Goal: Information Seeking & Learning: Check status

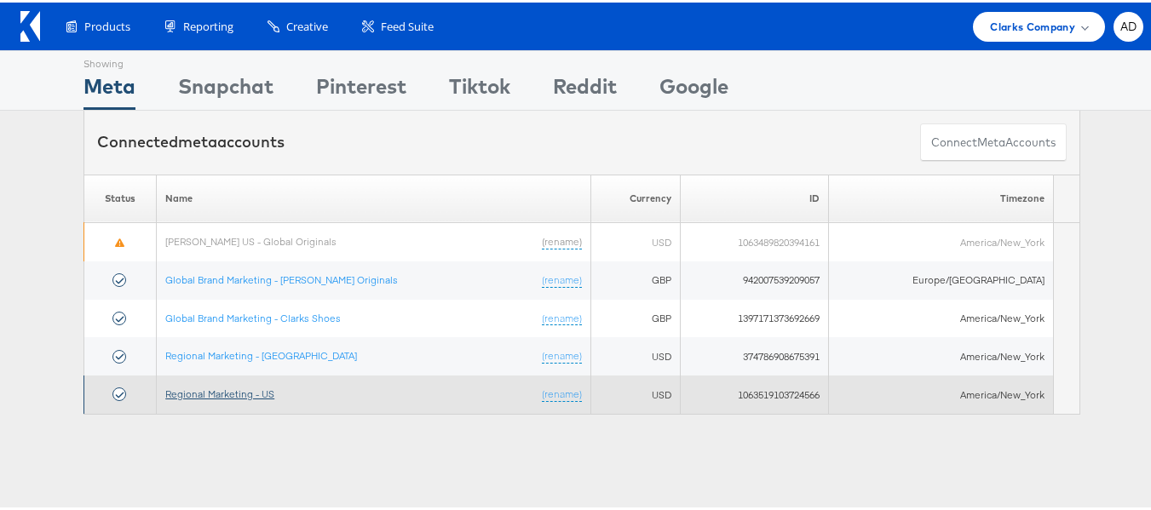
click at [228, 392] on link "Regional Marketing - US" at bounding box center [219, 391] width 109 height 13
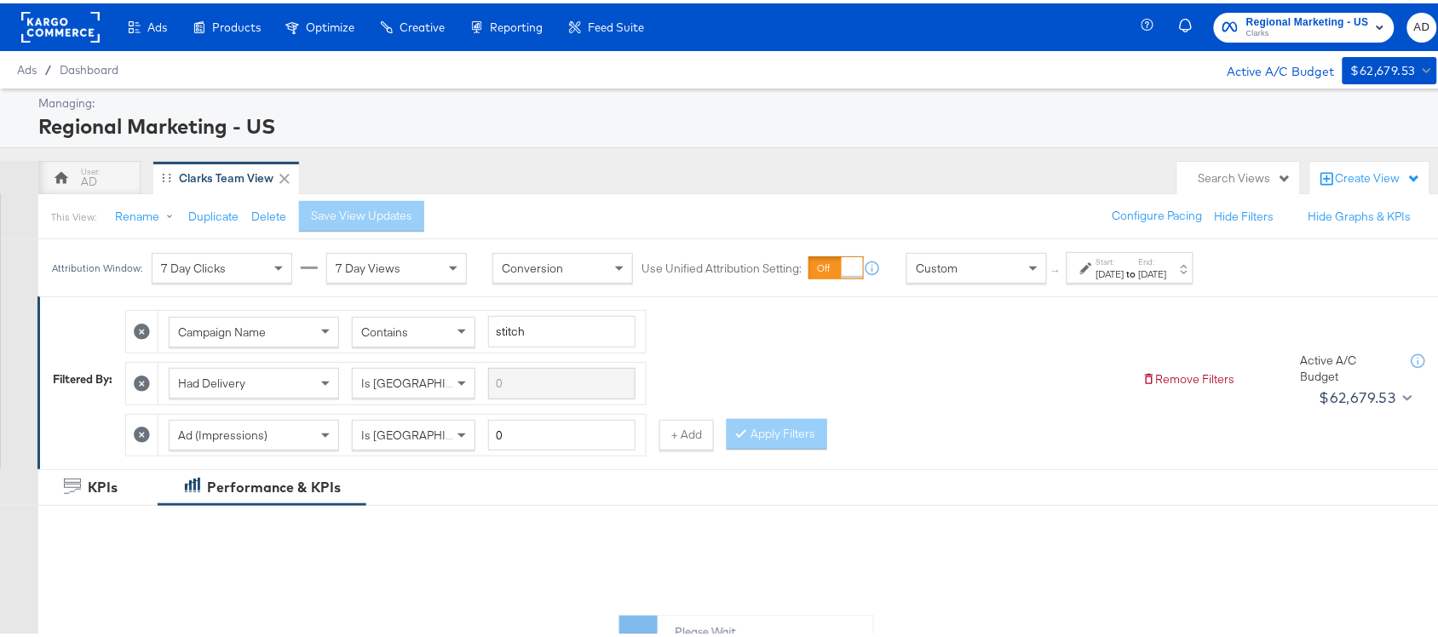
click at [1125, 269] on div "Jul 27th 2025" at bounding box center [1111, 271] width 28 height 14
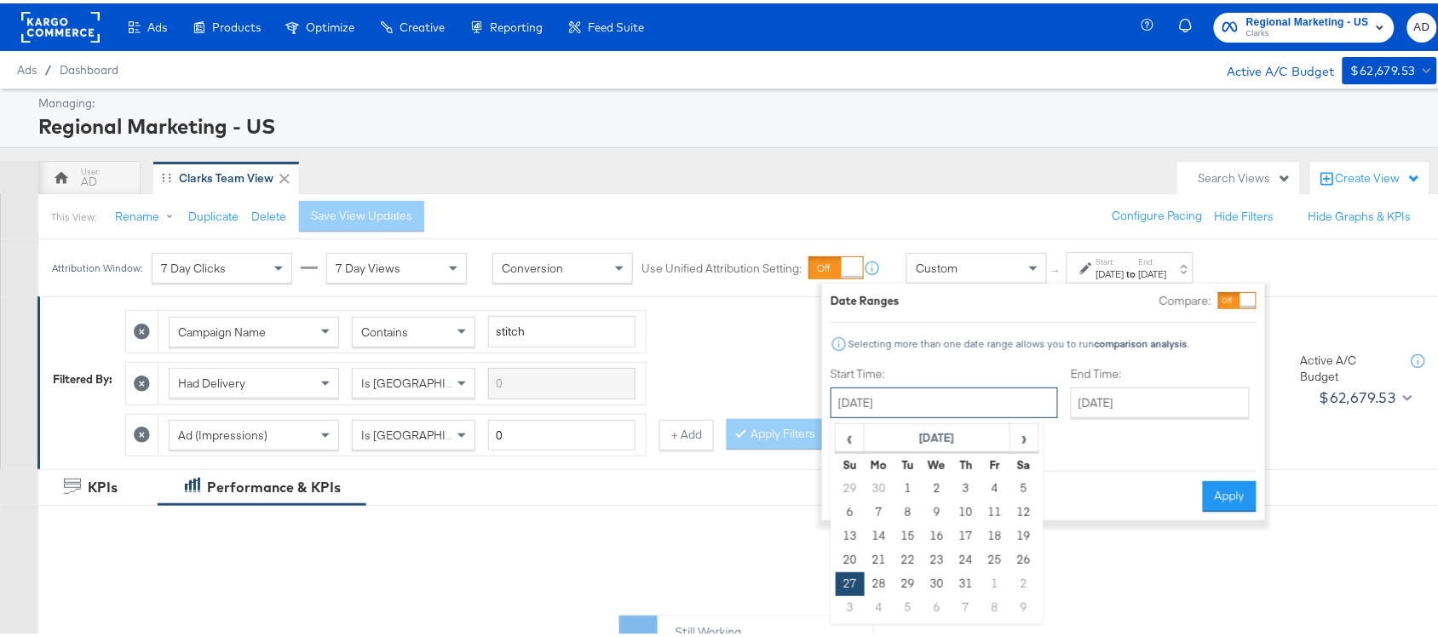
click at [938, 389] on input "July 27th 2025" at bounding box center [945, 399] width 228 height 31
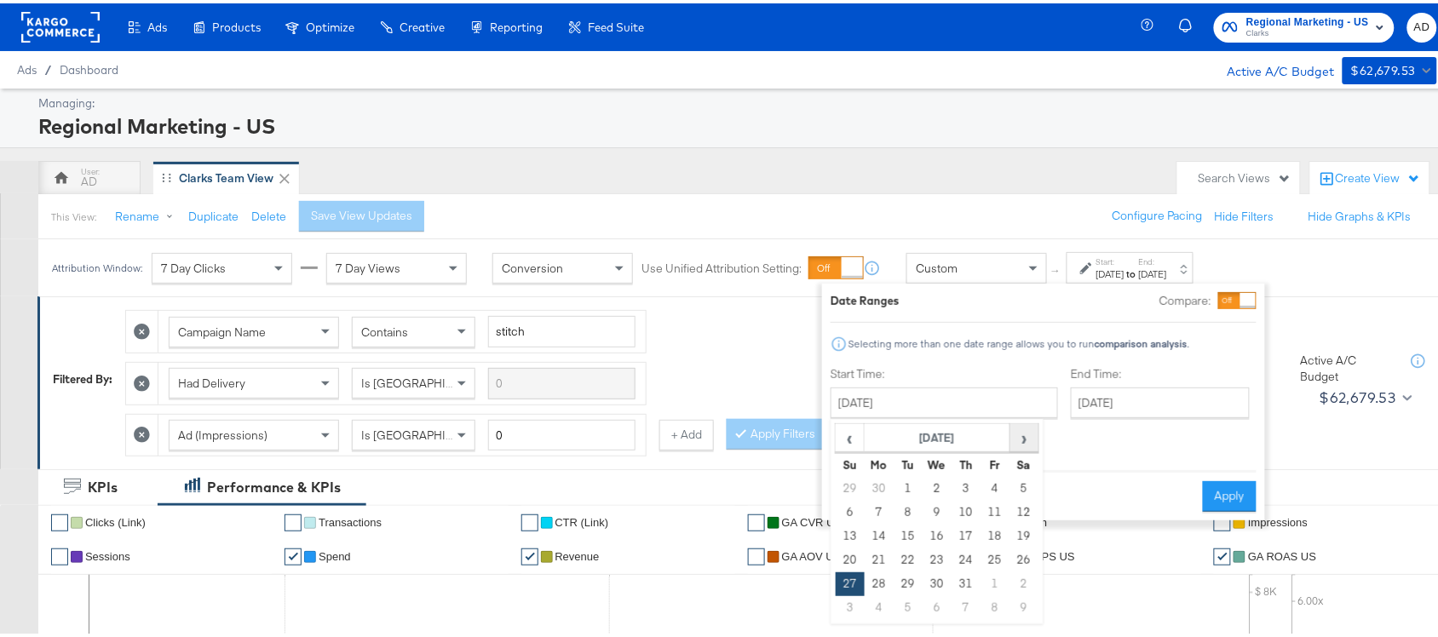
click at [1018, 437] on span "›" at bounding box center [1024, 435] width 26 height 26
click at [908, 563] on td "19" at bounding box center [908, 557] width 29 height 24
type input "[DATE]"
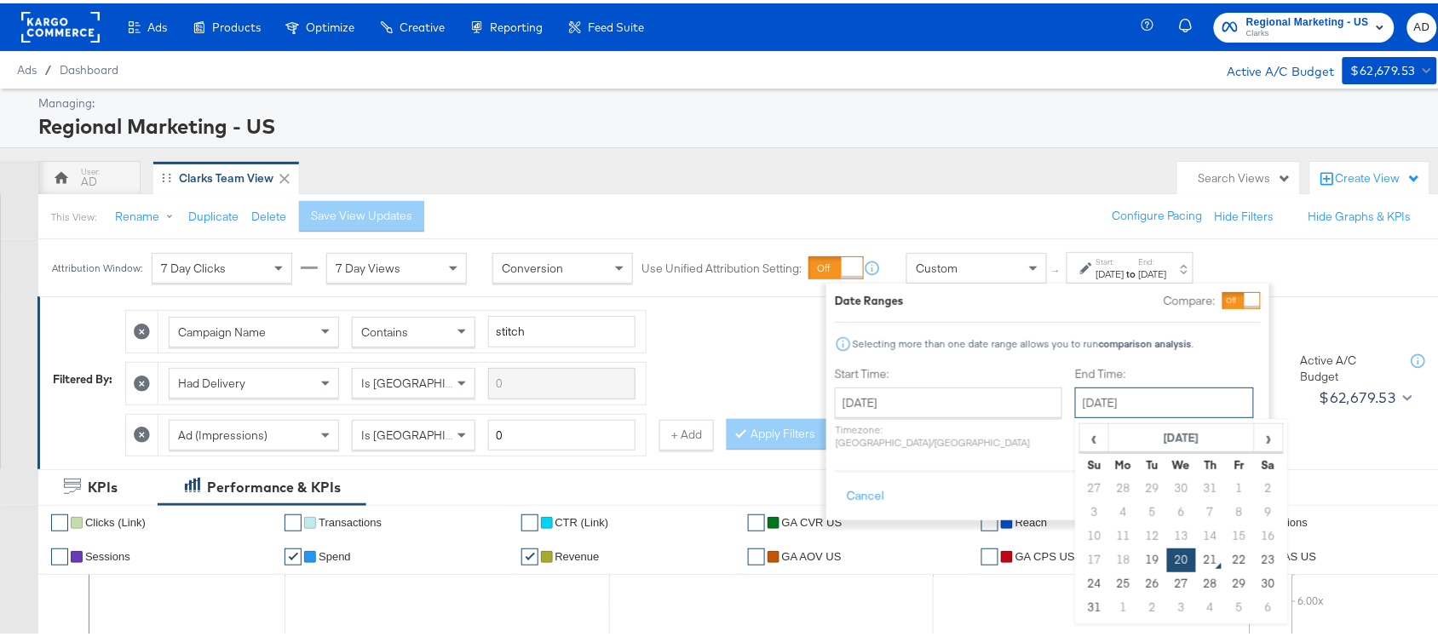
click at [1083, 392] on input "[DATE]" at bounding box center [1164, 399] width 179 height 31
click at [1138, 558] on td "19" at bounding box center [1152, 557] width 29 height 24
type input "[DATE]"
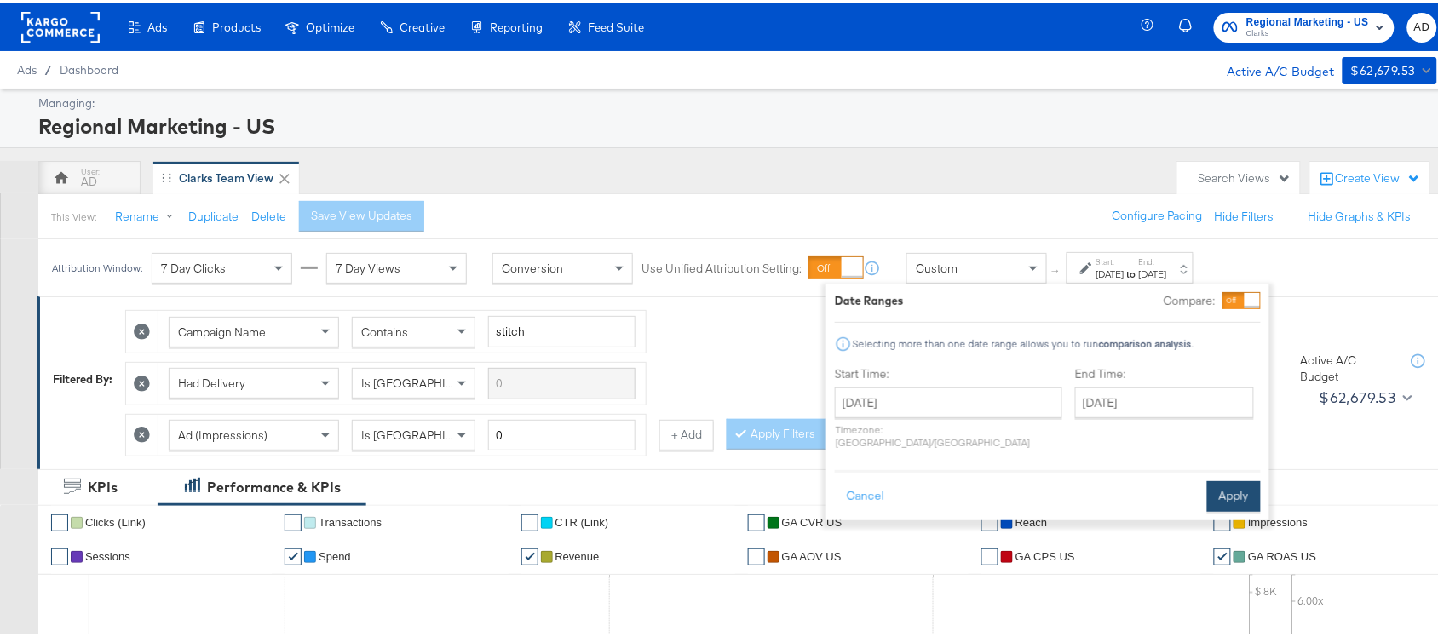
click at [1233, 478] on button "Apply" at bounding box center [1234, 493] width 54 height 31
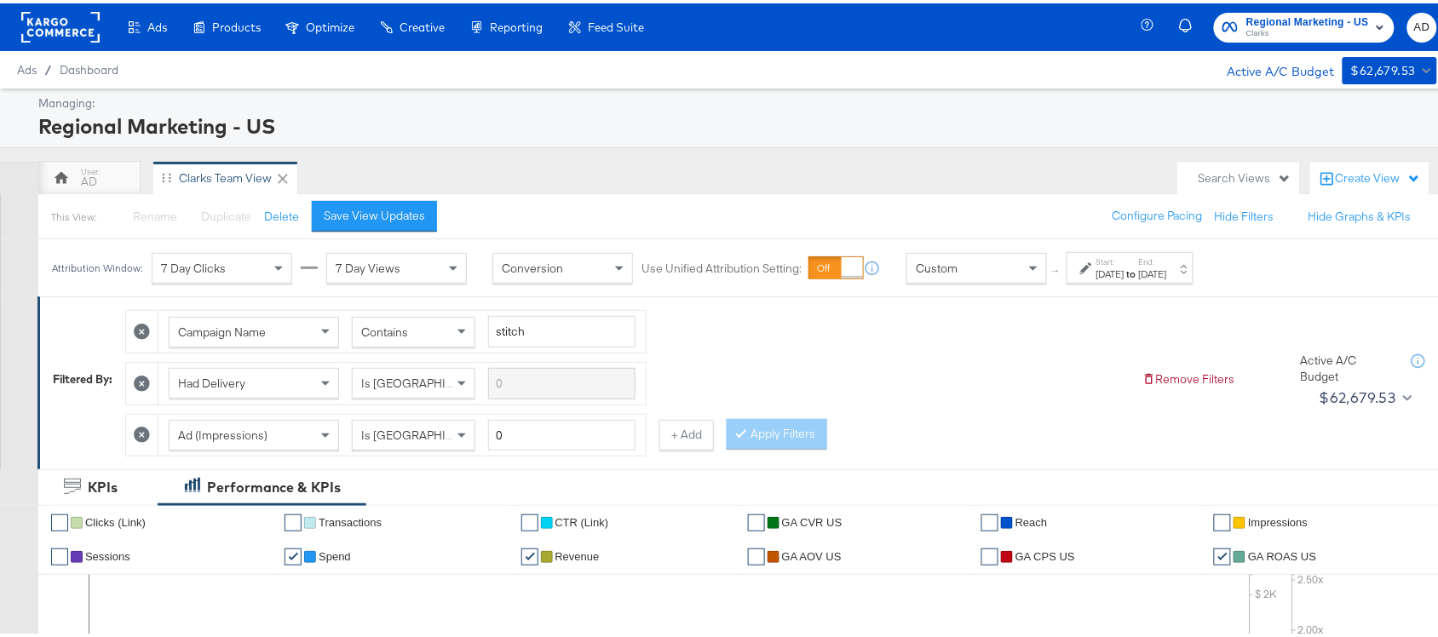
scroll to position [888, 0]
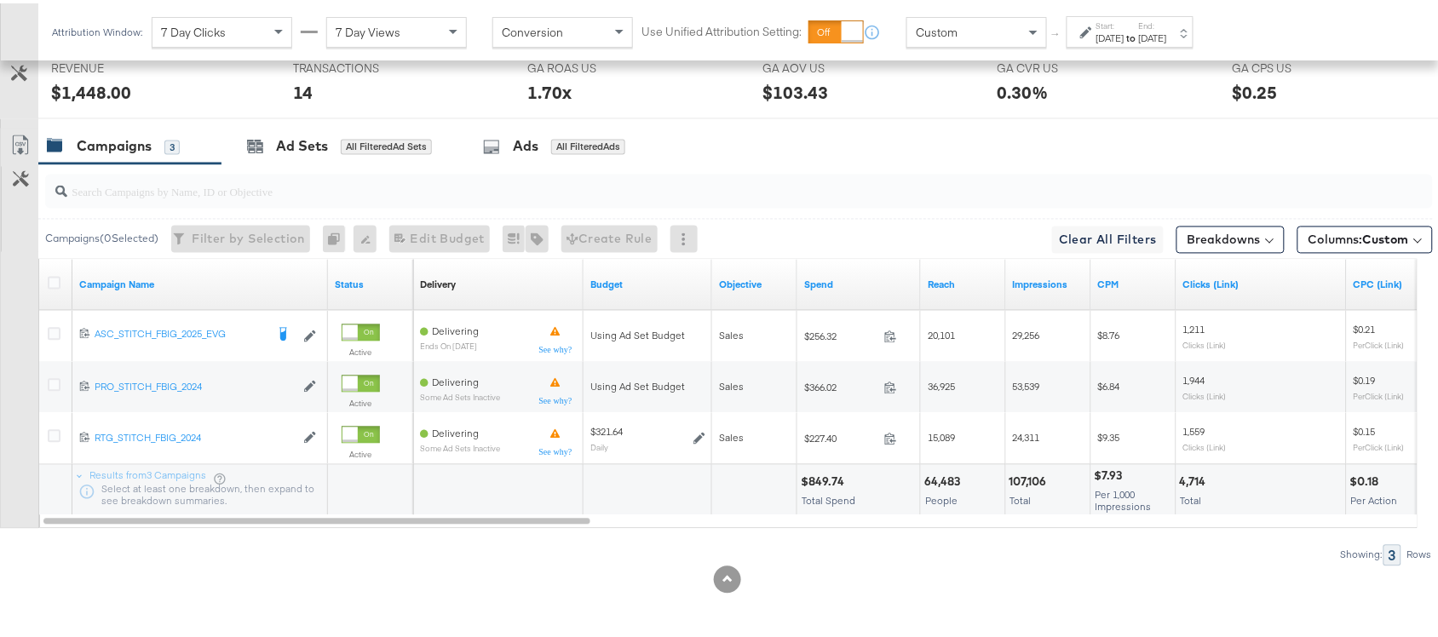
click at [815, 475] on div "$849.74" at bounding box center [825, 479] width 49 height 16
copy div "849.74"
click at [815, 475] on div "$849.74" at bounding box center [825, 479] width 49 height 16
click at [1027, 470] on div "107,106 Total" at bounding box center [1048, 487] width 84 height 51
copy div "107,106"
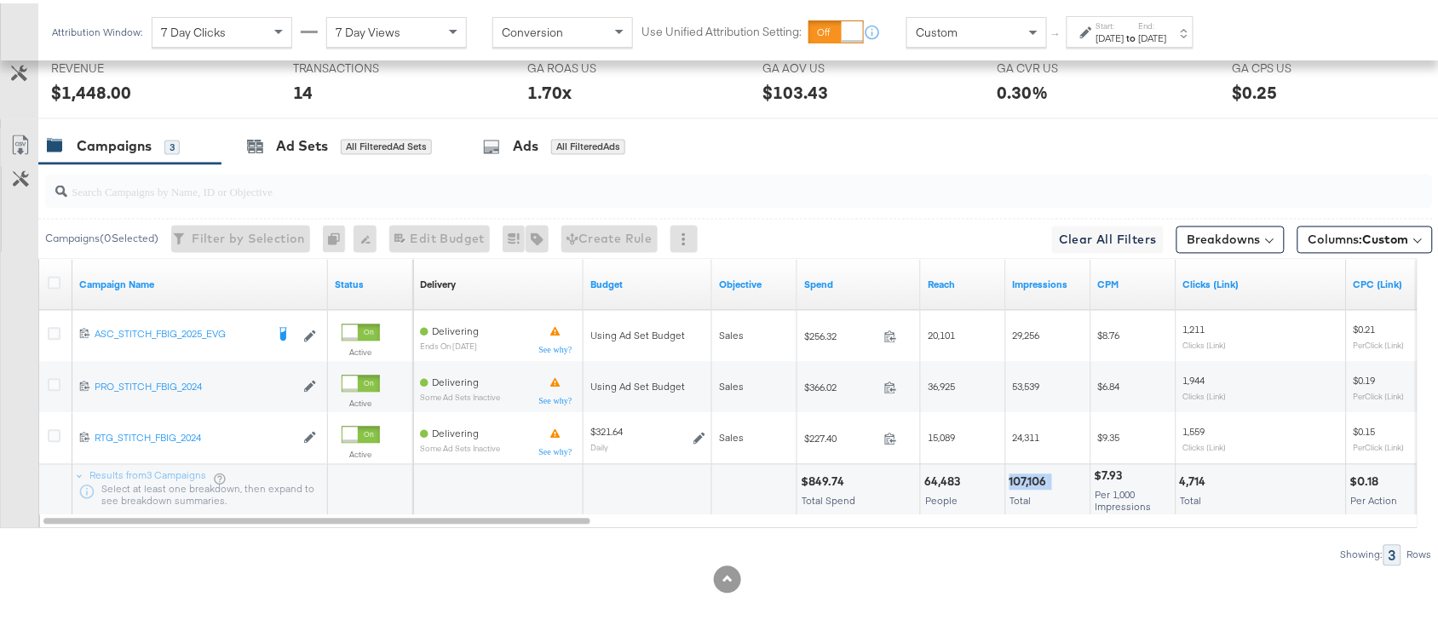
click at [1027, 470] on div "107,106 Total" at bounding box center [1048, 487] width 84 height 51
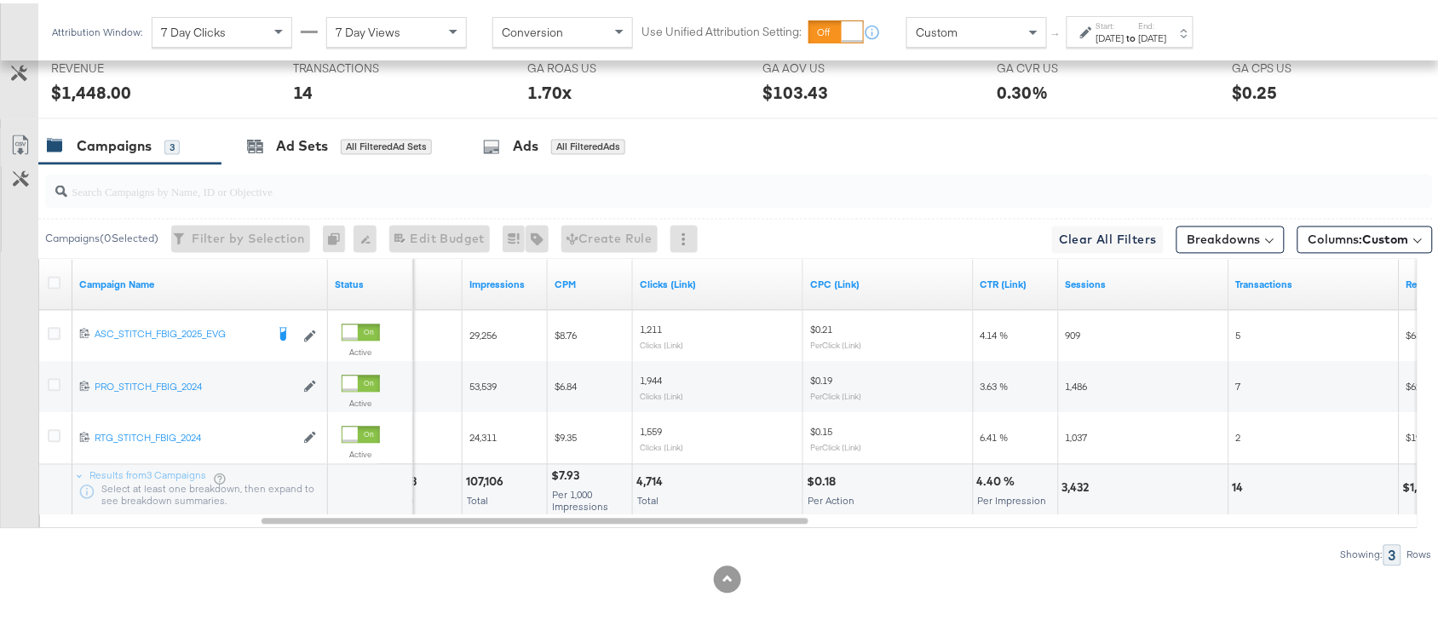
click at [648, 480] on div "4,714" at bounding box center [653, 479] width 32 height 16
copy div "4,714"
click at [648, 480] on div "4,714" at bounding box center [653, 479] width 32 height 16
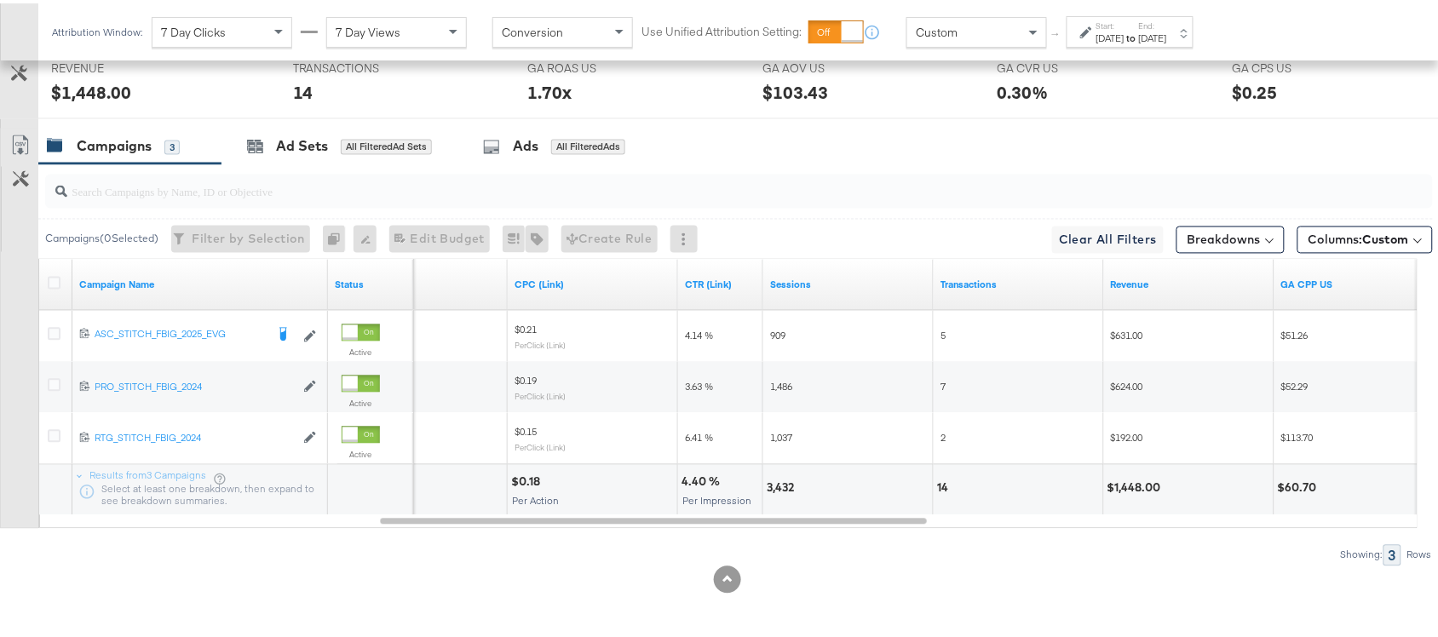
click at [780, 483] on div "3,432" at bounding box center [783, 485] width 32 height 16
click at [935, 488] on div "14" at bounding box center [1019, 487] width 170 height 51
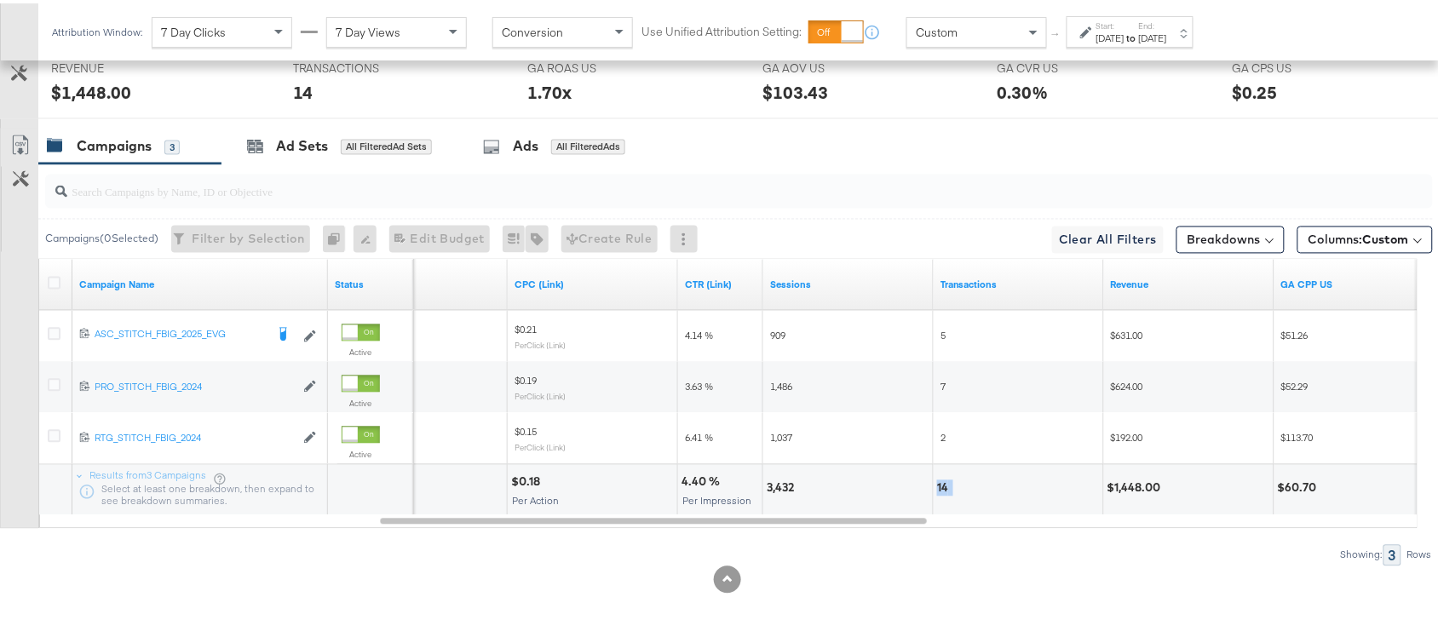
copy div "14"
click at [1138, 491] on div "$1,448.00" at bounding box center [1137, 485] width 59 height 16
copy div "1,448.00"
click at [1138, 491] on div "$1,448.00" at bounding box center [1137, 485] width 59 height 16
click at [1167, 28] on div "[DATE]" at bounding box center [1153, 35] width 28 height 14
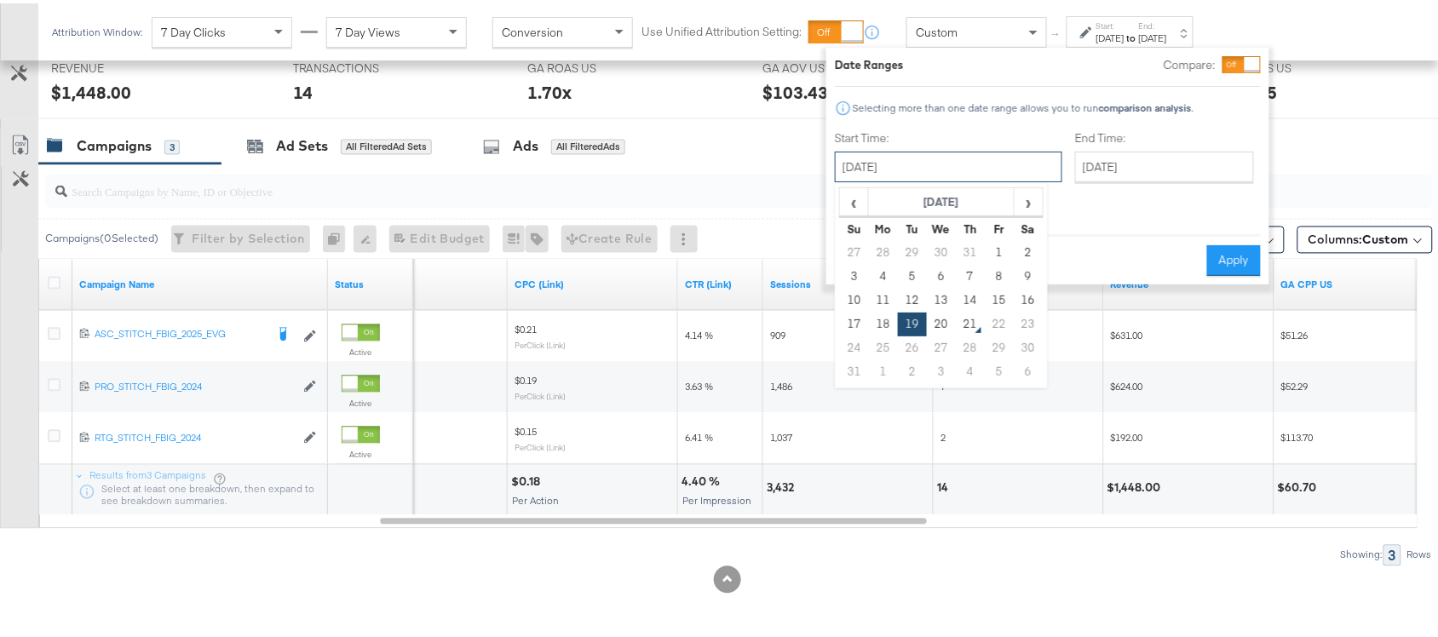
click at [918, 170] on input "[DATE]" at bounding box center [949, 163] width 228 height 31
click at [942, 318] on td "20" at bounding box center [941, 321] width 29 height 24
type input "[DATE]"
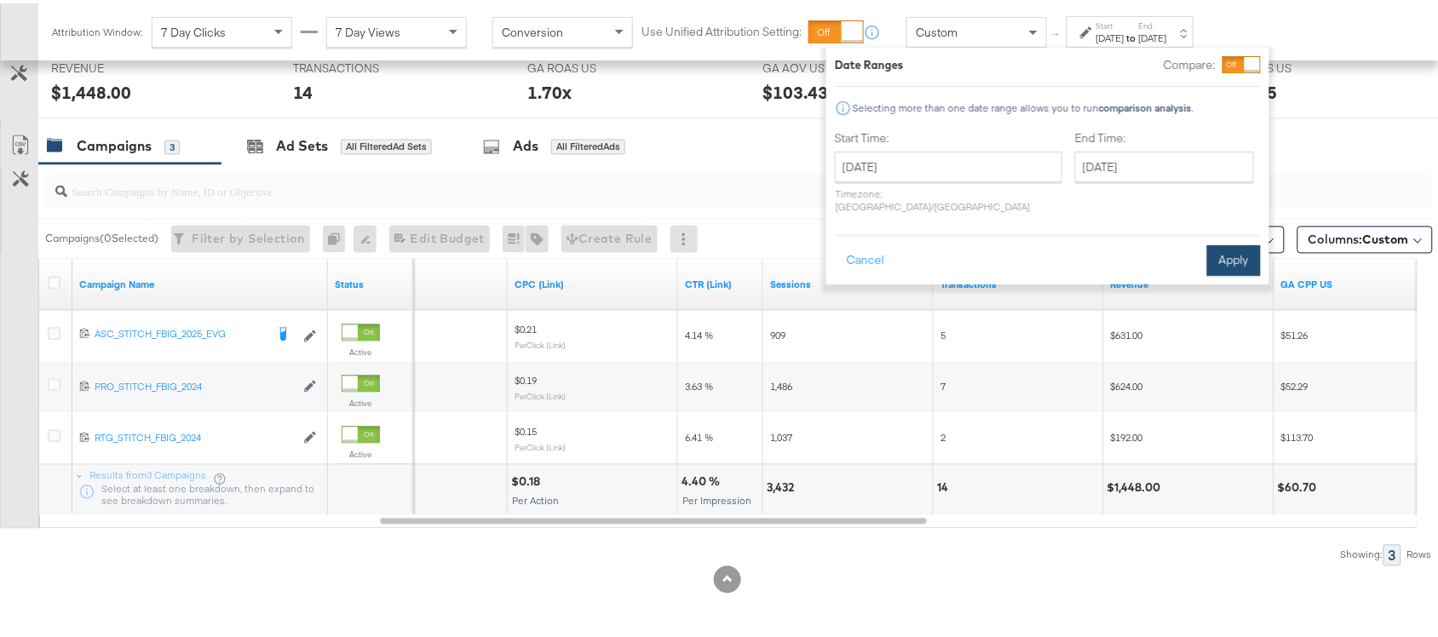
click at [1241, 244] on button "Apply" at bounding box center [1234, 257] width 54 height 31
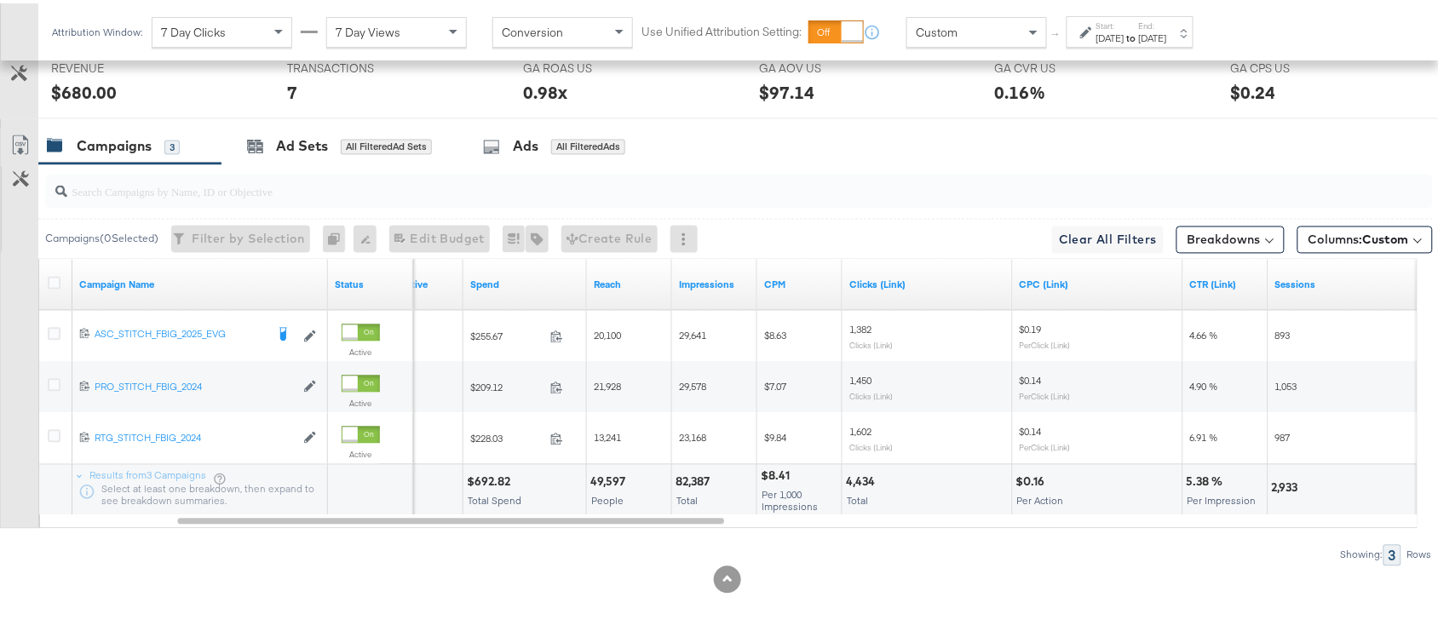
click at [501, 474] on div "$692.82" at bounding box center [491, 479] width 49 height 16
click at [686, 474] on div "82,387" at bounding box center [695, 479] width 39 height 16
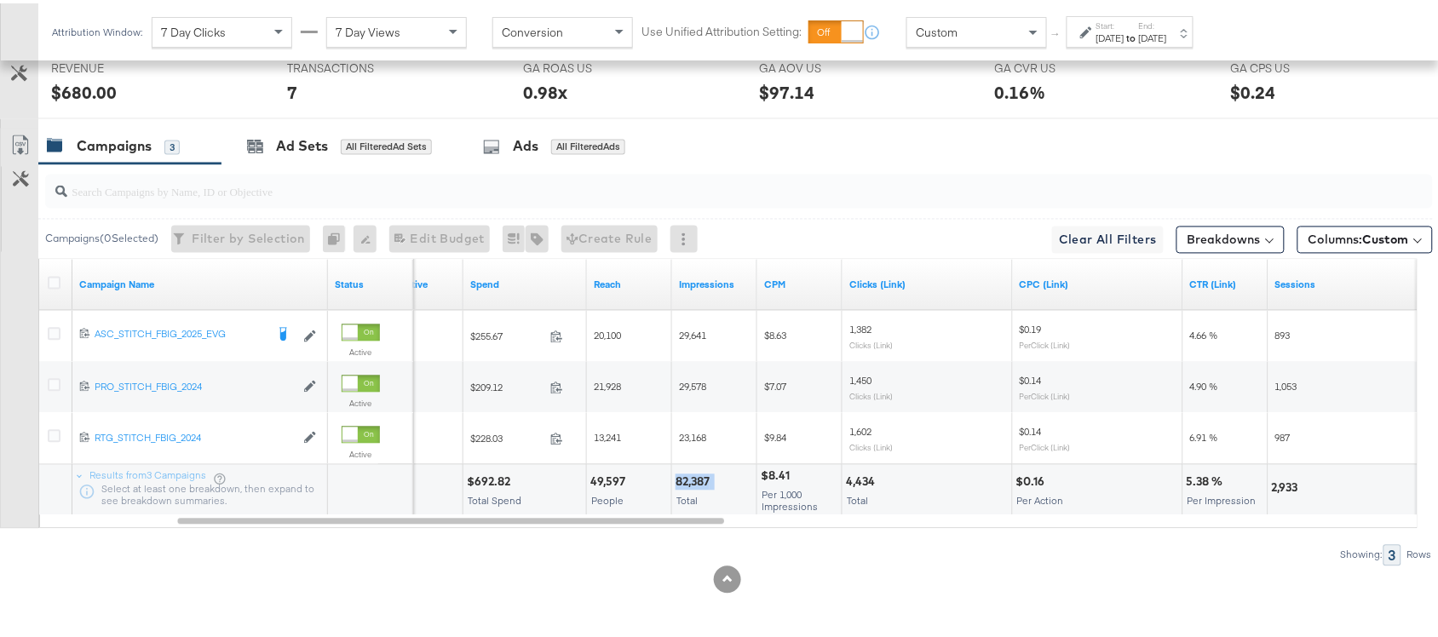
copy div "82,387"
click at [686, 474] on div "82,387" at bounding box center [695, 479] width 39 height 16
click at [861, 482] on div "4,434" at bounding box center [863, 479] width 34 height 16
copy div "4,434"
click at [861, 482] on div "4,434" at bounding box center [863, 479] width 34 height 16
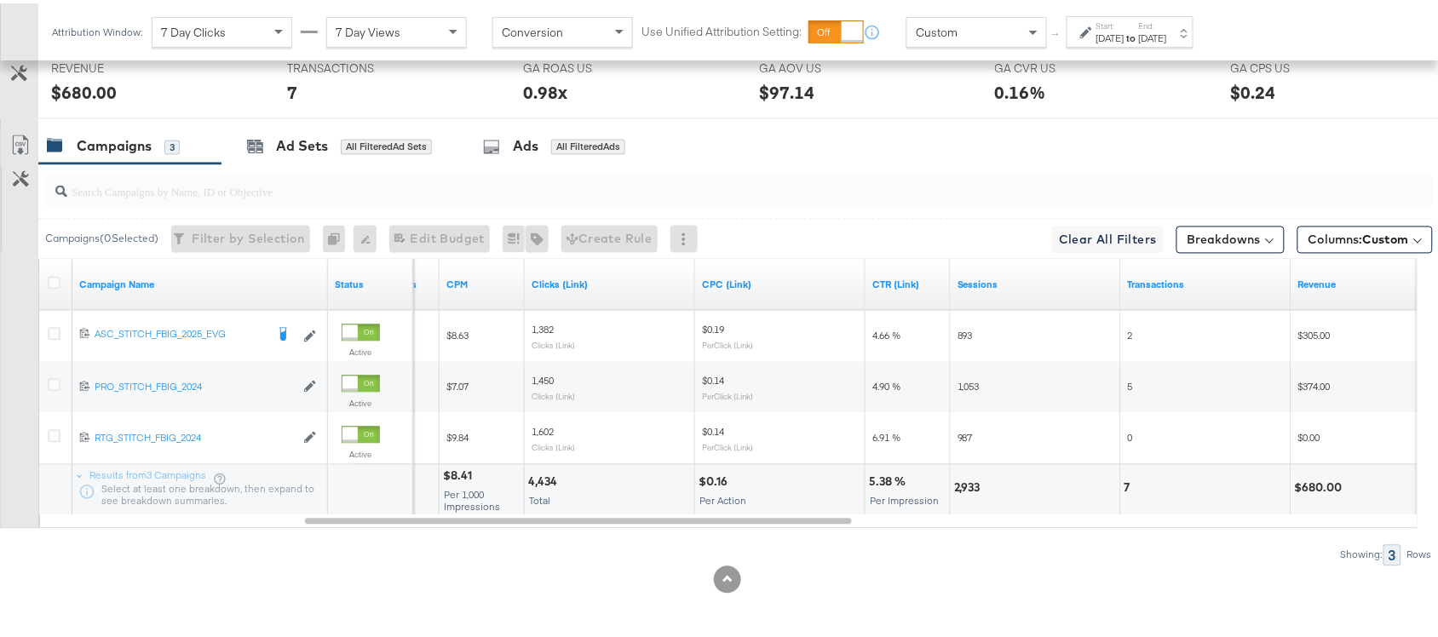
click at [973, 482] on div "2,933" at bounding box center [970, 485] width 32 height 16
copy div "2,933"
click at [973, 482] on div "2,933" at bounding box center [970, 485] width 32 height 16
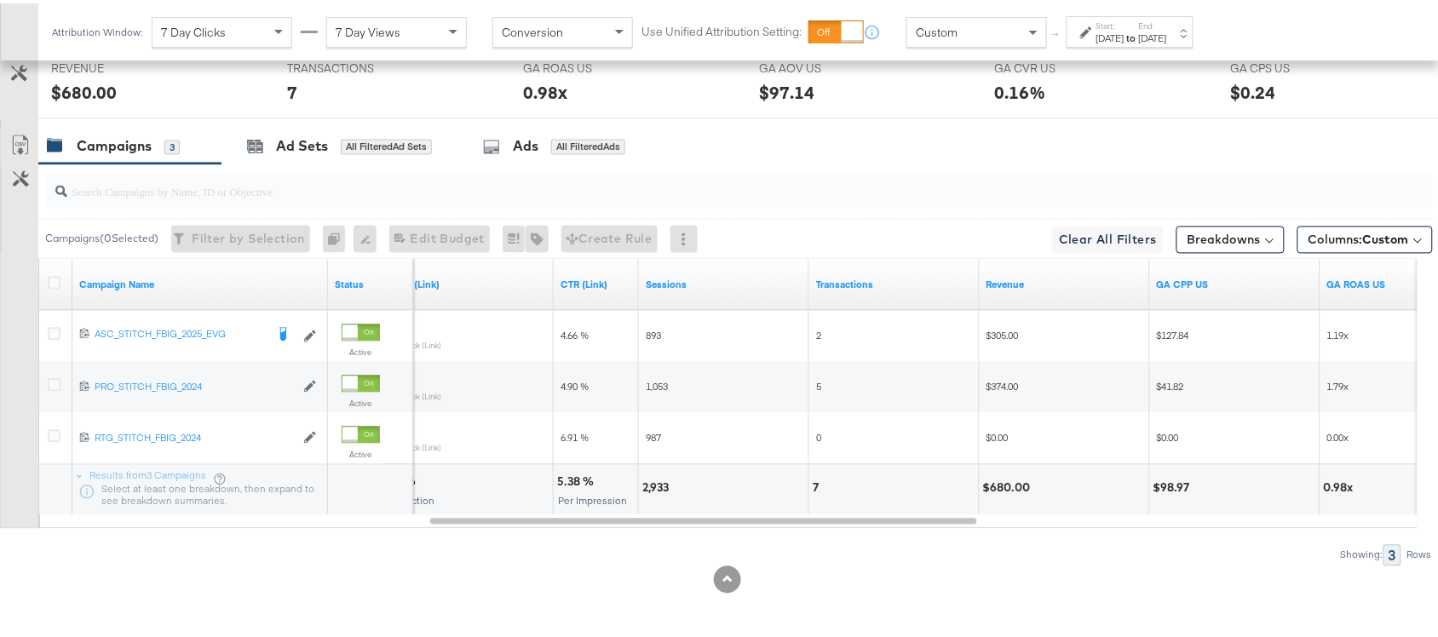
click at [814, 482] on div "7" at bounding box center [818, 485] width 11 height 16
copy div "7"
click at [1006, 484] on div "$680.00" at bounding box center [1009, 485] width 53 height 16
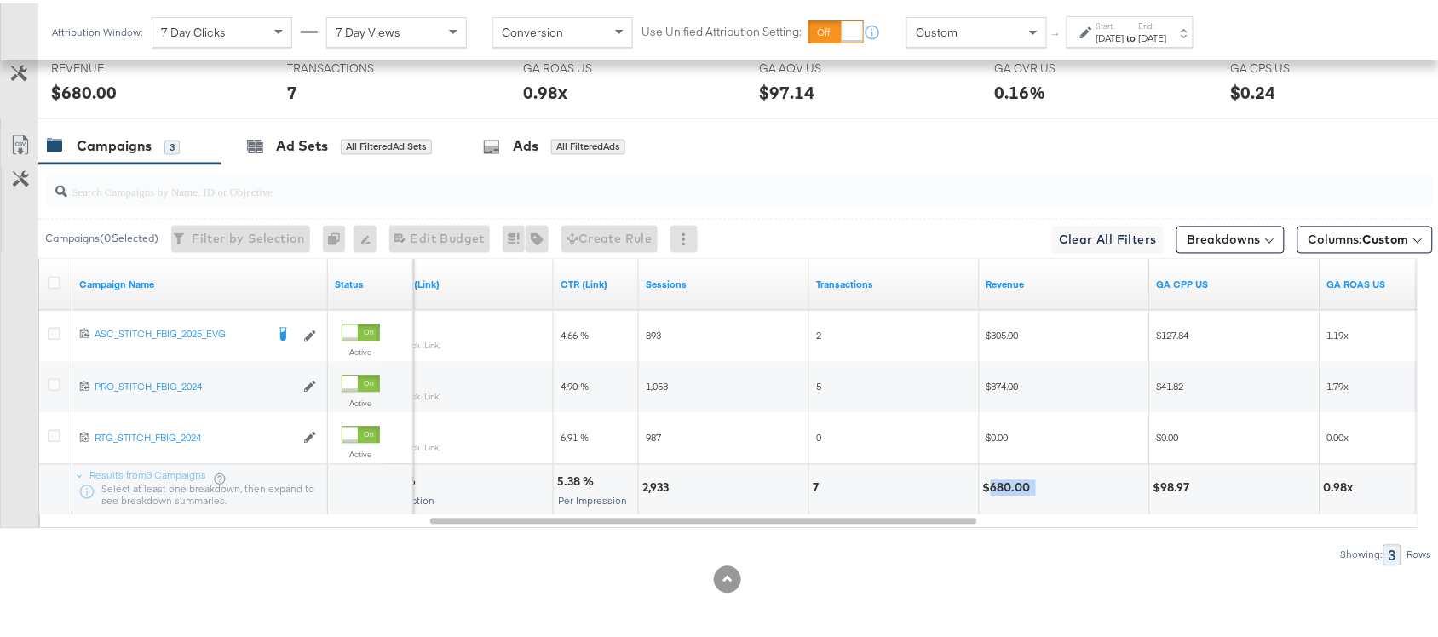
click at [1006, 484] on div "$680.00" at bounding box center [1009, 485] width 53 height 16
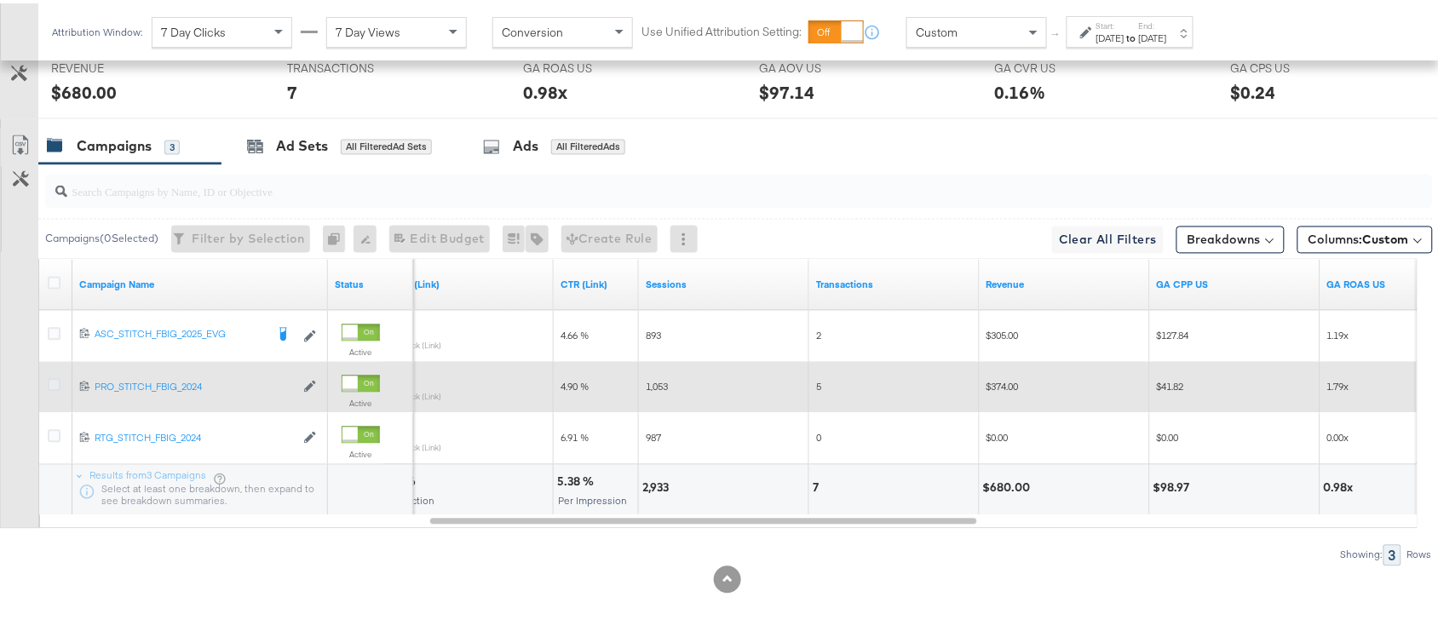
click at [49, 382] on icon at bounding box center [54, 382] width 13 height 13
click at [0, 0] on input "checkbox" at bounding box center [0, 0] width 0 height 0
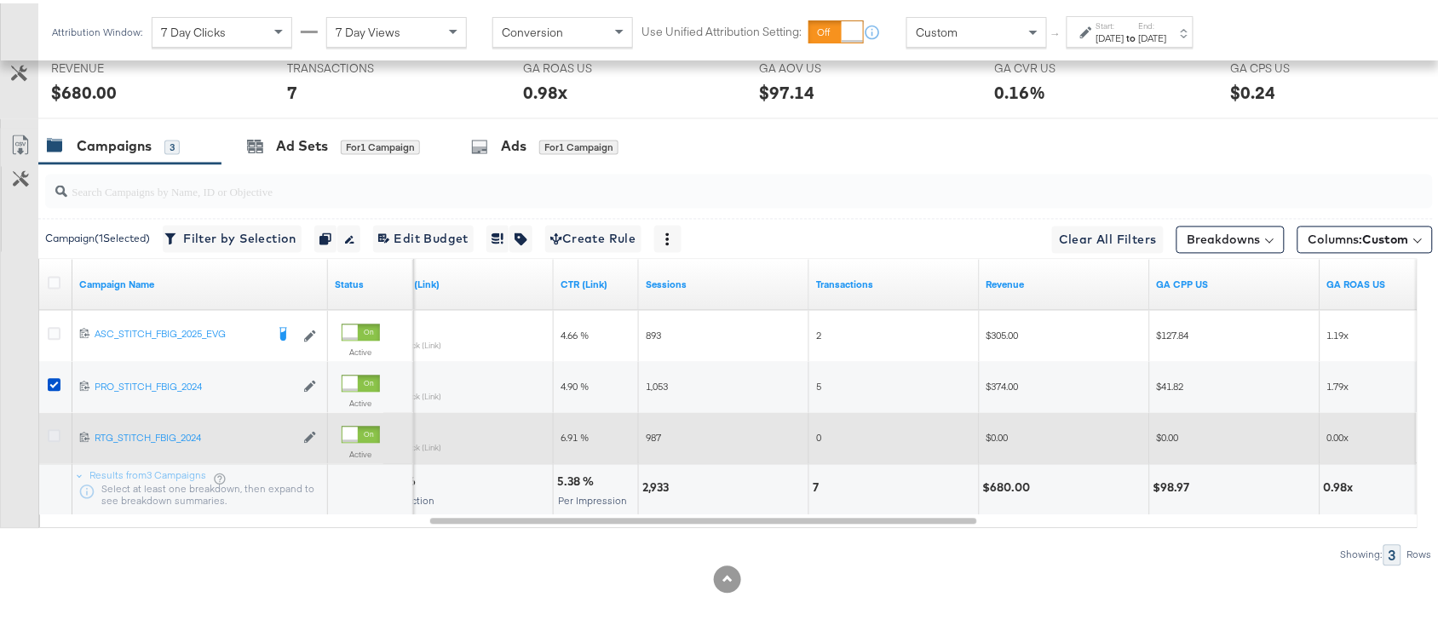
click at [51, 435] on icon at bounding box center [54, 433] width 13 height 13
click at [0, 0] on input "checkbox" at bounding box center [0, 0] width 0 height 0
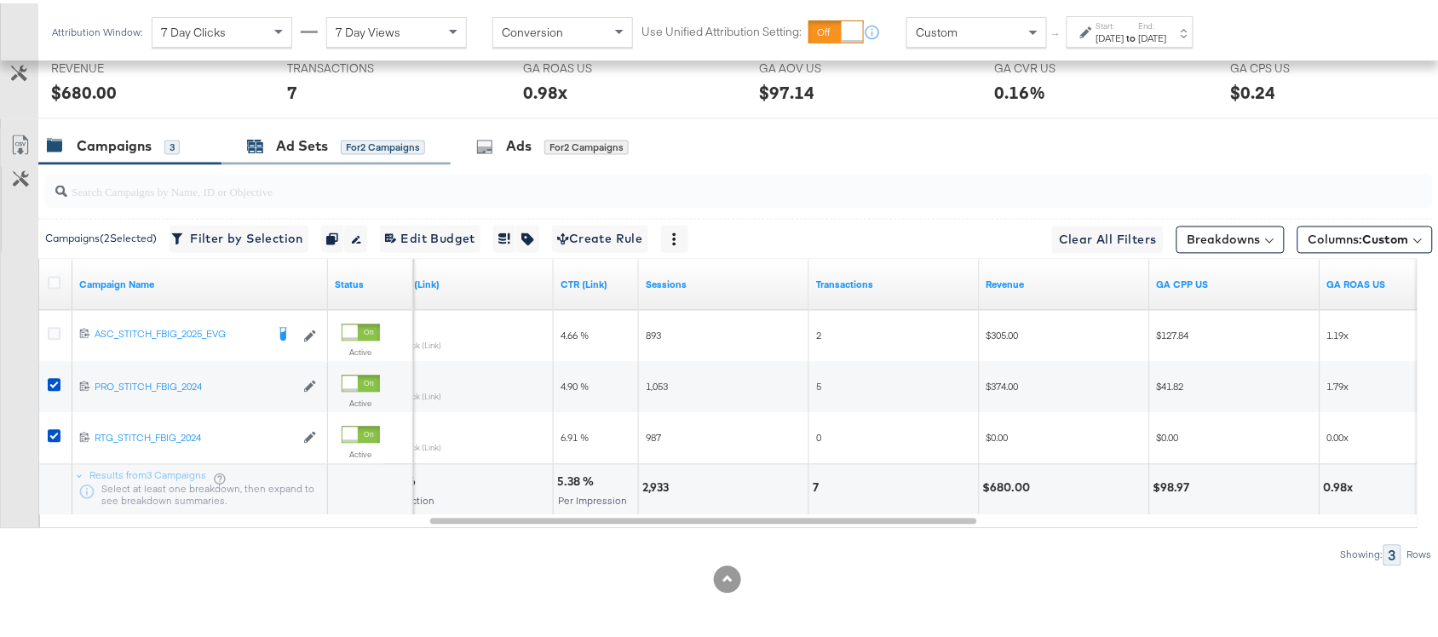
click at [288, 146] on div "Ad Sets" at bounding box center [302, 144] width 52 height 20
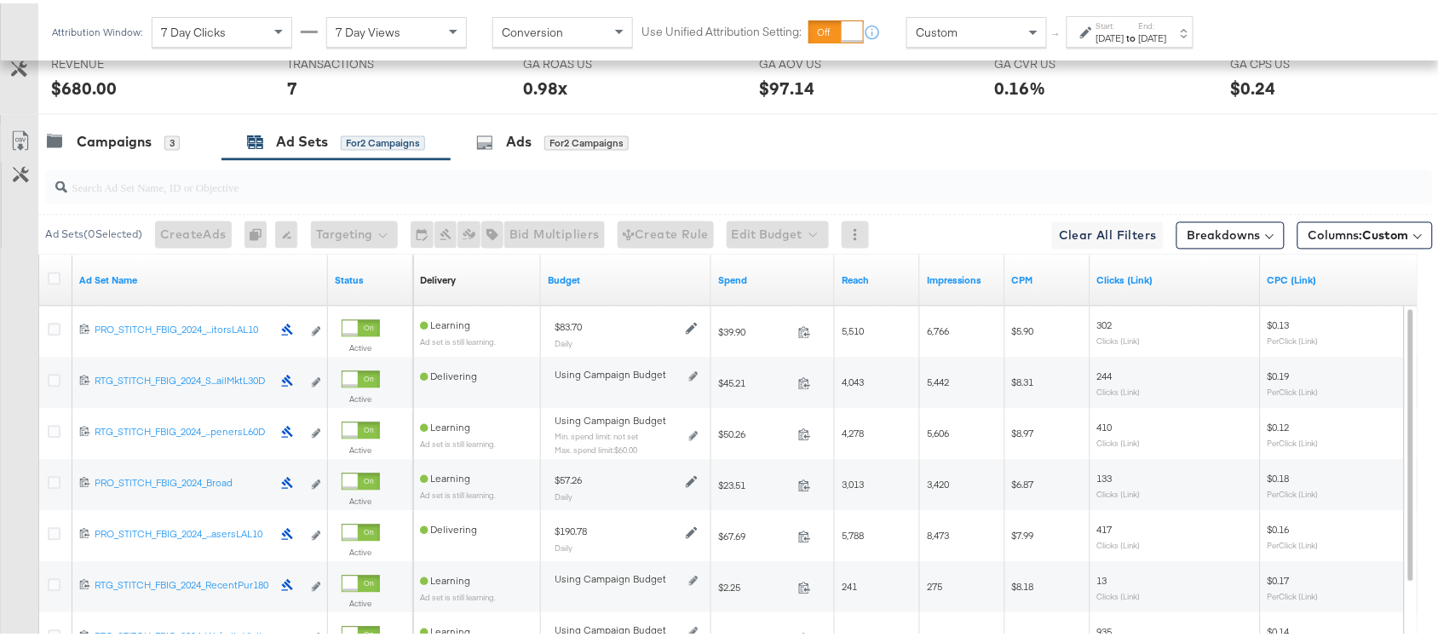
click at [1125, 19] on label "Start:" at bounding box center [1111, 22] width 28 height 11
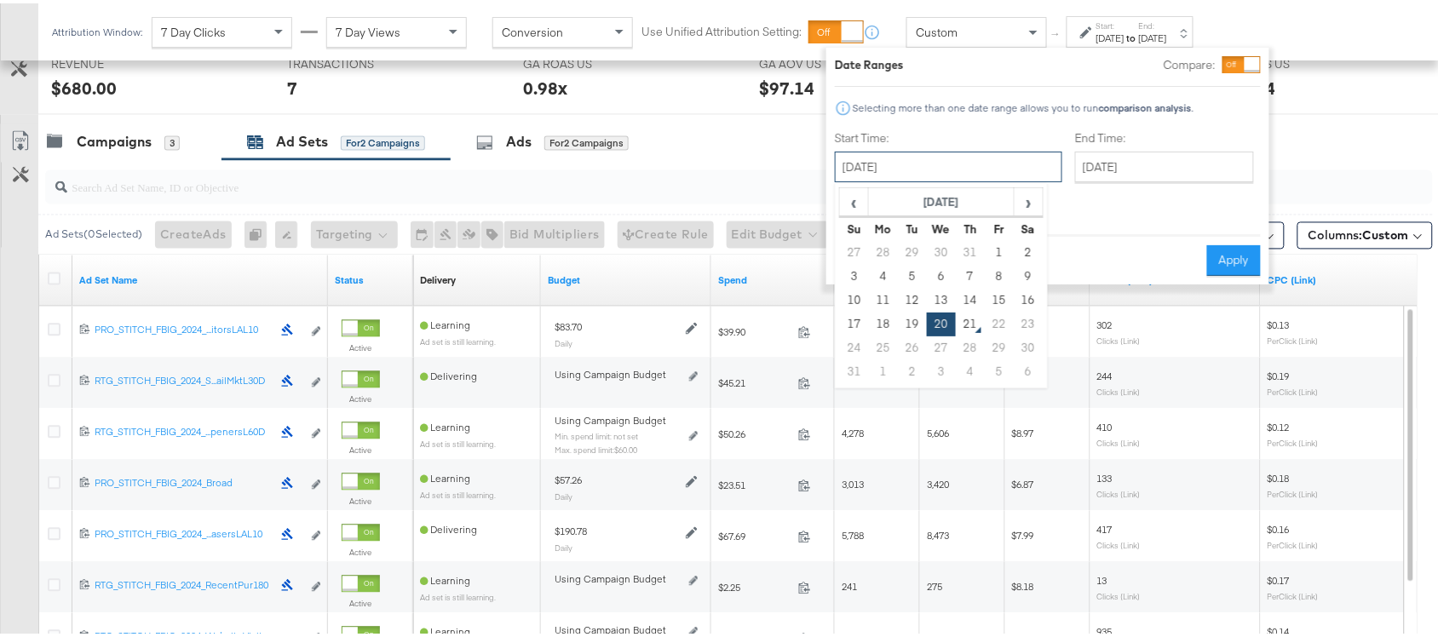
click at [929, 162] on input "[DATE]" at bounding box center [949, 163] width 228 height 31
click at [908, 314] on td "19" at bounding box center [912, 321] width 29 height 24
type input "[DATE]"
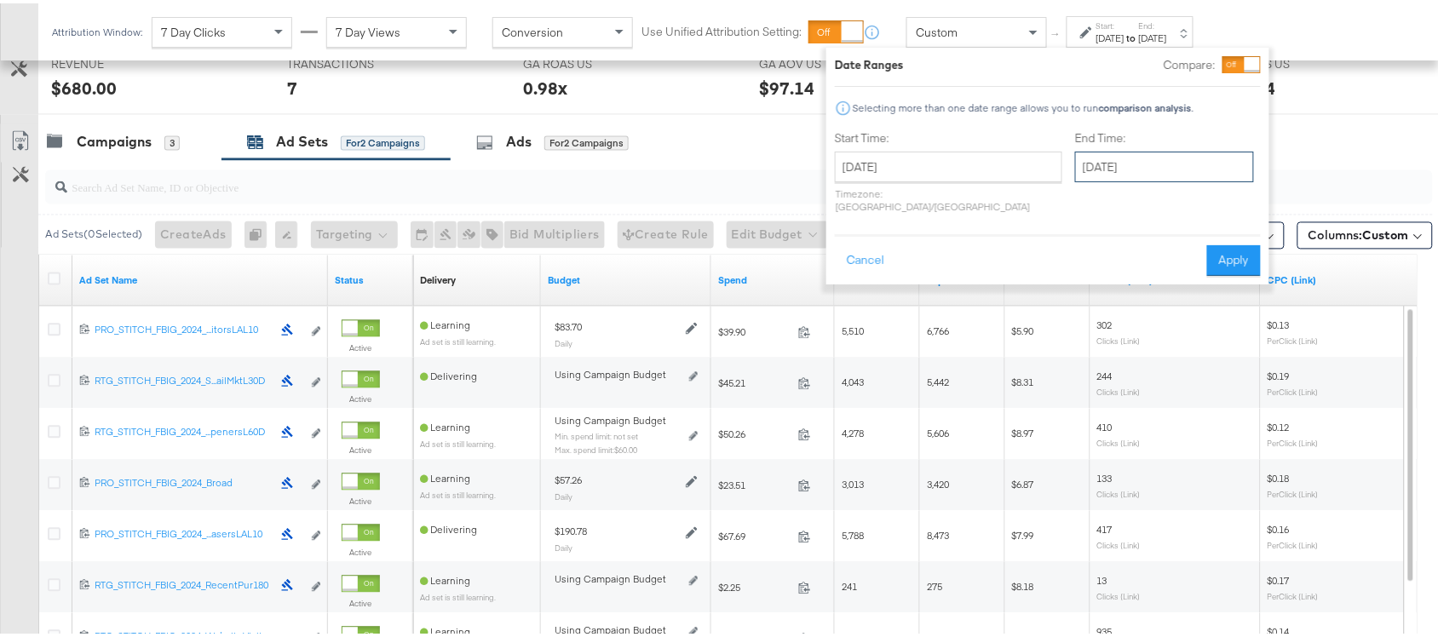
click at [1086, 166] on input "[DATE]" at bounding box center [1164, 163] width 179 height 31
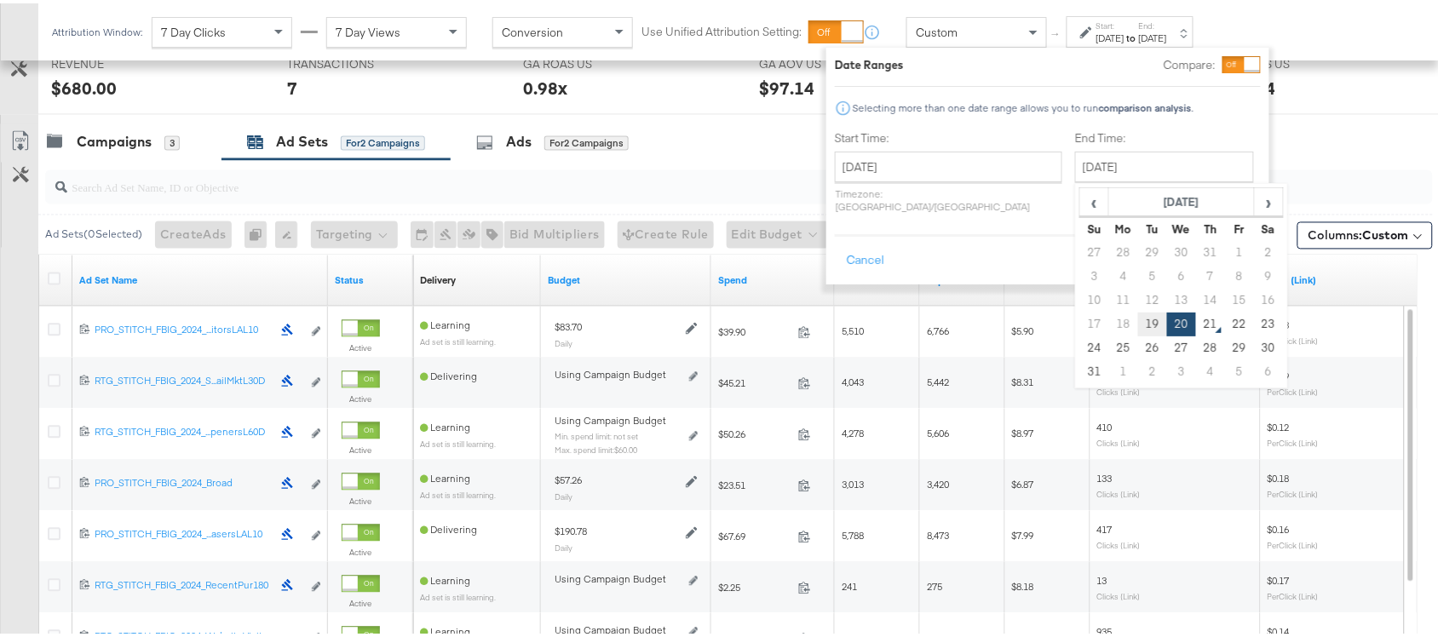
click at [1138, 326] on td "19" at bounding box center [1152, 321] width 29 height 24
type input "[DATE]"
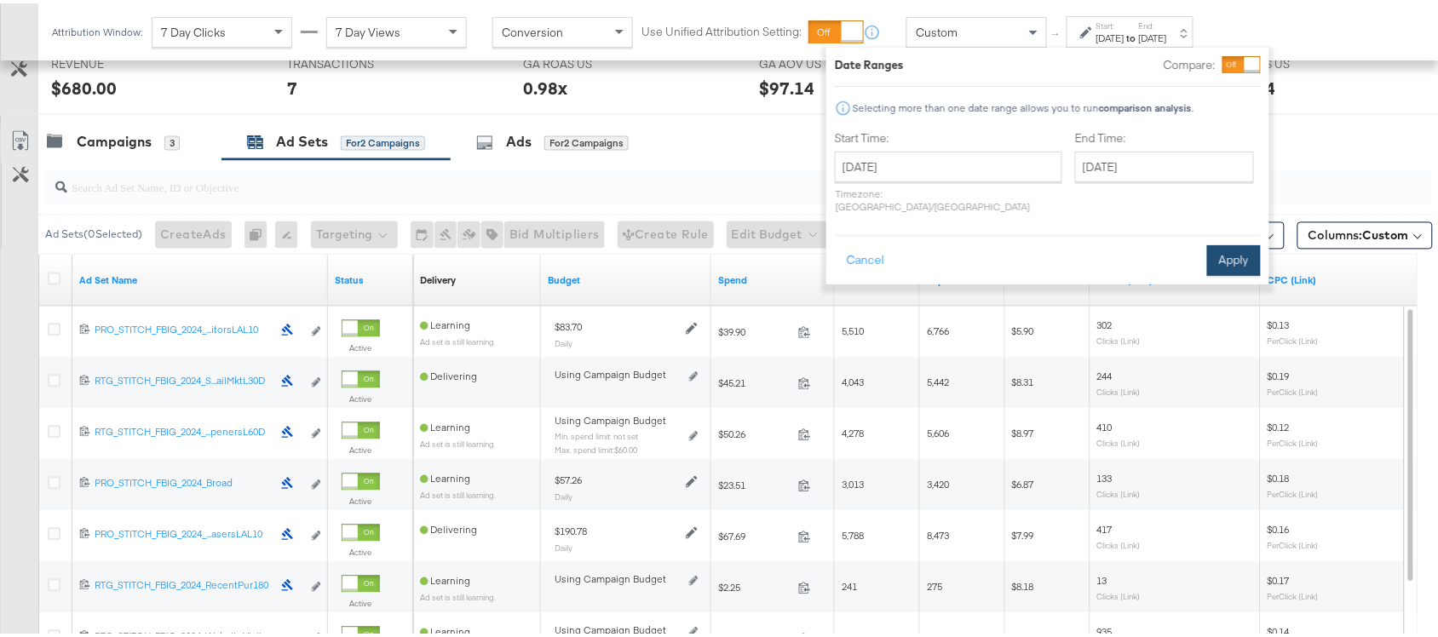
click at [1230, 242] on button "Apply" at bounding box center [1234, 257] width 54 height 31
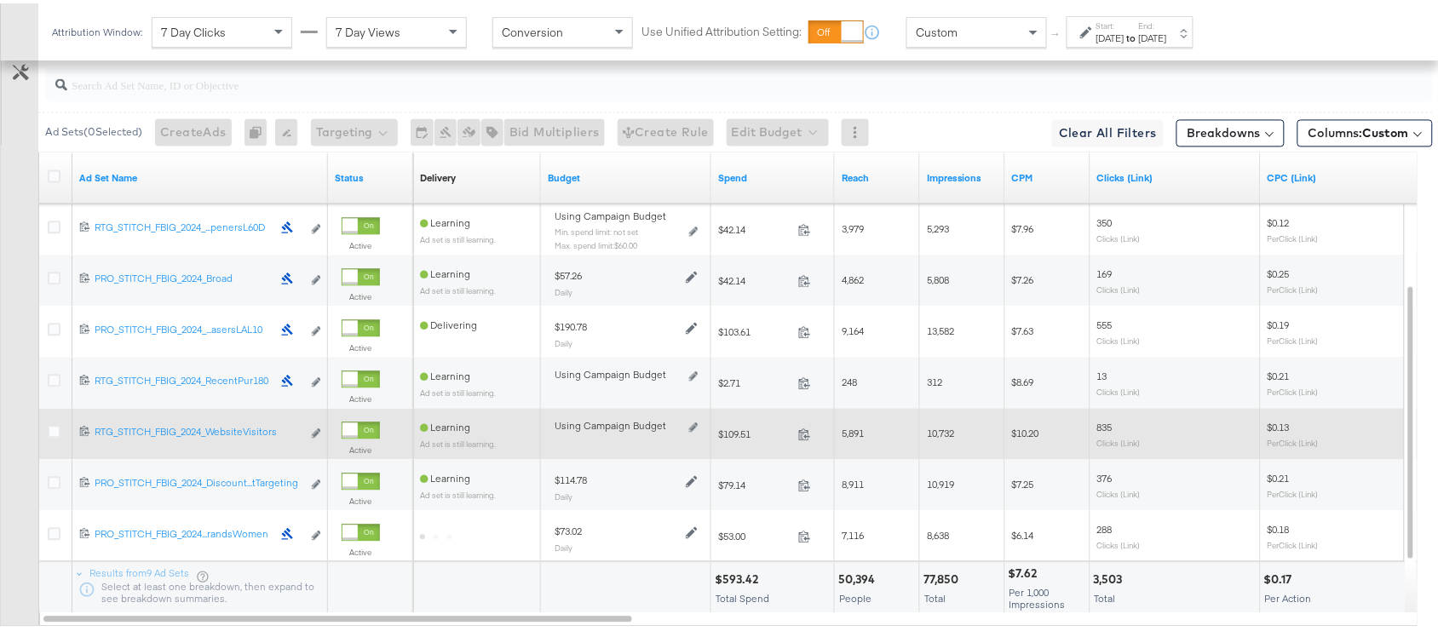
scroll to position [1092, 0]
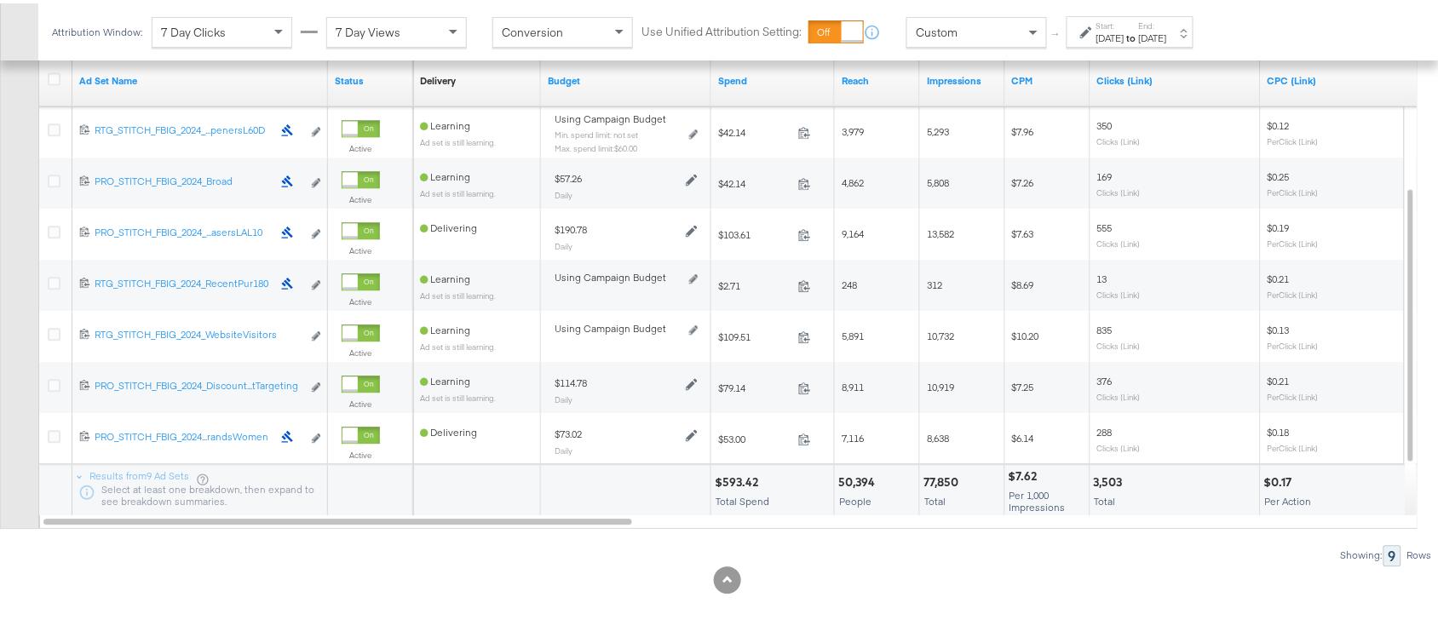
click at [730, 475] on div "$593.42" at bounding box center [739, 479] width 49 height 16
copy div "593.42"
click at [730, 475] on div "$593.42" at bounding box center [739, 479] width 49 height 16
click at [933, 487] on div "77,850" at bounding box center [944, 479] width 40 height 16
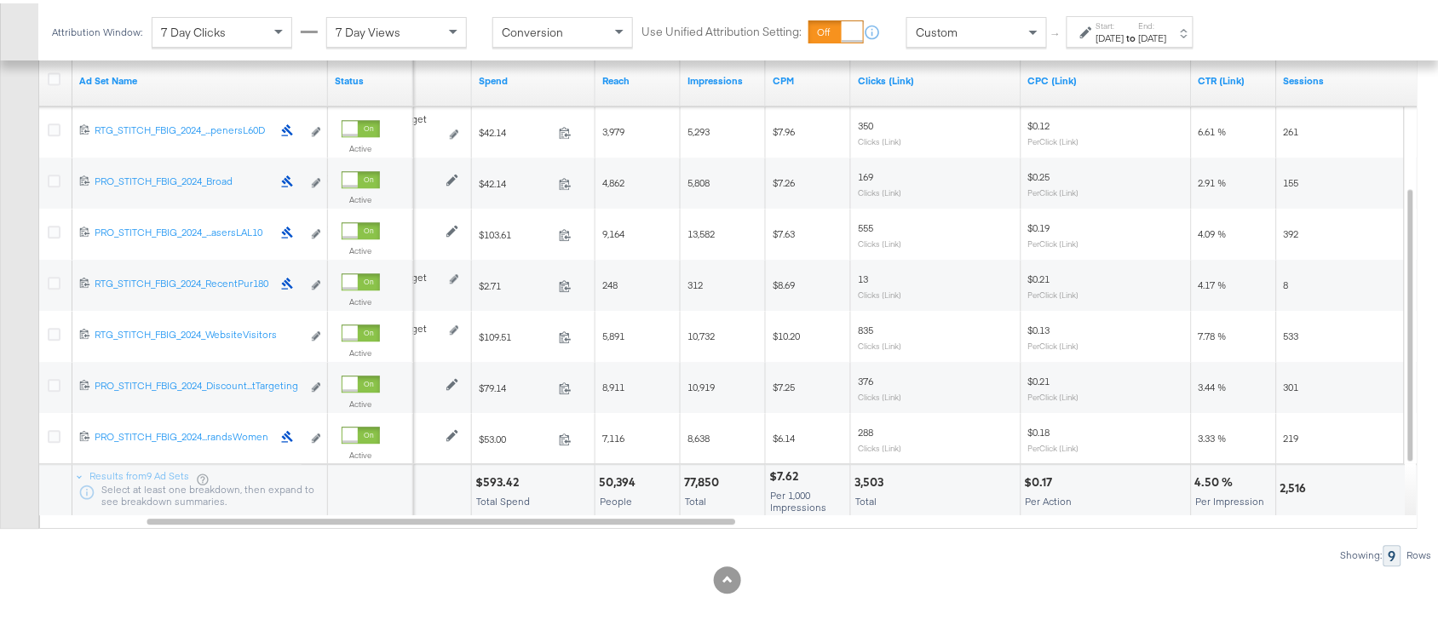
click at [851, 477] on div "3,503 Total" at bounding box center [936, 487] width 170 height 51
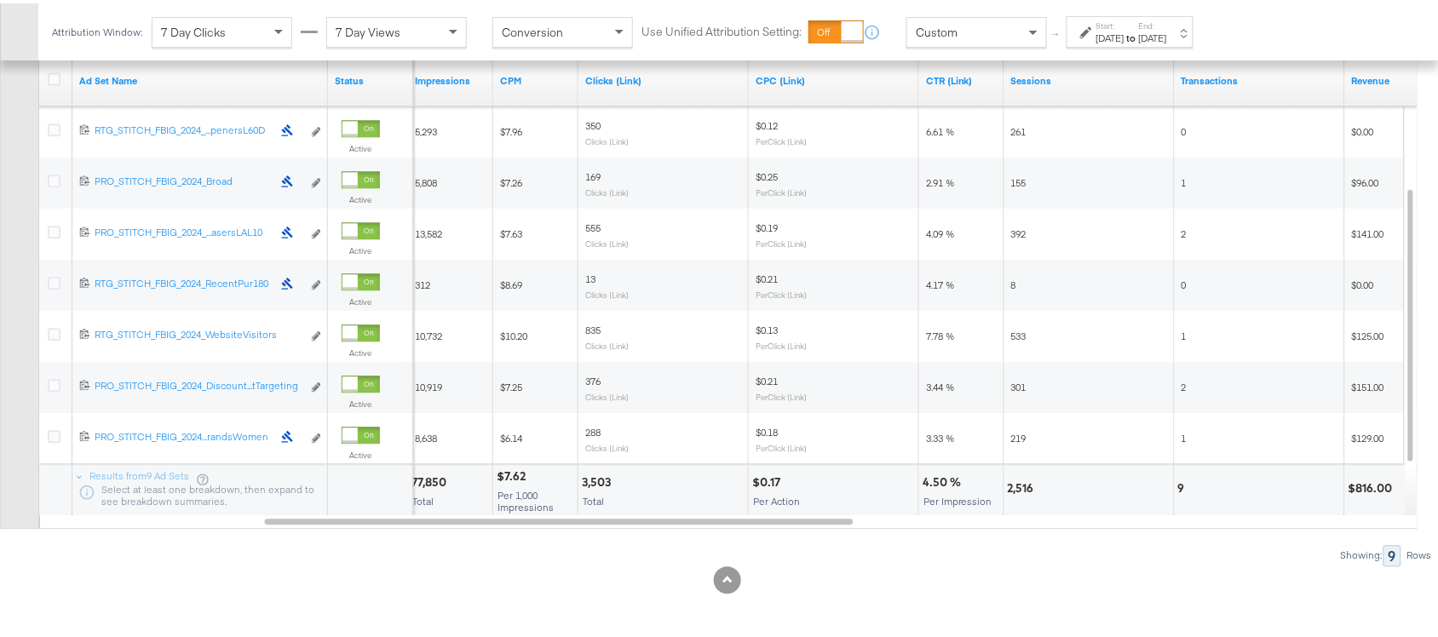
click at [1023, 483] on div "2,516" at bounding box center [1024, 485] width 32 height 16
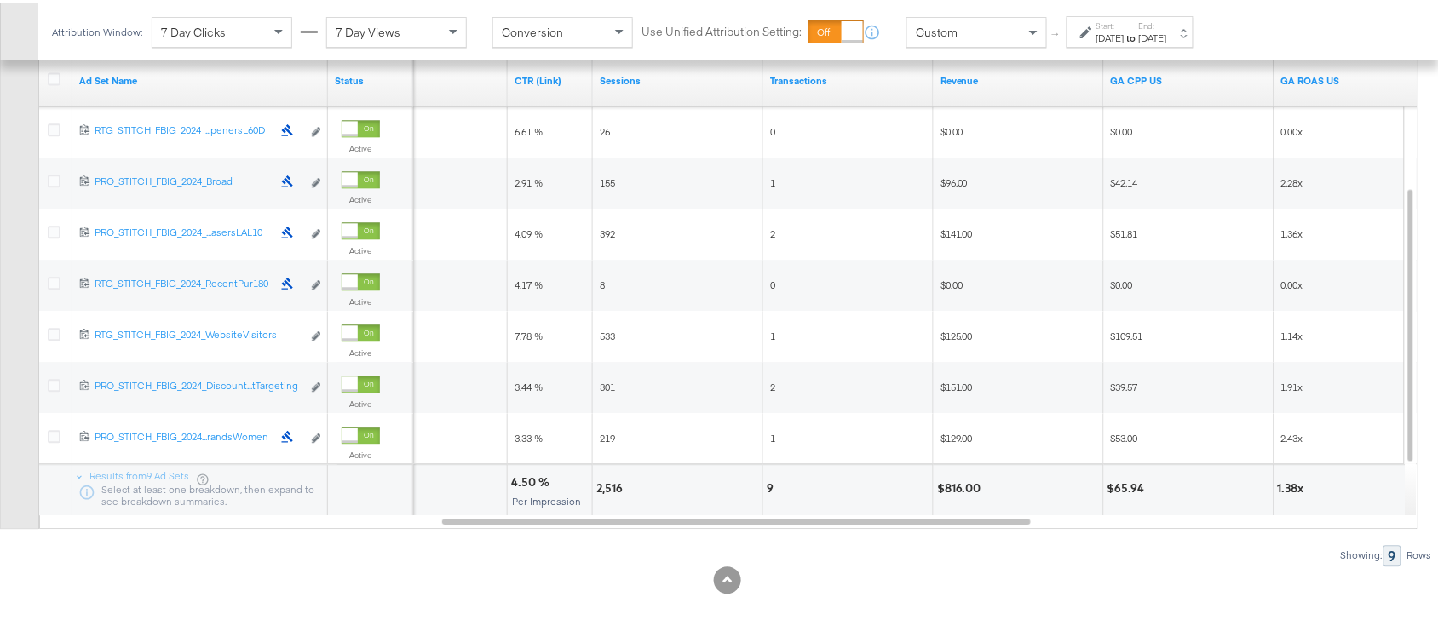
click at [769, 482] on div "9" at bounding box center [773, 485] width 12 height 16
click at [948, 483] on div "$816.00" at bounding box center [961, 485] width 49 height 16
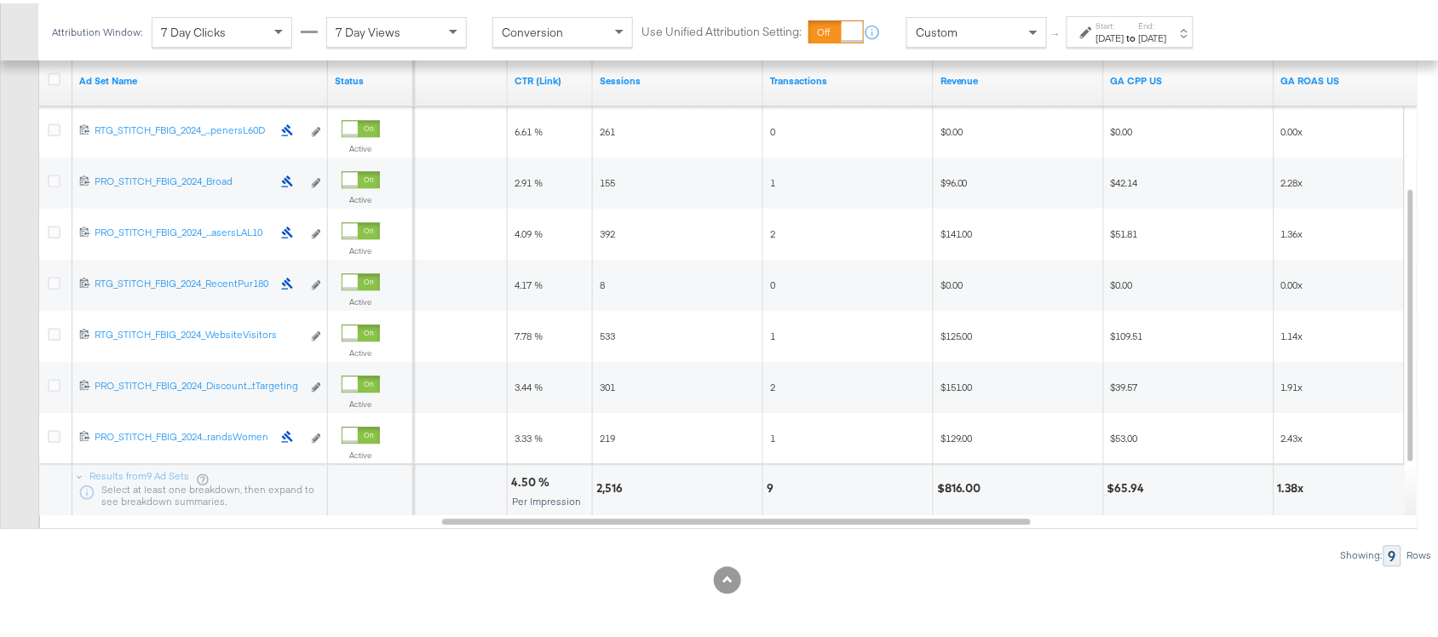
click at [1106, 32] on div "[DATE]" at bounding box center [1111, 35] width 28 height 14
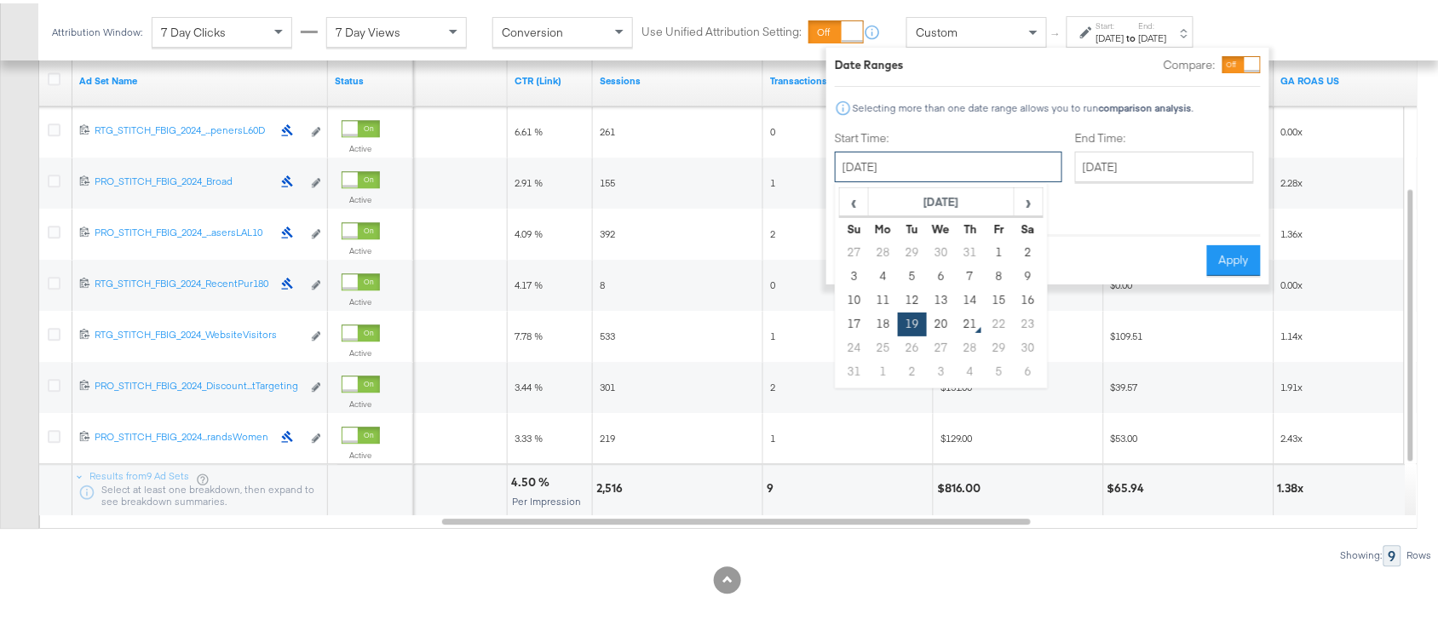
click at [916, 170] on input "[DATE]" at bounding box center [949, 163] width 228 height 31
click at [943, 324] on td "20" at bounding box center [941, 321] width 29 height 24
type input "[DATE]"
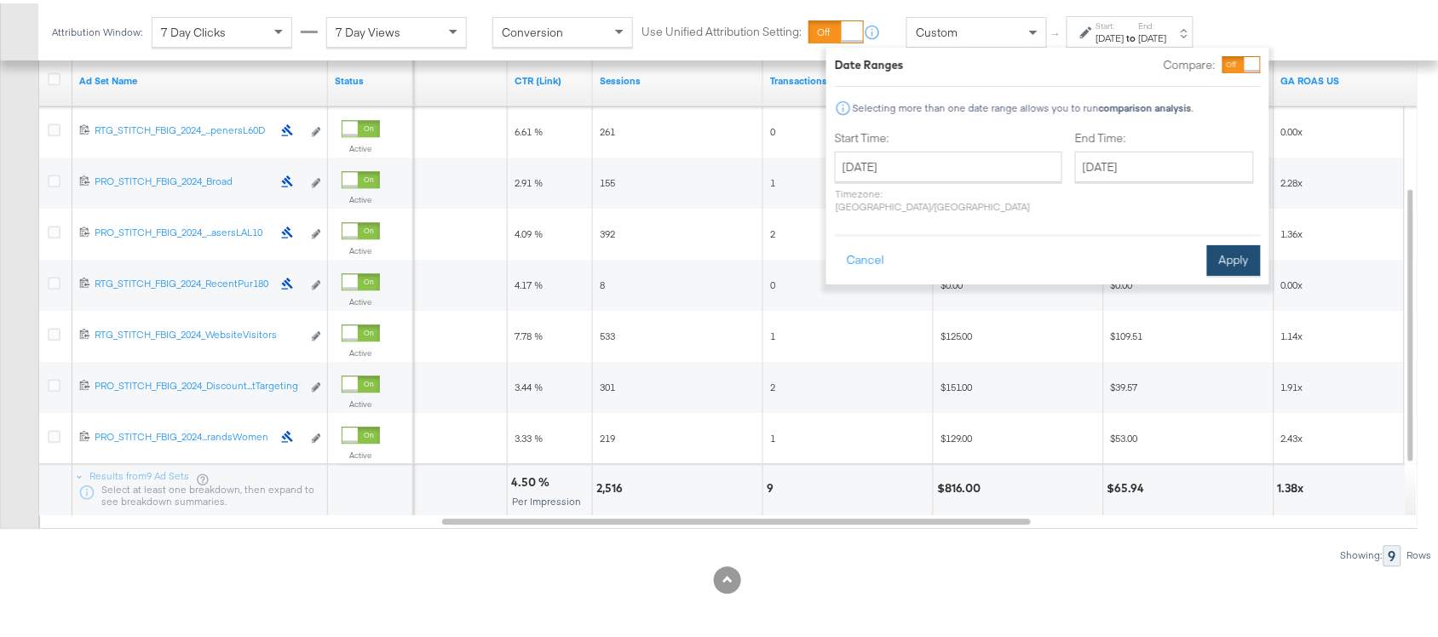
click at [1225, 244] on button "Apply" at bounding box center [1234, 257] width 54 height 31
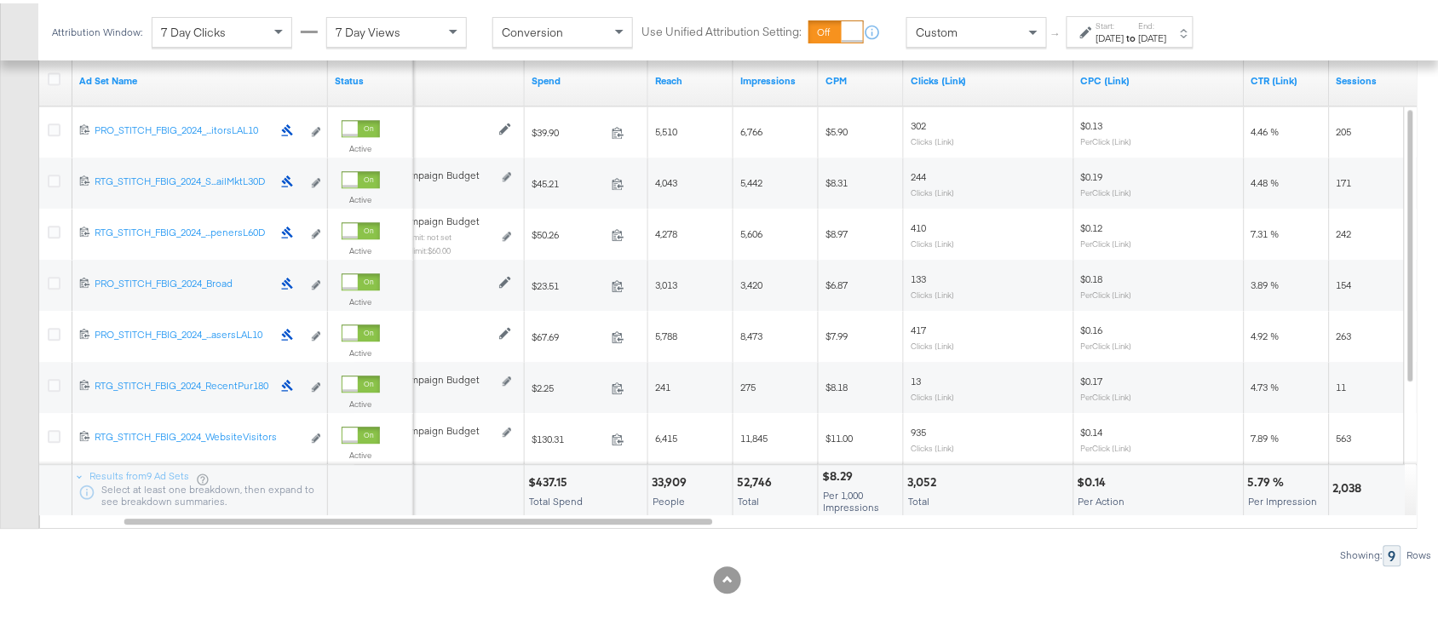
click at [550, 471] on div "$437.15" at bounding box center [550, 479] width 44 height 16
click at [761, 473] on div "52,746" at bounding box center [757, 479] width 40 height 16
click at [918, 478] on div "3,052" at bounding box center [925, 479] width 34 height 16
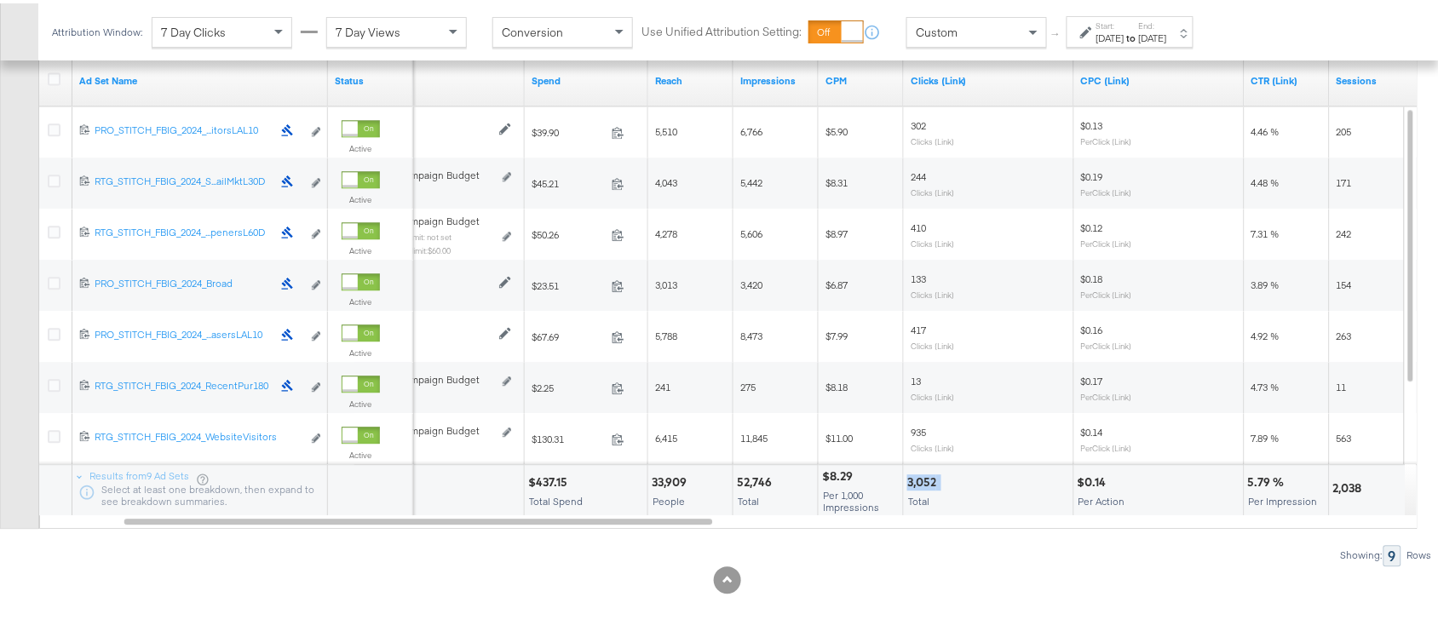
click at [918, 478] on div "3,052" at bounding box center [925, 479] width 34 height 16
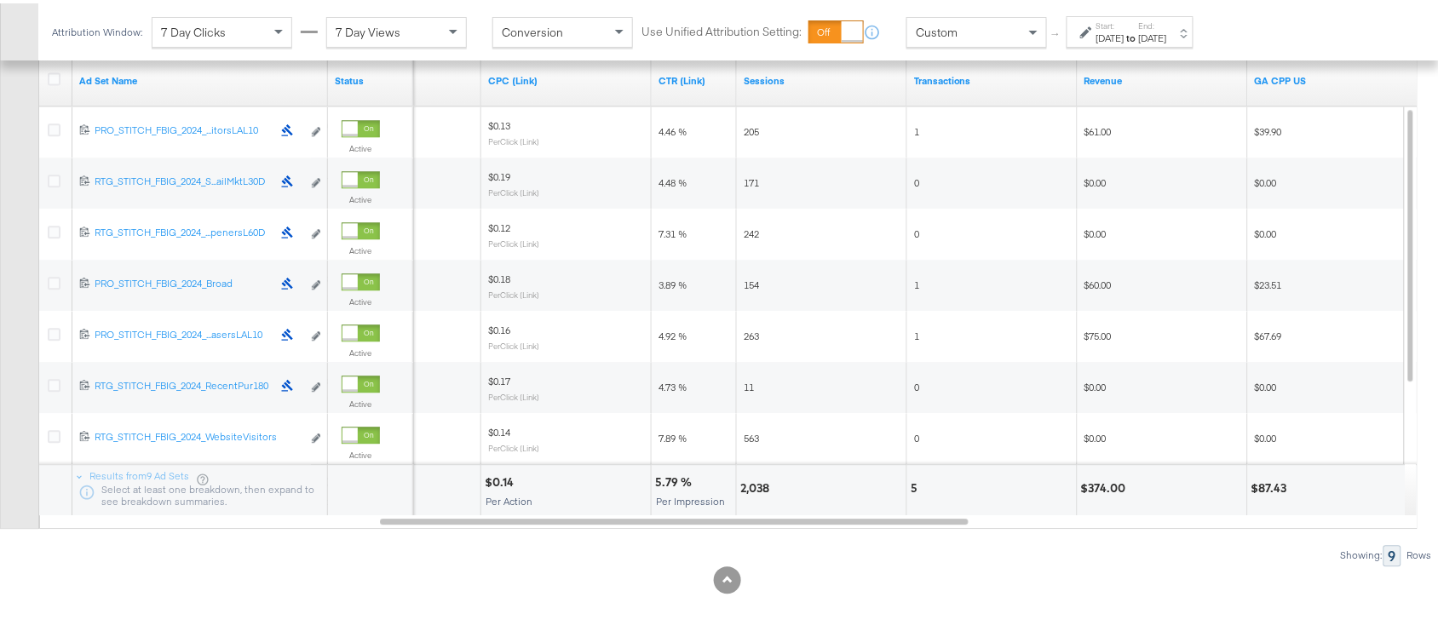
click at [755, 486] on div "2,038" at bounding box center [757, 485] width 34 height 16
click at [908, 492] on div "5" at bounding box center [993, 487] width 170 height 51
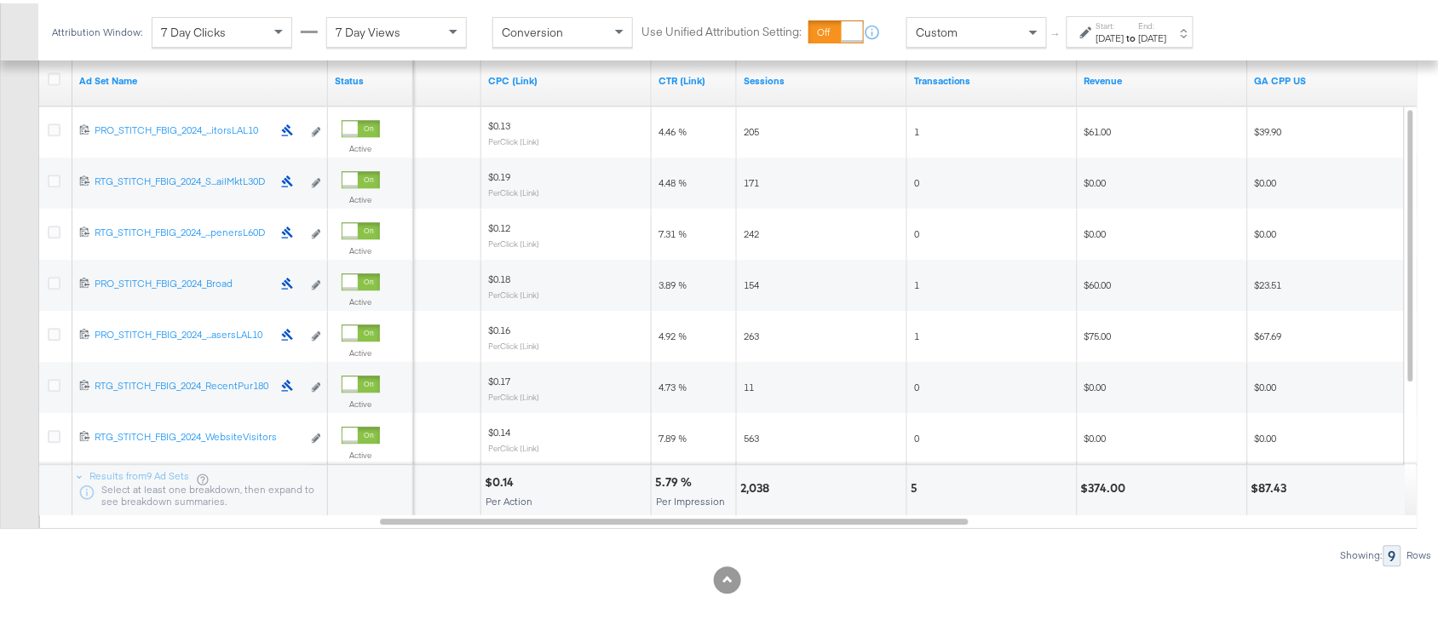
click at [1108, 487] on div "$374.00" at bounding box center [1106, 485] width 50 height 16
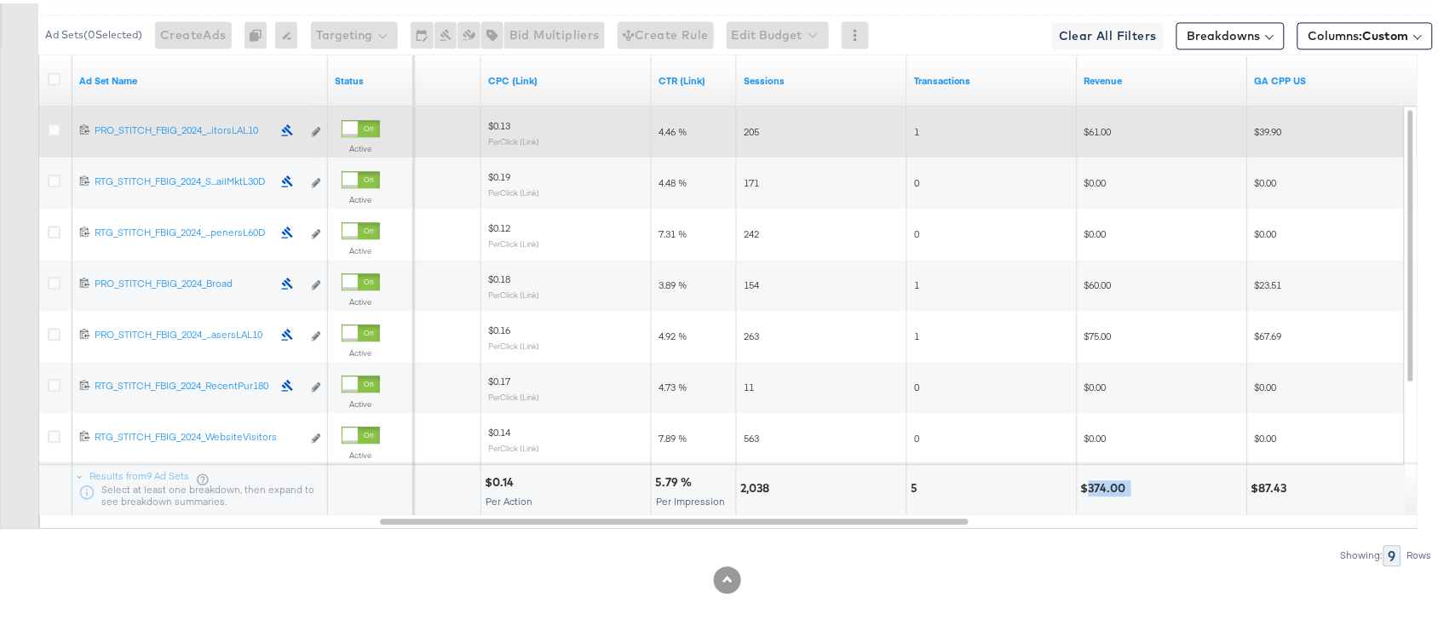
scroll to position [0, 0]
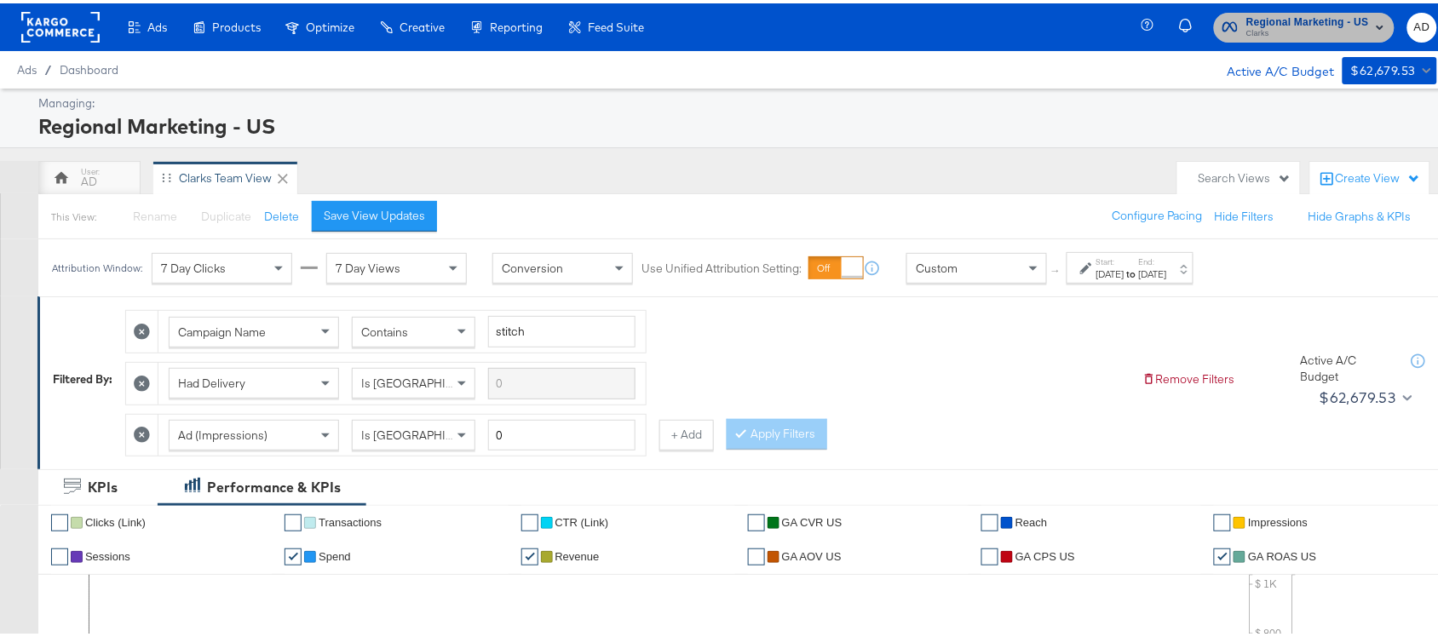
click at [1280, 26] on span "Clarks" at bounding box center [1308, 31] width 123 height 14
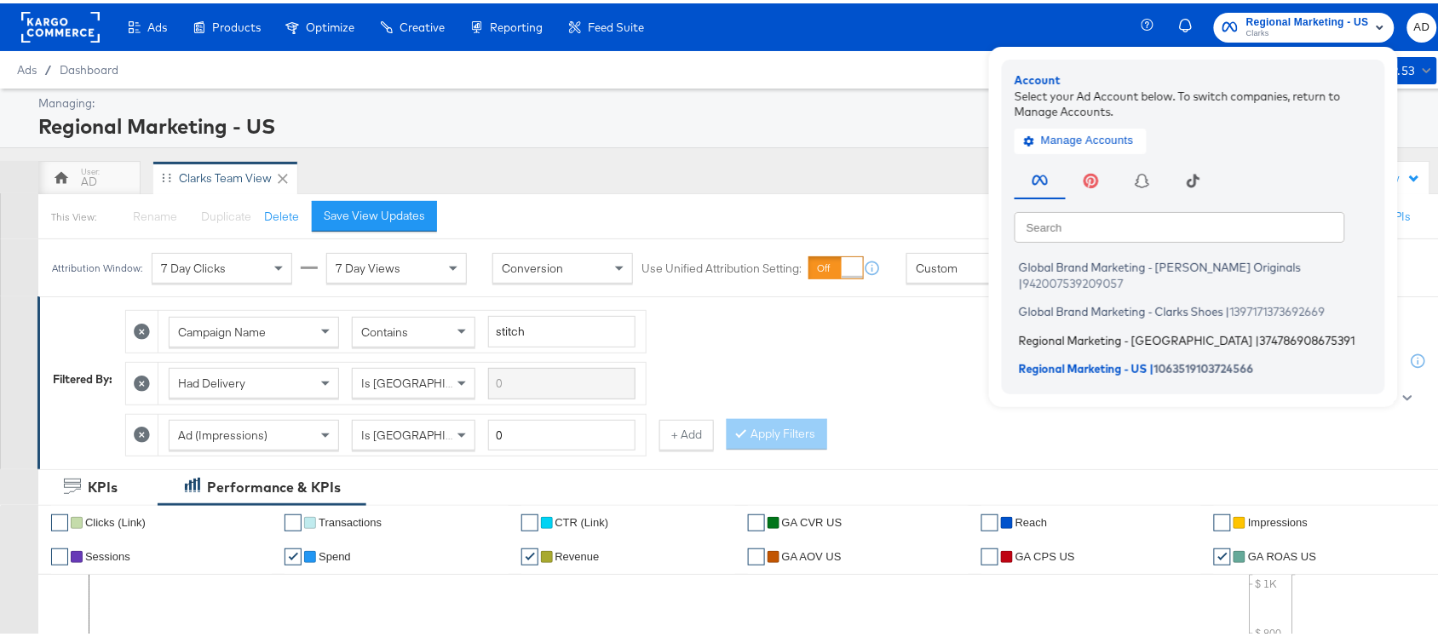
click at [1053, 330] on span "Regional Marketing - CA" at bounding box center [1136, 337] width 234 height 14
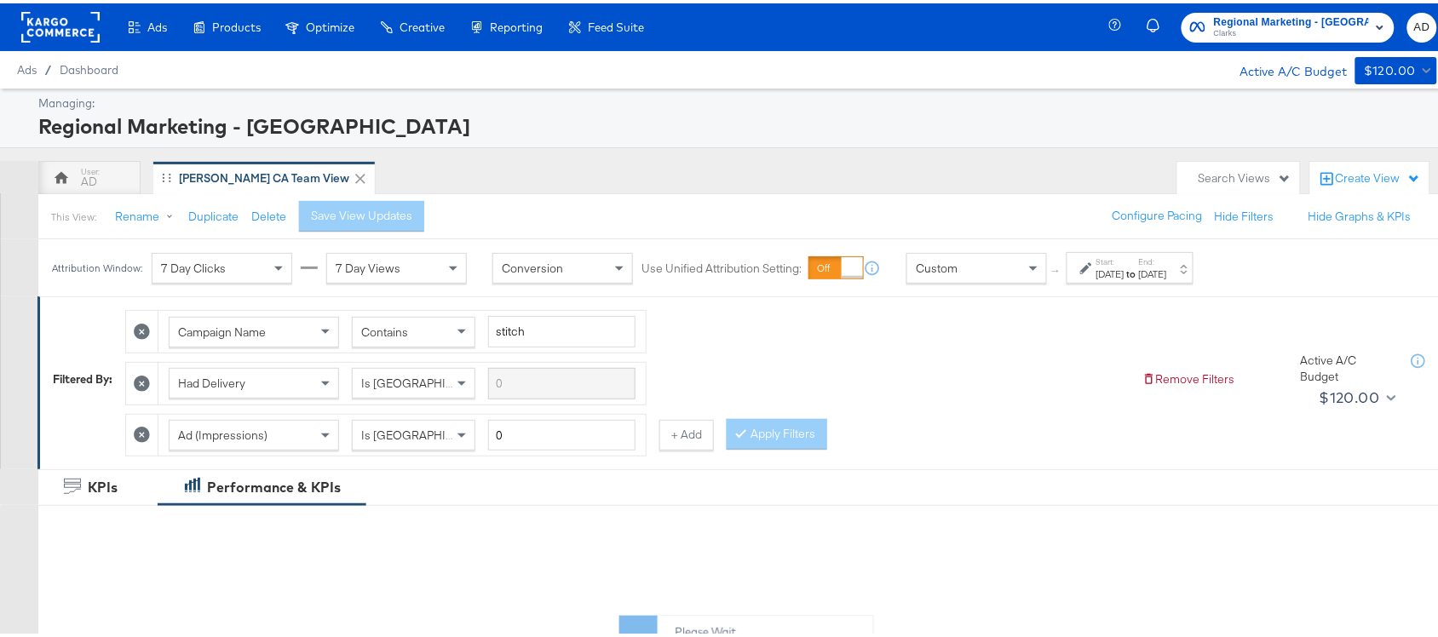
click at [1125, 264] on label "Start:" at bounding box center [1111, 258] width 28 height 11
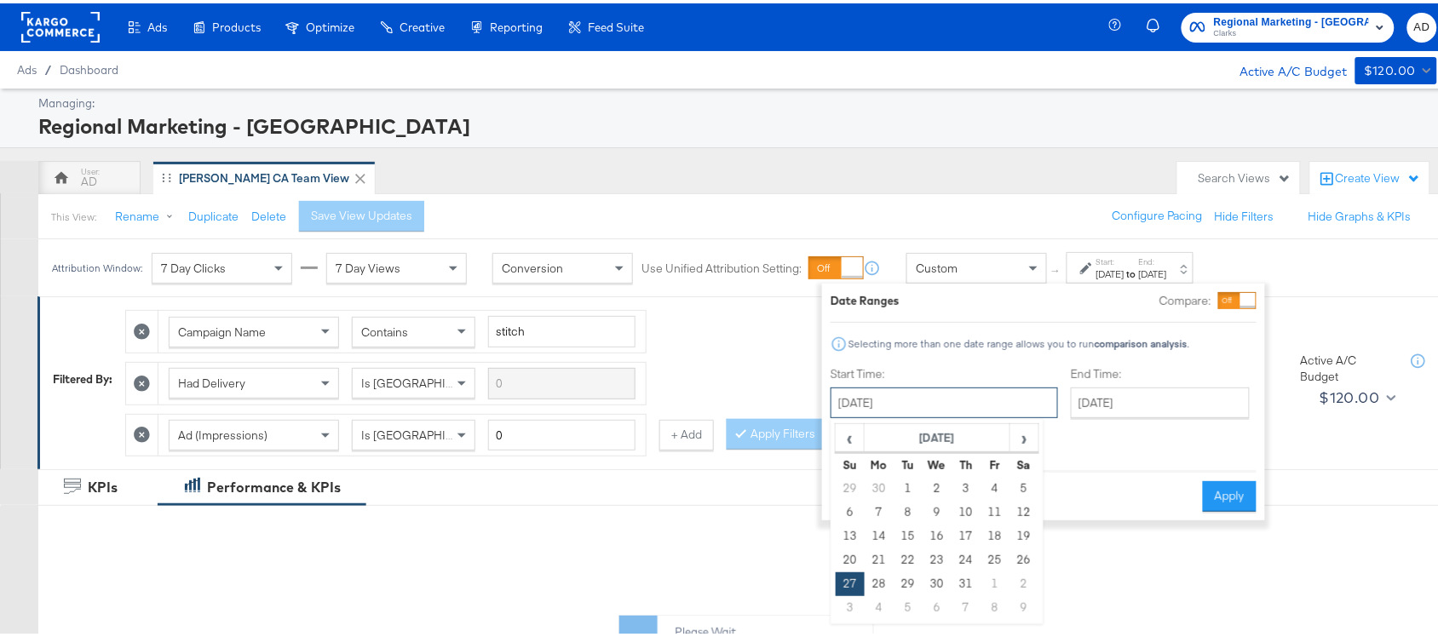
click at [968, 401] on input "July 27th 2025" at bounding box center [945, 399] width 228 height 31
click at [1028, 437] on span "›" at bounding box center [1024, 435] width 26 height 26
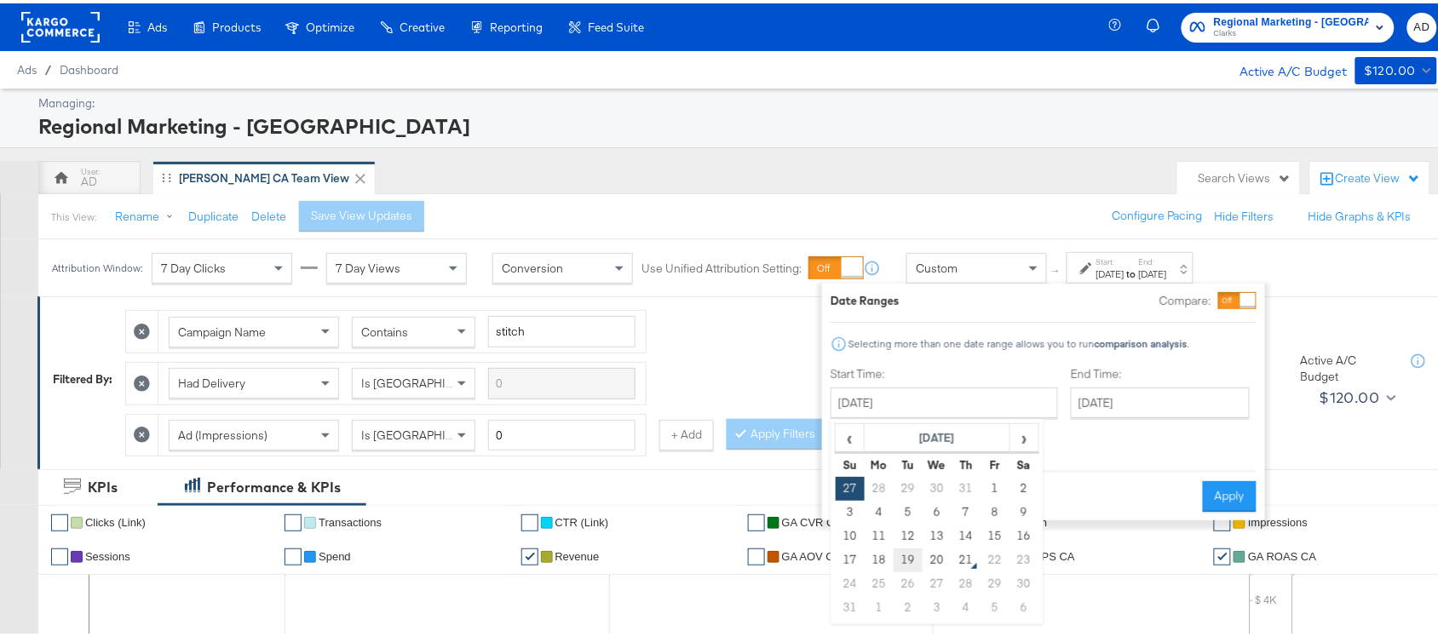
click at [904, 555] on td "19" at bounding box center [908, 557] width 29 height 24
type input "[DATE]"
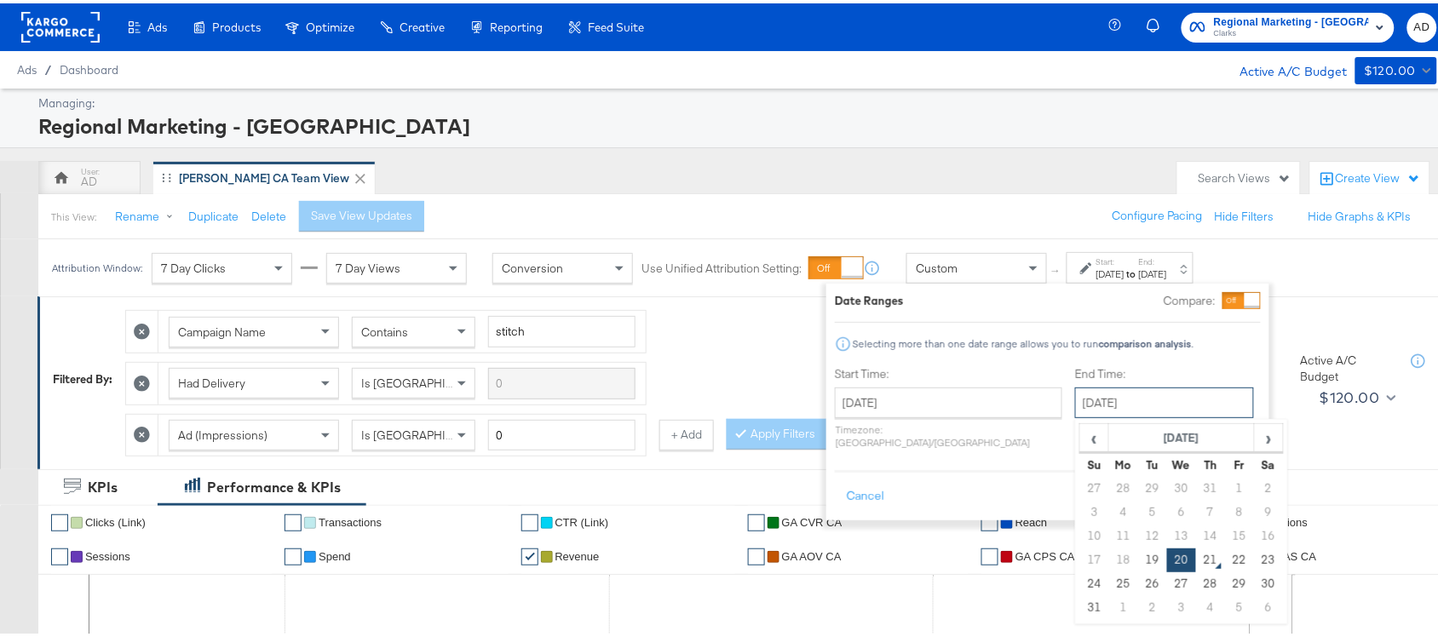
click at [1108, 398] on input "[DATE]" at bounding box center [1164, 399] width 179 height 31
click at [1138, 560] on td "19" at bounding box center [1152, 557] width 29 height 24
type input "[DATE]"
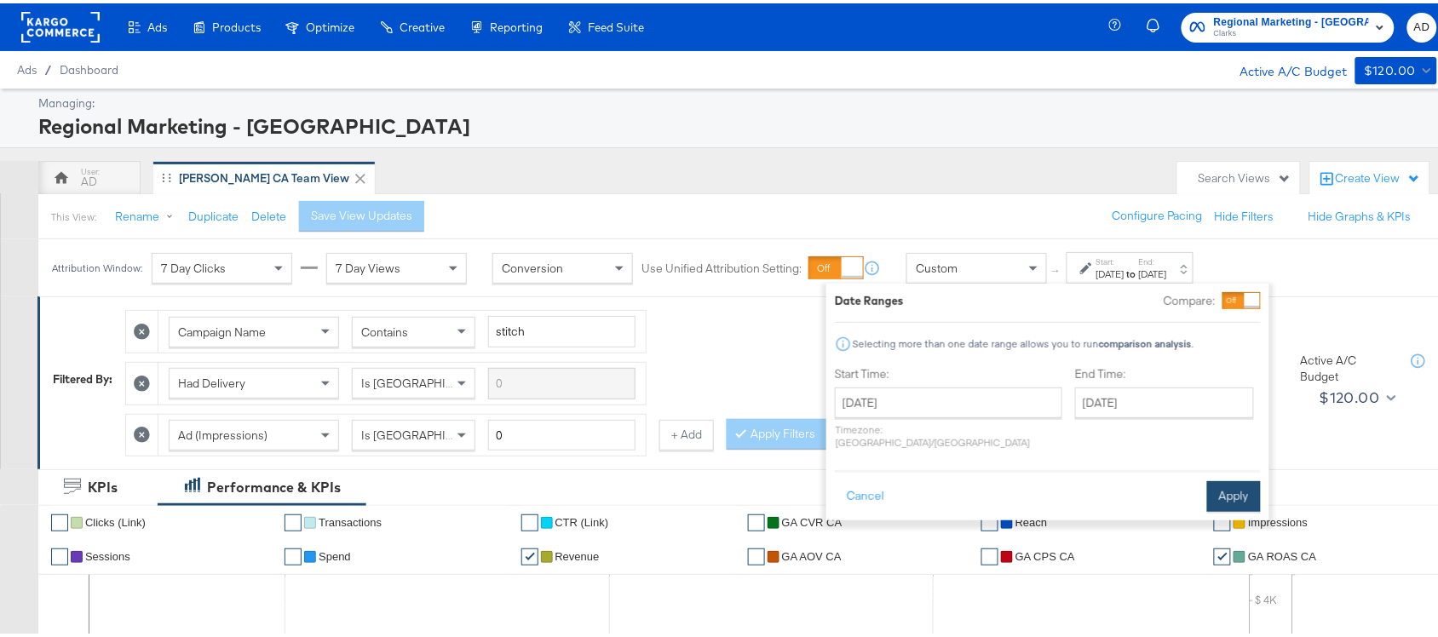
click at [1228, 478] on button "Apply" at bounding box center [1234, 493] width 54 height 31
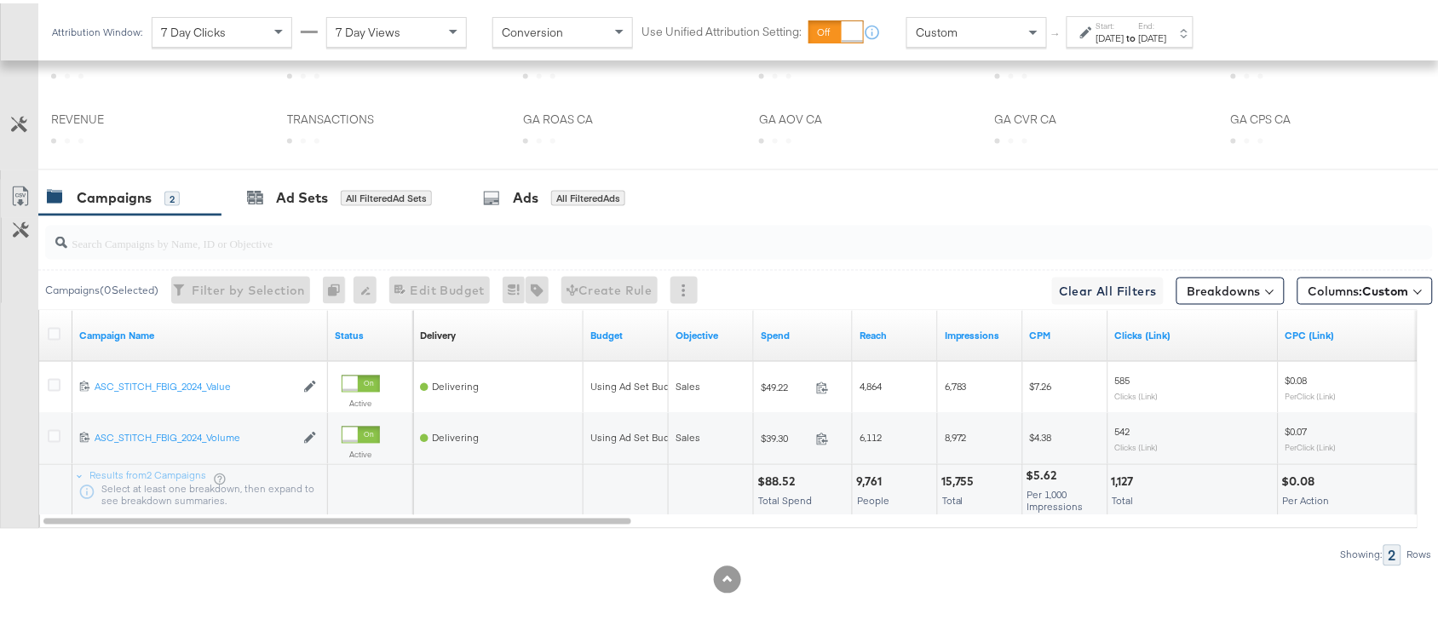
scroll to position [837, 0]
click at [780, 475] on div "$88.52" at bounding box center [779, 479] width 43 height 16
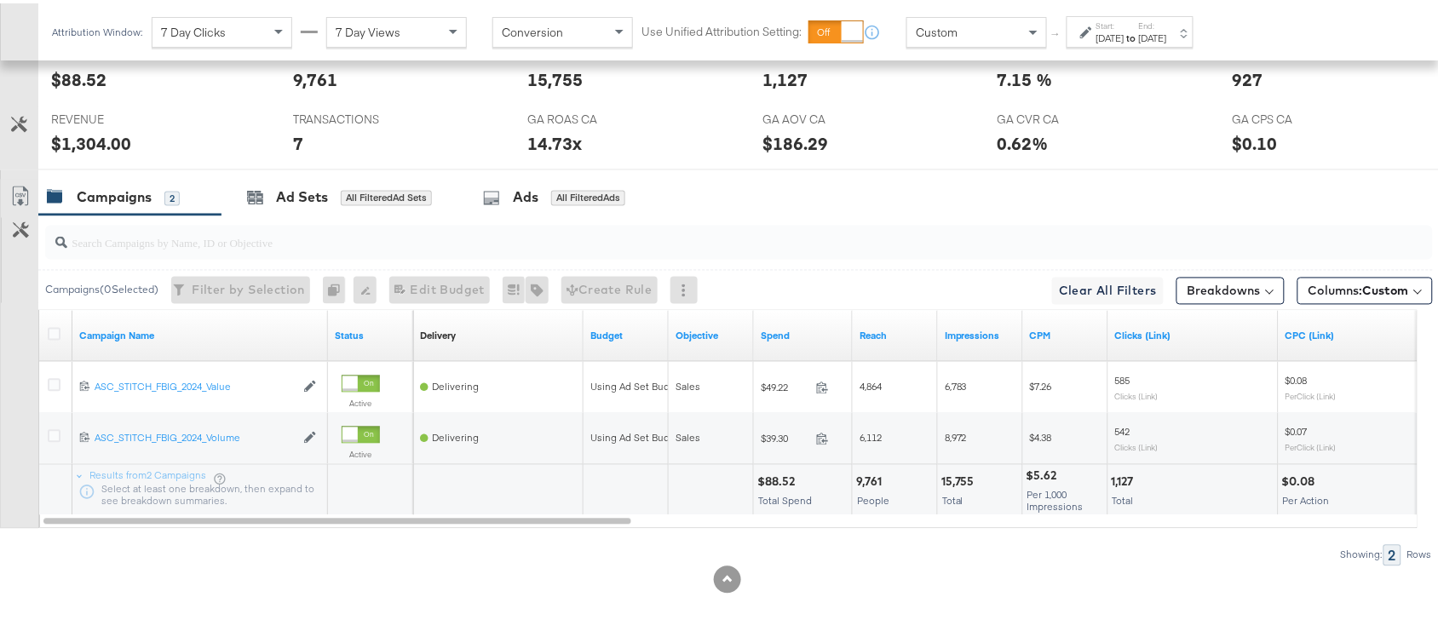
click at [953, 475] on div "15,755" at bounding box center [961, 479] width 38 height 16
copy div "15,755"
click at [953, 475] on div "15,755" at bounding box center [961, 479] width 38 height 16
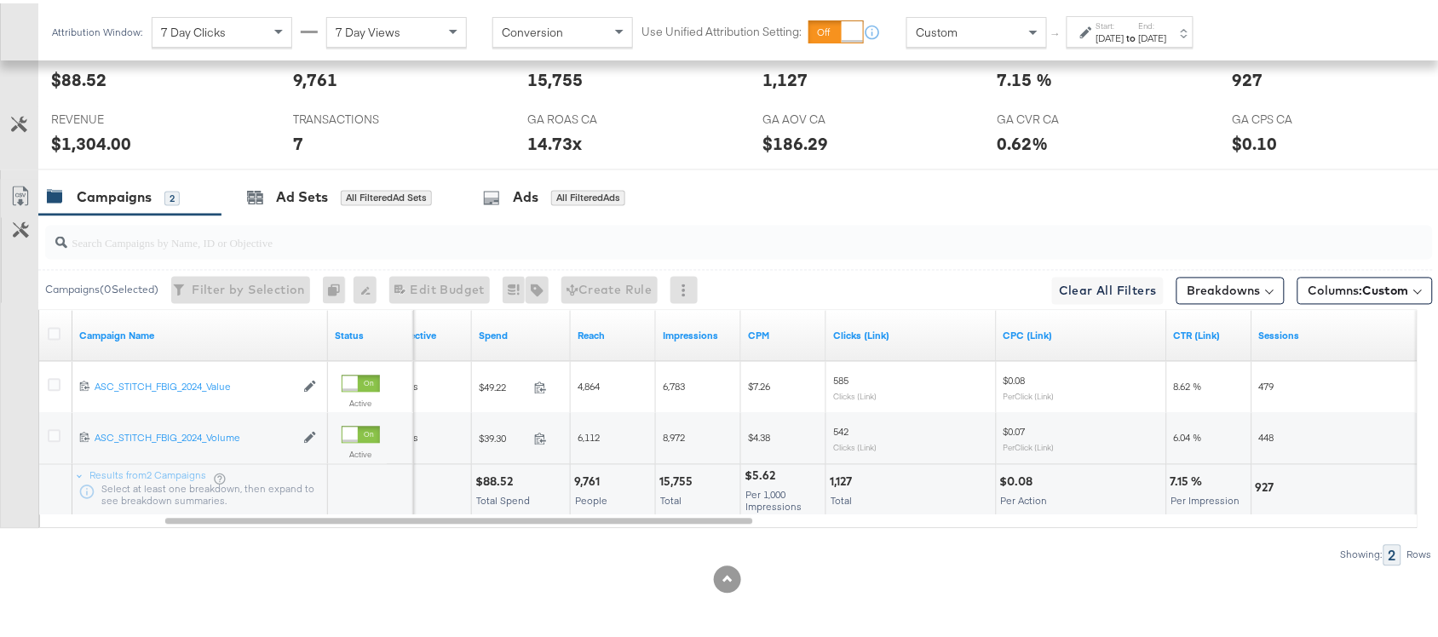
click at [842, 478] on div "1,127" at bounding box center [843, 479] width 27 height 16
copy div "1,127"
click at [842, 478] on div "1,127" at bounding box center [843, 479] width 27 height 16
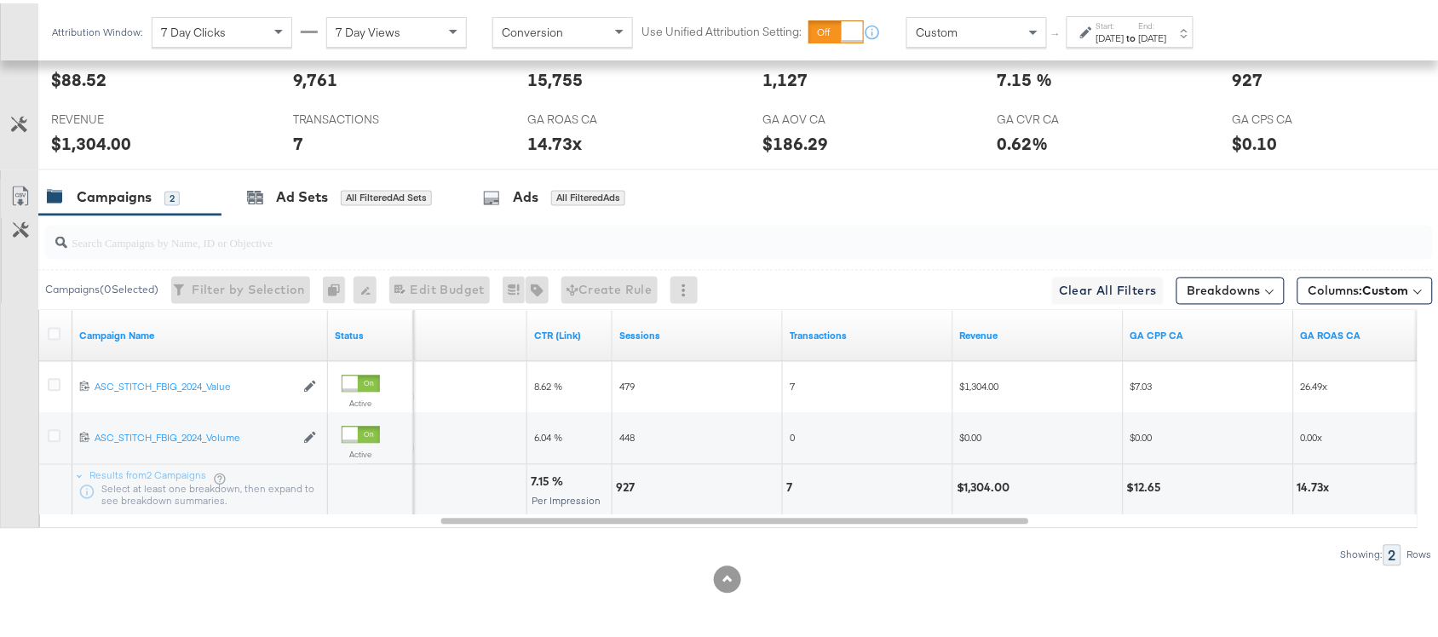
click at [616, 482] on div "927" at bounding box center [628, 485] width 24 height 16
copy div "927"
click at [616, 482] on div "927" at bounding box center [628, 485] width 24 height 16
click at [794, 492] on div "7" at bounding box center [792, 485] width 11 height 16
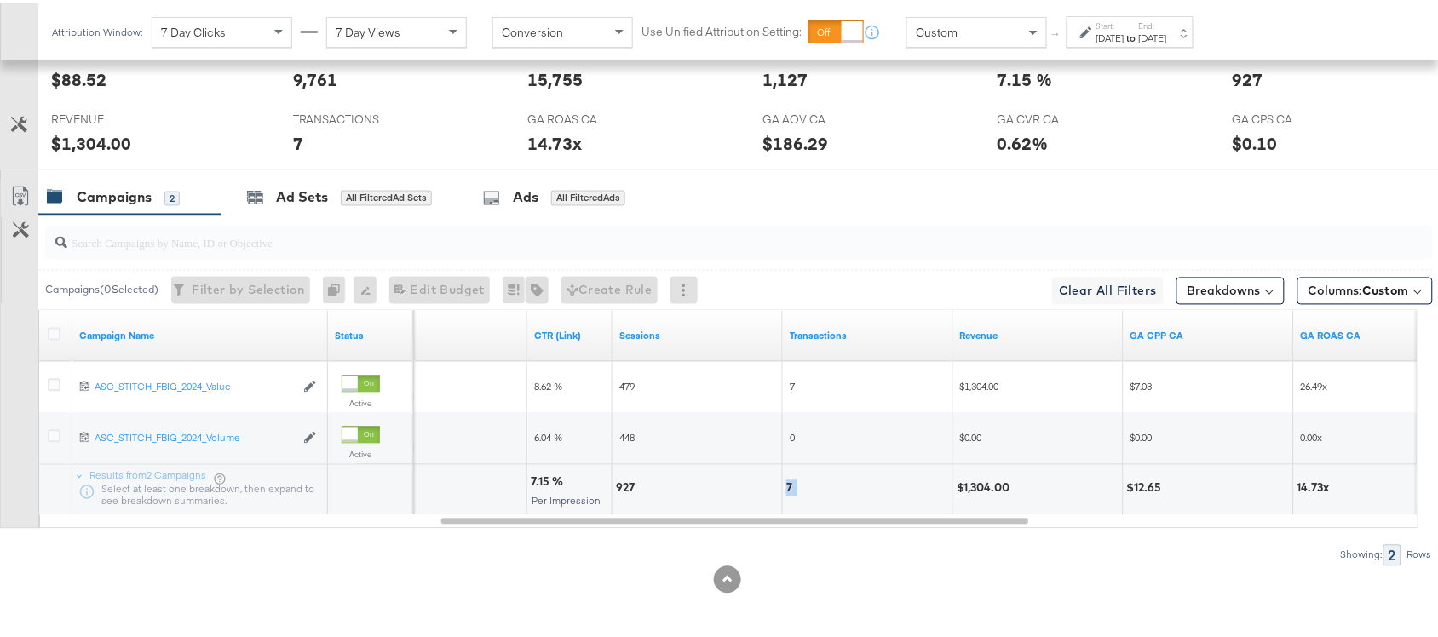
click at [794, 492] on div "7" at bounding box center [792, 485] width 11 height 16
copy div "7"
click at [988, 491] on div "$1,304.00" at bounding box center [986, 485] width 59 height 16
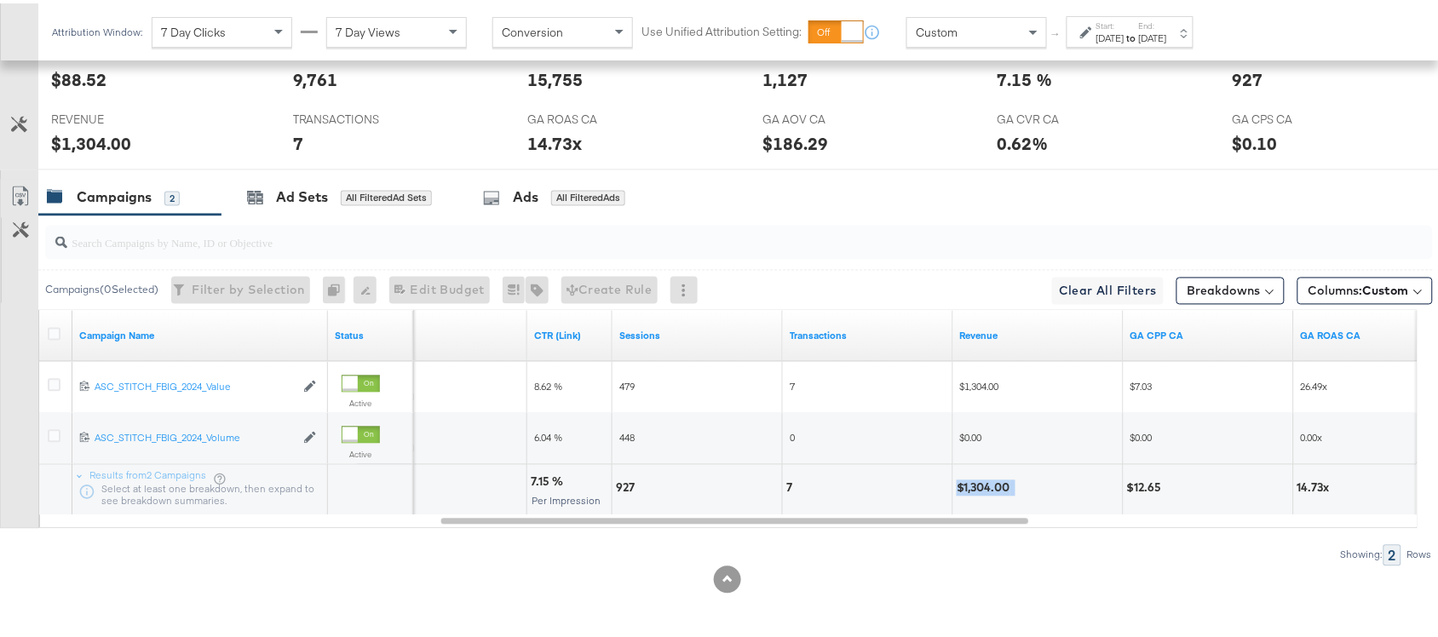
copy div "$1,304.00"
click at [988, 491] on div "$1,304.00" at bounding box center [986, 485] width 59 height 16
click at [1164, 22] on div "Start: Aug 19th 2025 to End: Aug 19th 2025" at bounding box center [1132, 29] width 71 height 25
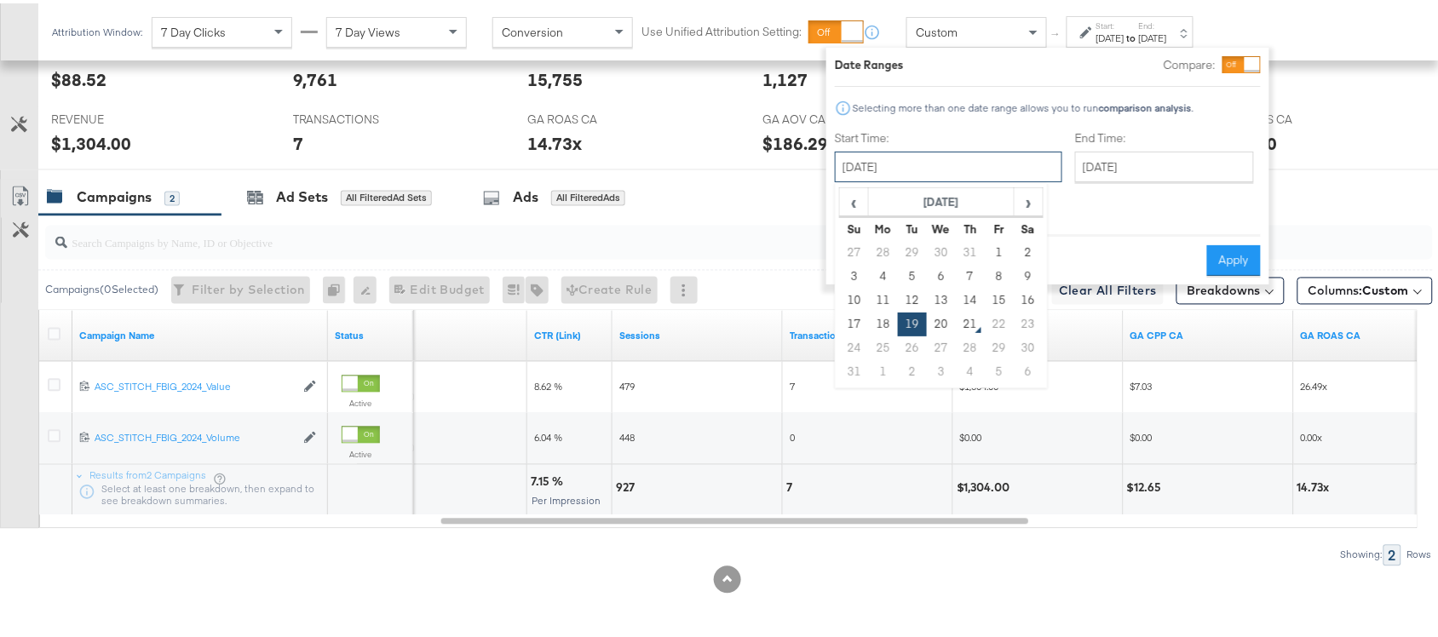
click at [938, 169] on input "[DATE]" at bounding box center [949, 163] width 228 height 31
click at [942, 320] on td "20" at bounding box center [941, 321] width 29 height 24
type input "[DATE]"
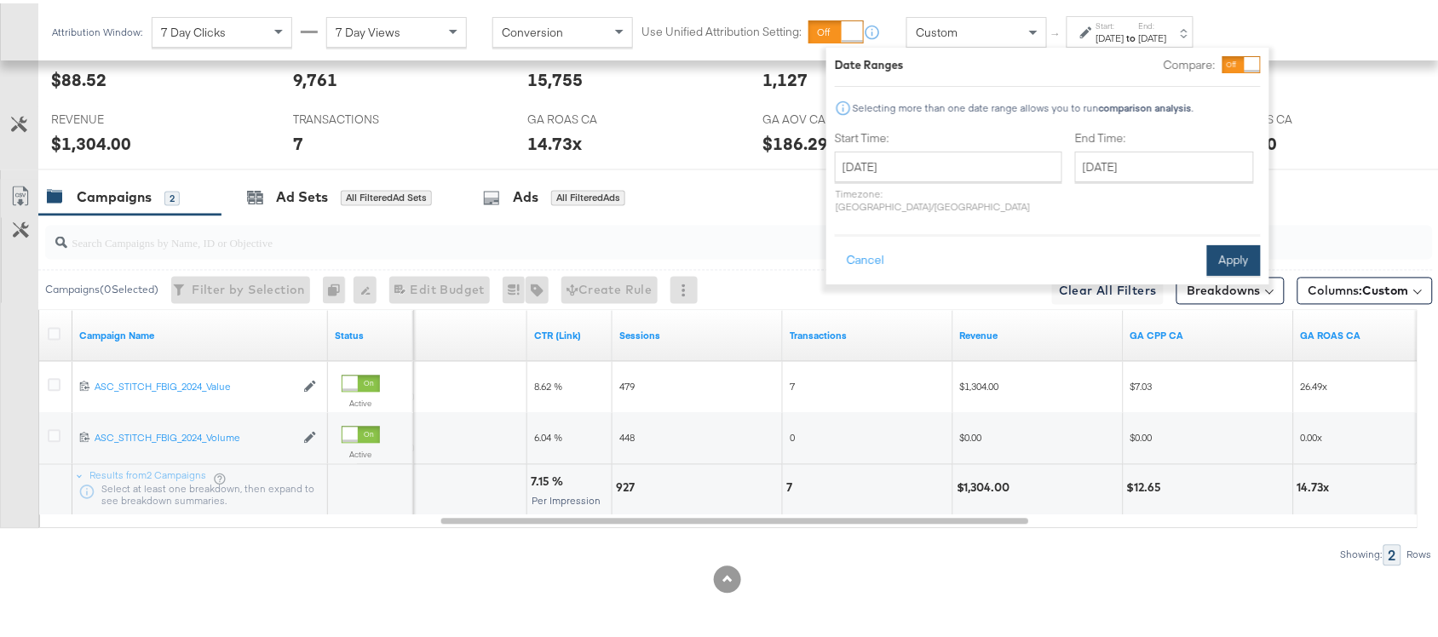
click at [1224, 244] on button "Apply" at bounding box center [1234, 257] width 54 height 31
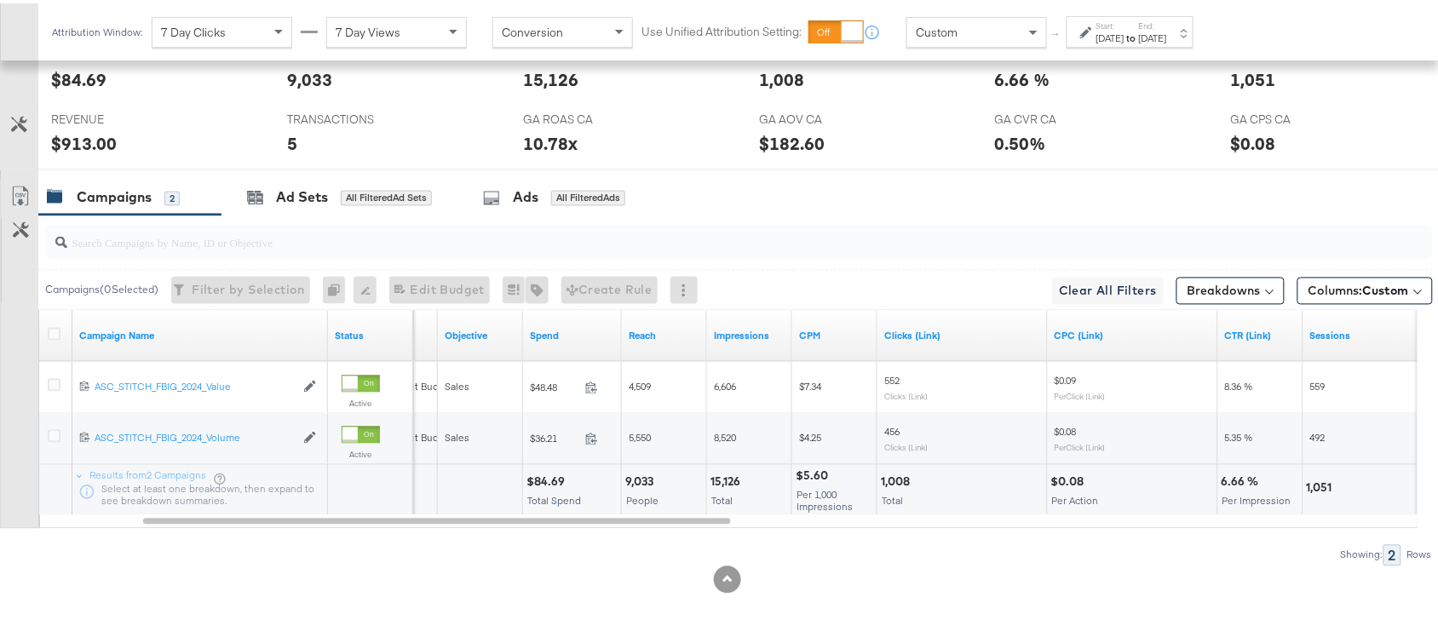
click at [554, 475] on div "$84.69" at bounding box center [548, 479] width 43 height 16
copy div "84.69"
click at [554, 475] on div "$84.69" at bounding box center [548, 479] width 43 height 16
click at [714, 467] on div "15,126 Total" at bounding box center [749, 487] width 84 height 51
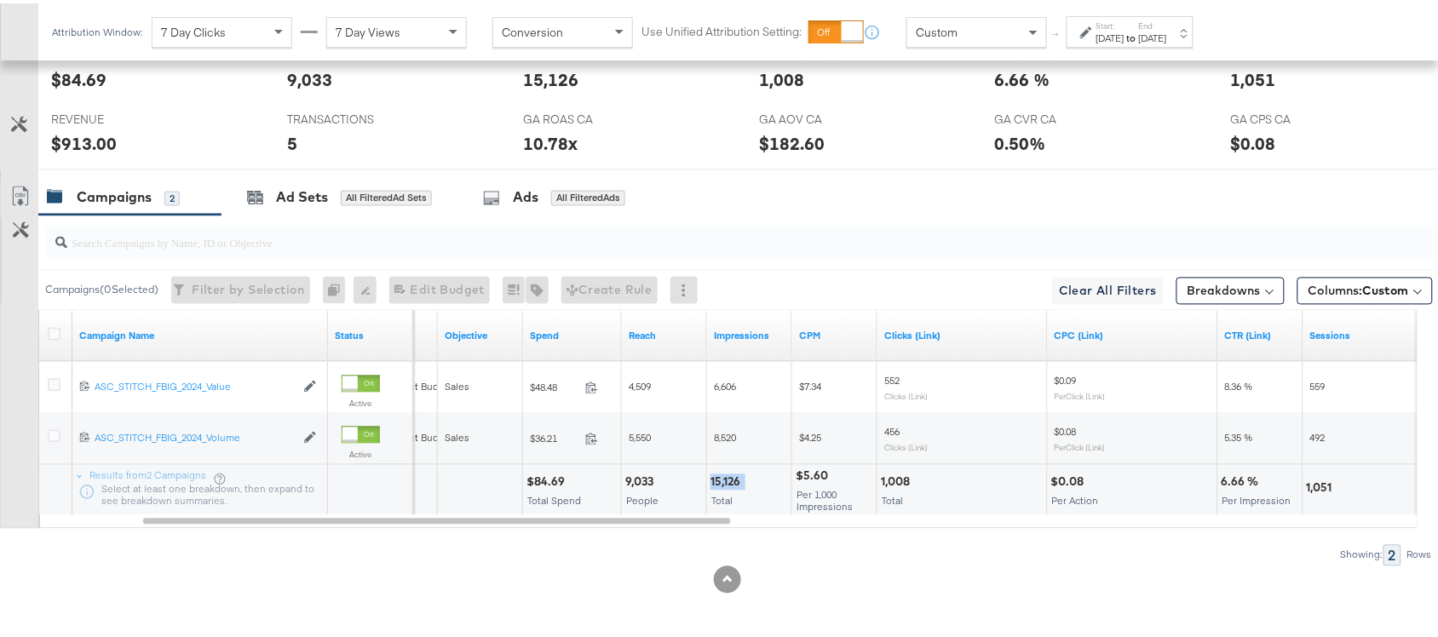
copy div "15,126"
click at [897, 483] on div "1,008" at bounding box center [898, 479] width 34 height 16
copy div "1,008"
click at [897, 483] on div "1,008" at bounding box center [898, 479] width 34 height 16
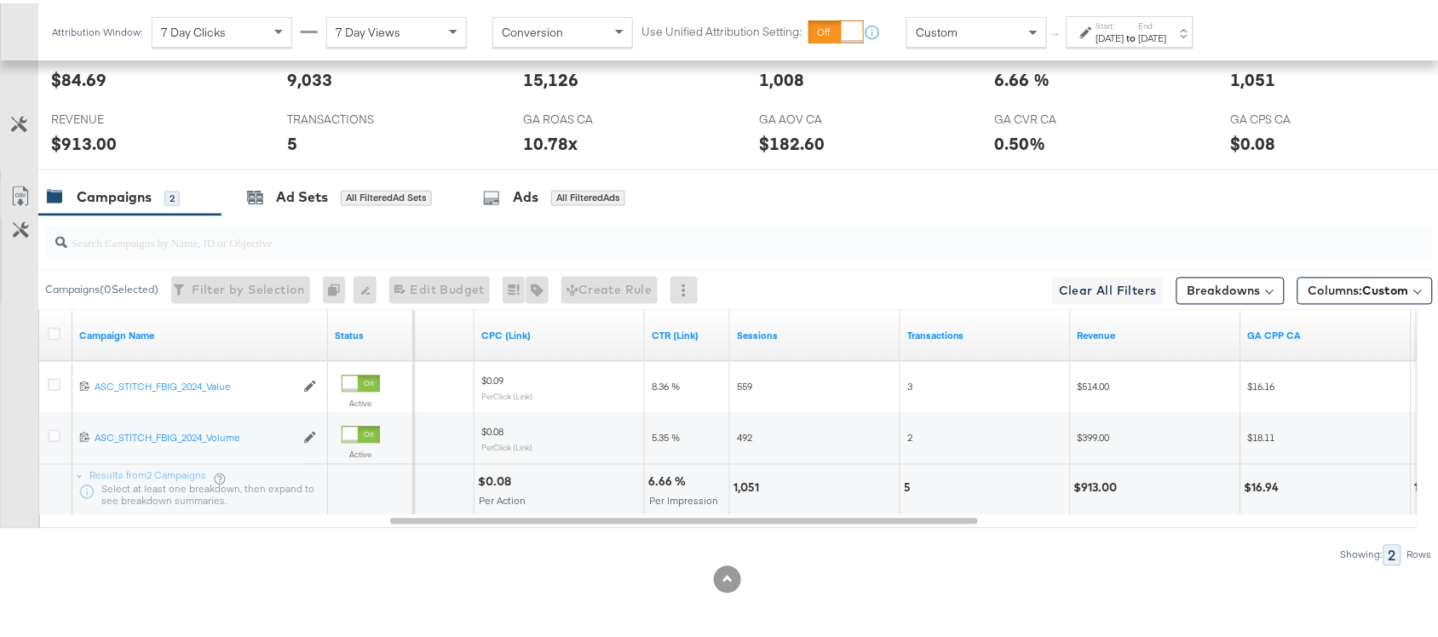
click at [741, 482] on div "1,051" at bounding box center [749, 485] width 31 height 16
copy div "1,051"
click at [741, 482] on div "1,051" at bounding box center [749, 485] width 31 height 16
click at [910, 487] on div "5" at bounding box center [910, 485] width 12 height 16
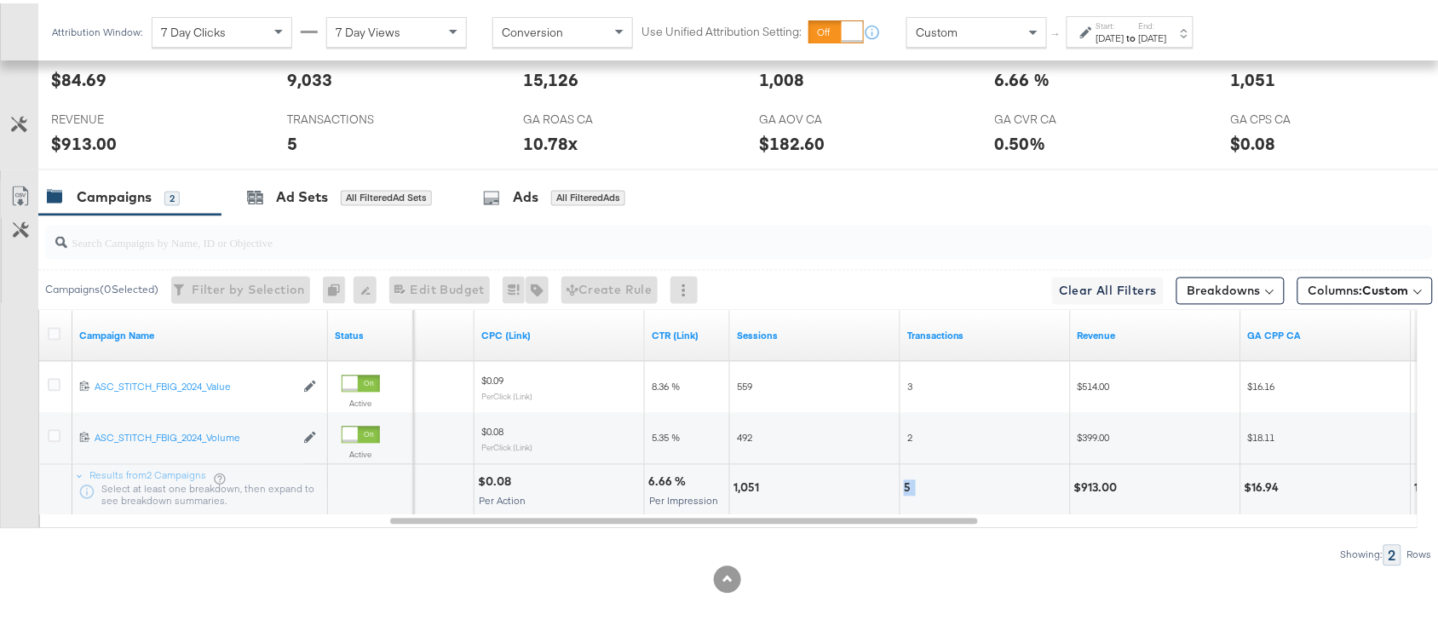
click at [910, 487] on div "5" at bounding box center [910, 485] width 12 height 16
copy div "5"
click at [1092, 479] on div "$913.00" at bounding box center [1099, 485] width 49 height 16
click at [938, 166] on div "GA AOV CA GA AOV CA $182.60" at bounding box center [864, 133] width 236 height 65
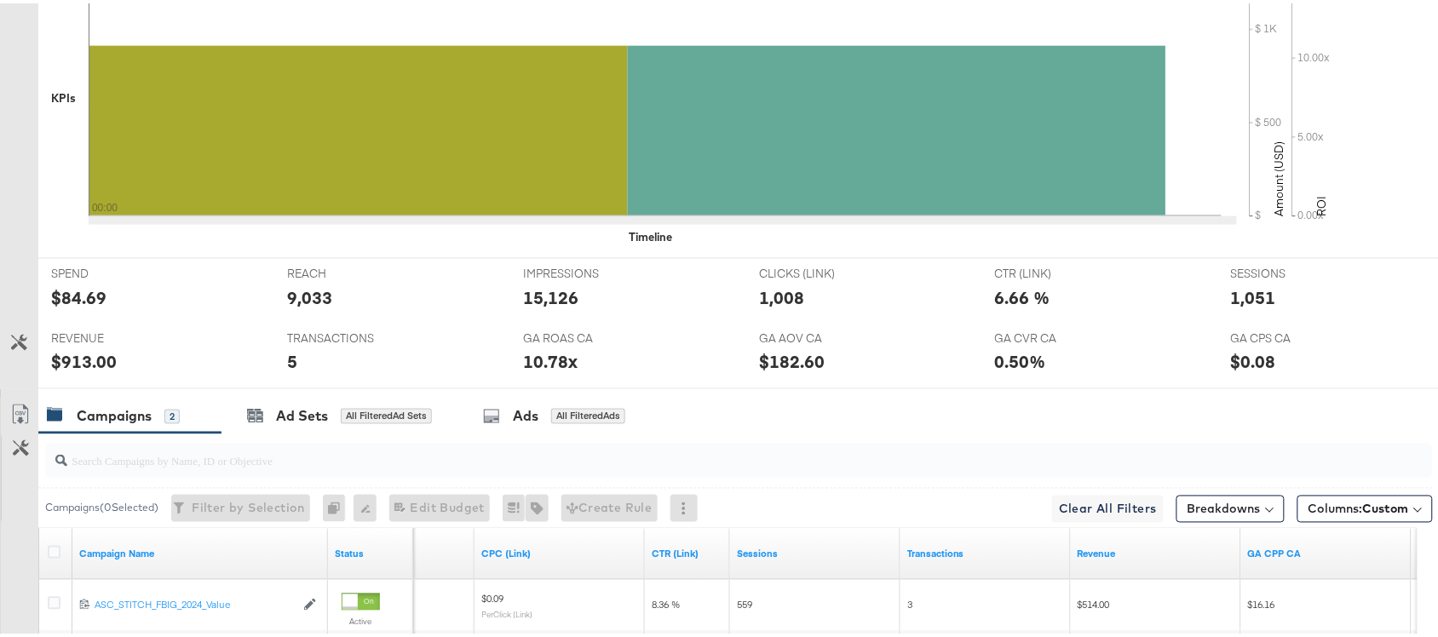
scroll to position [0, 0]
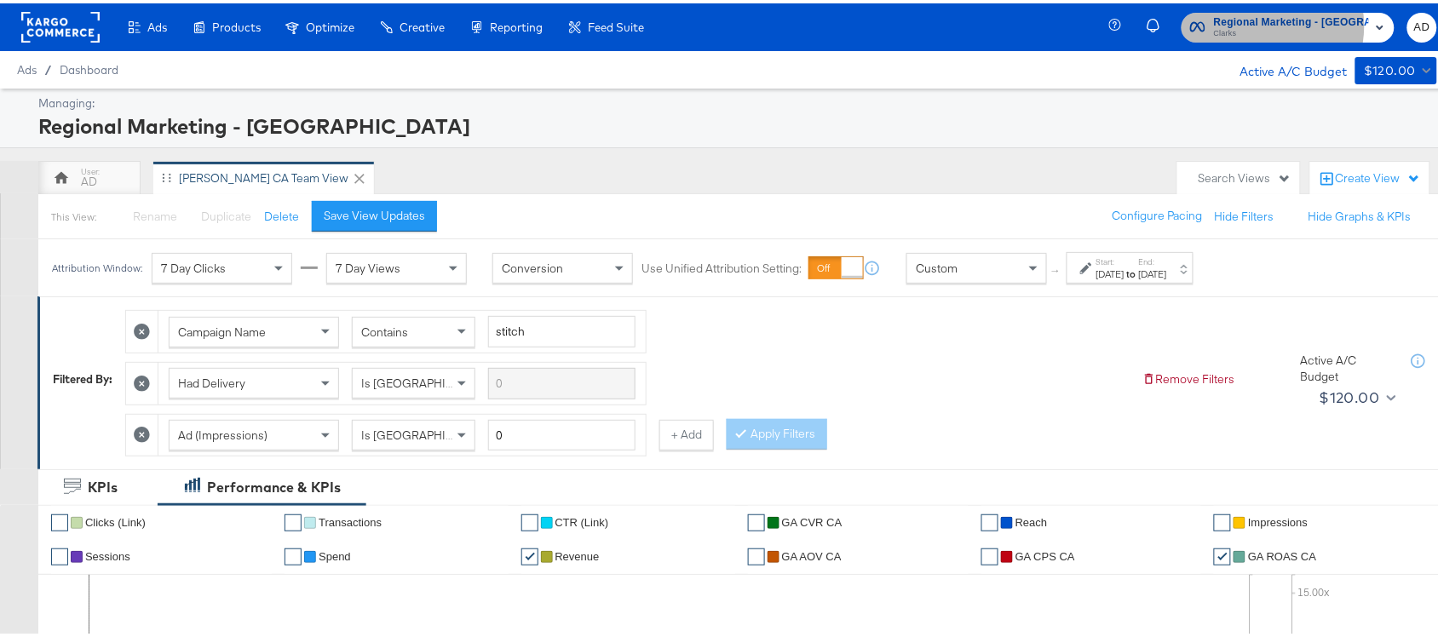
click at [1274, 22] on span "Regional Marketing - CA" at bounding box center [1291, 19] width 155 height 18
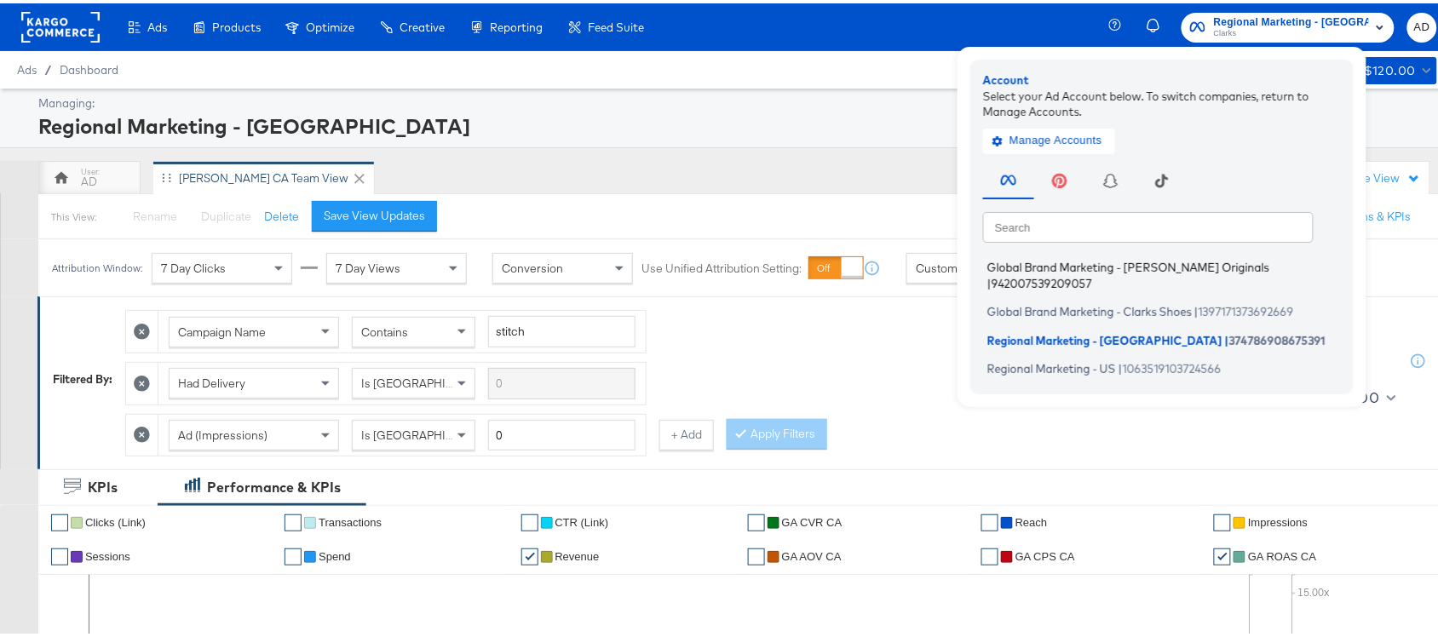
click at [1135, 265] on span "Global Brand Marketing - Clarks Originals" at bounding box center [1129, 264] width 282 height 14
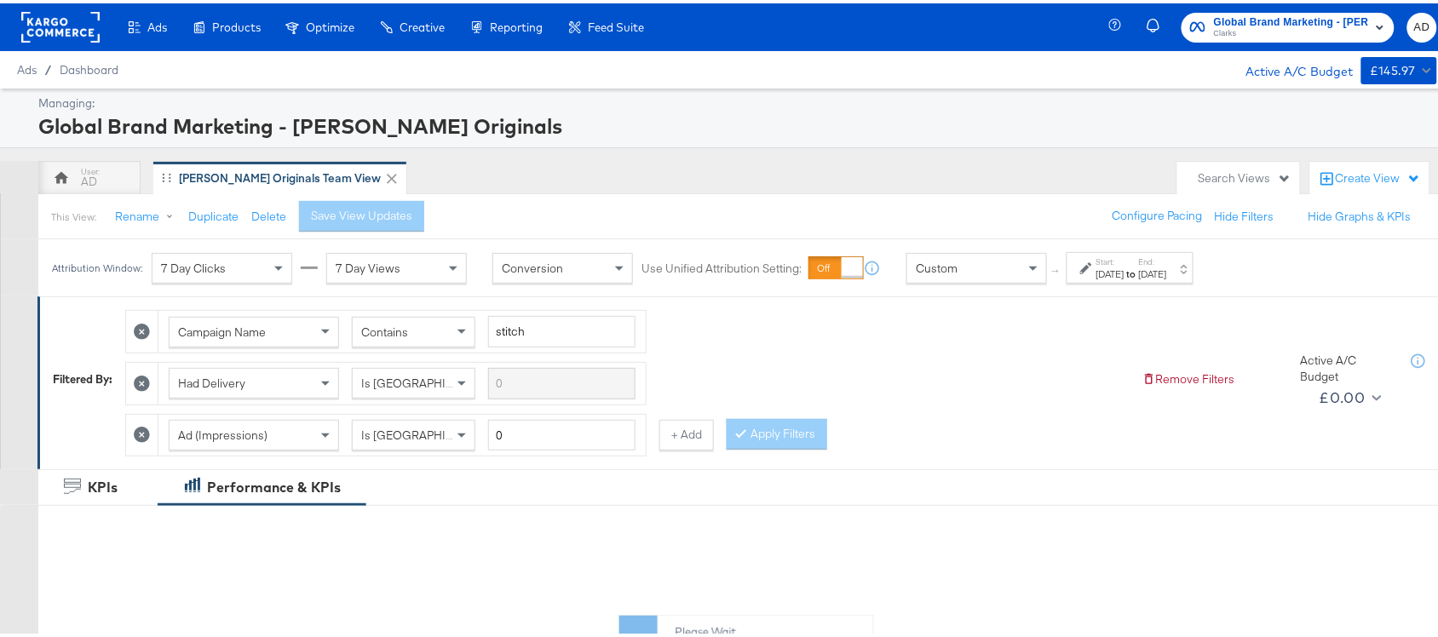
click at [1139, 268] on strong "to" at bounding box center [1132, 270] width 14 height 13
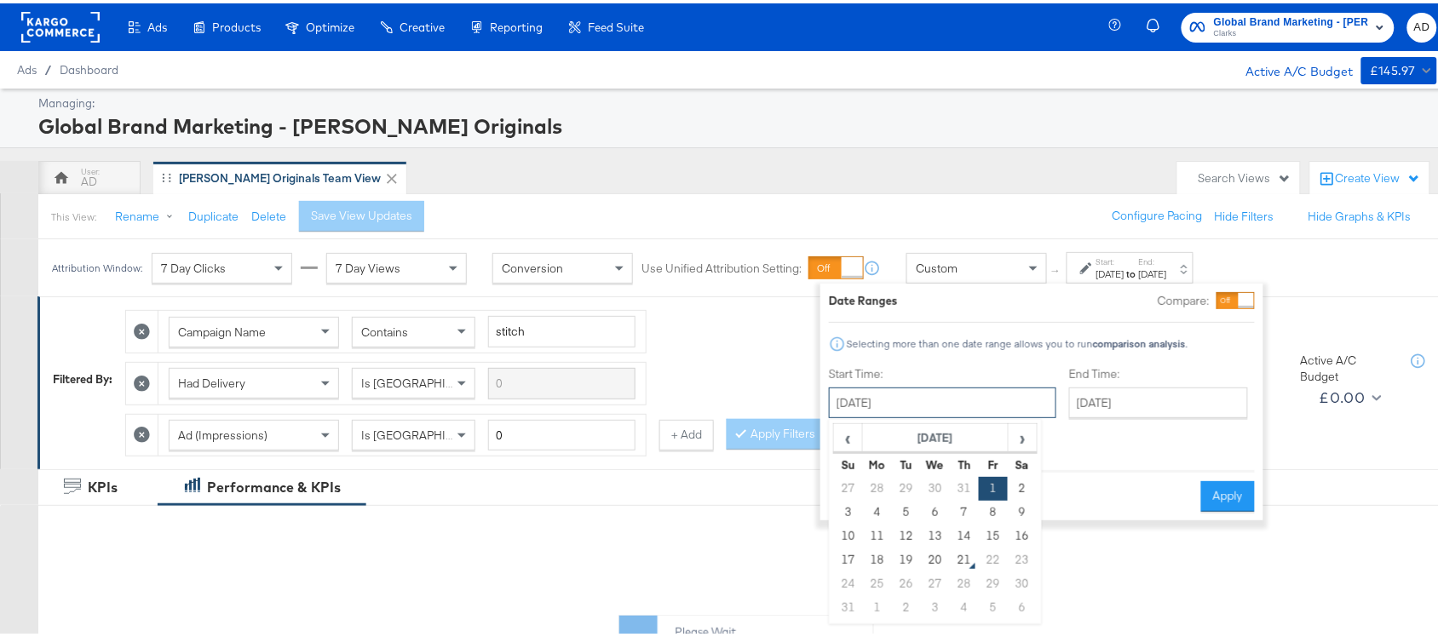
click at [918, 412] on input "[DATE]" at bounding box center [943, 399] width 228 height 31
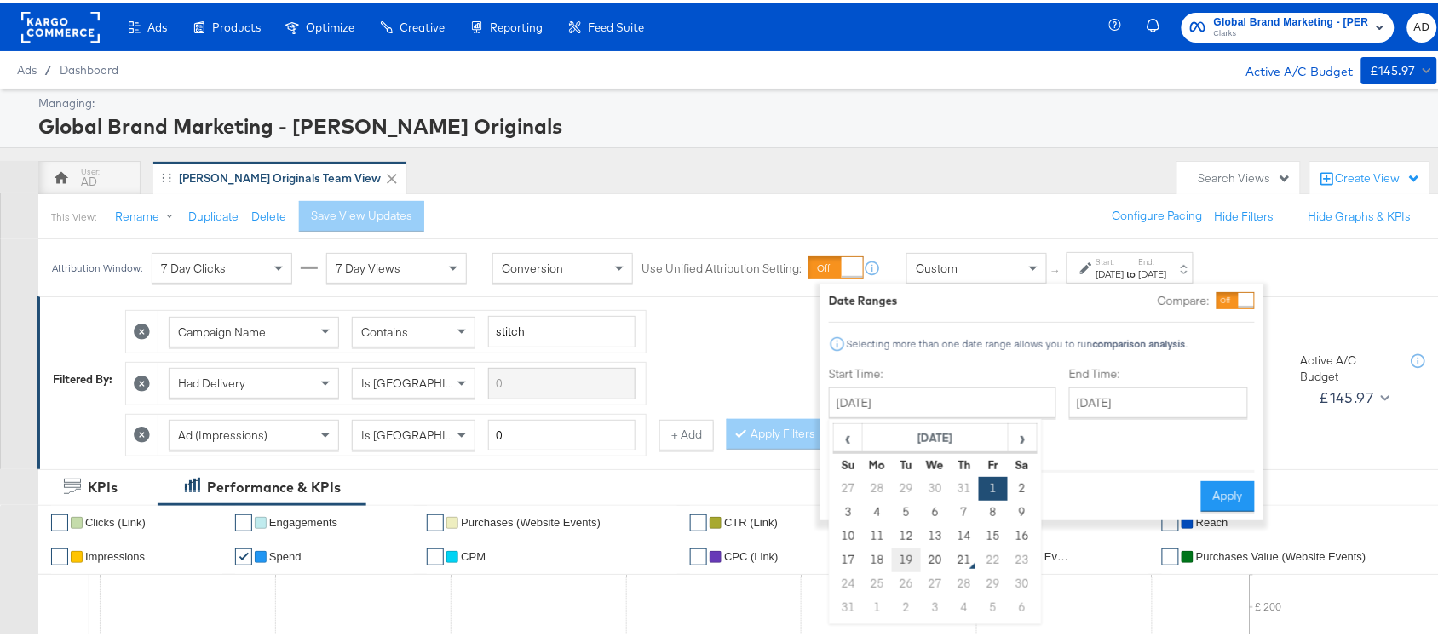
click at [905, 558] on td "19" at bounding box center [906, 557] width 29 height 24
type input "[DATE]"
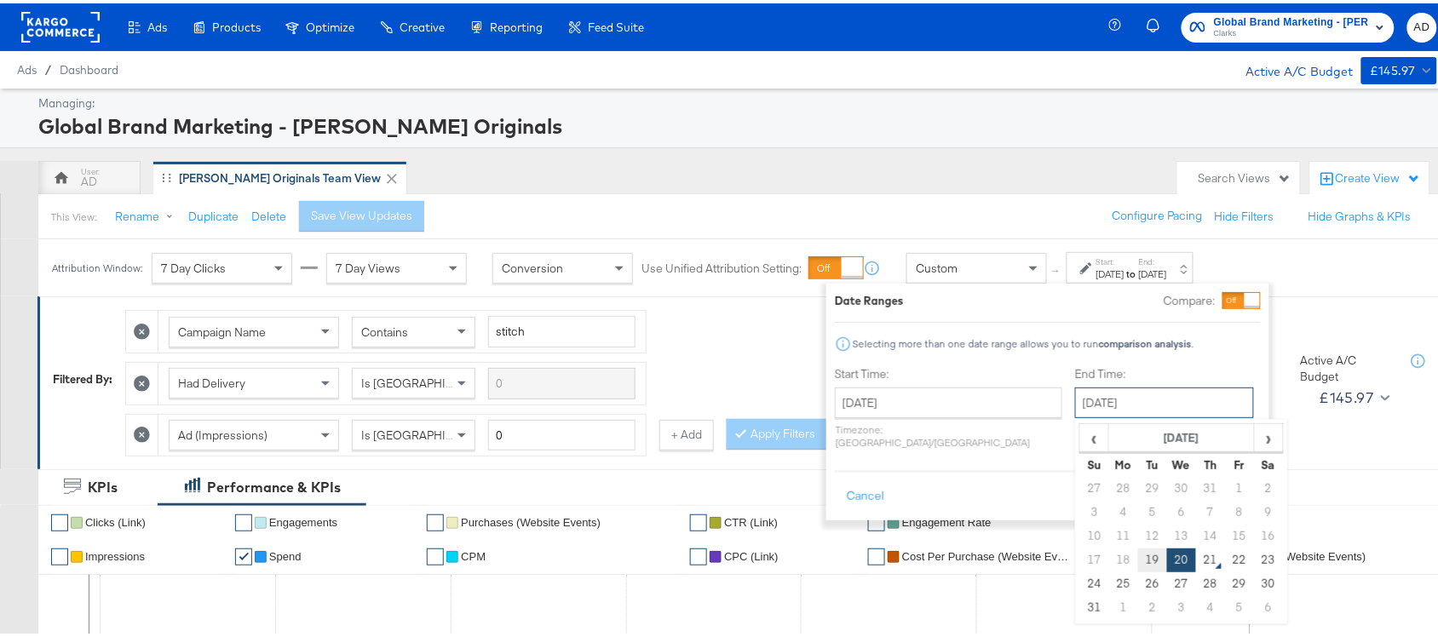
drag, startPoint x: 1110, startPoint y: 398, endPoint x: 1104, endPoint y: 556, distance: 157.8
click at [1104, 415] on div "[DATE] ‹ [DATE] › Su Mo Tu We Th Fr Sa 27 28 29 30 31 1 2 3 4 5 6 7 8 9 10 11 1…" at bounding box center [1164, 399] width 179 height 31
click at [1138, 556] on td "19" at bounding box center [1152, 557] width 29 height 24
type input "[DATE]"
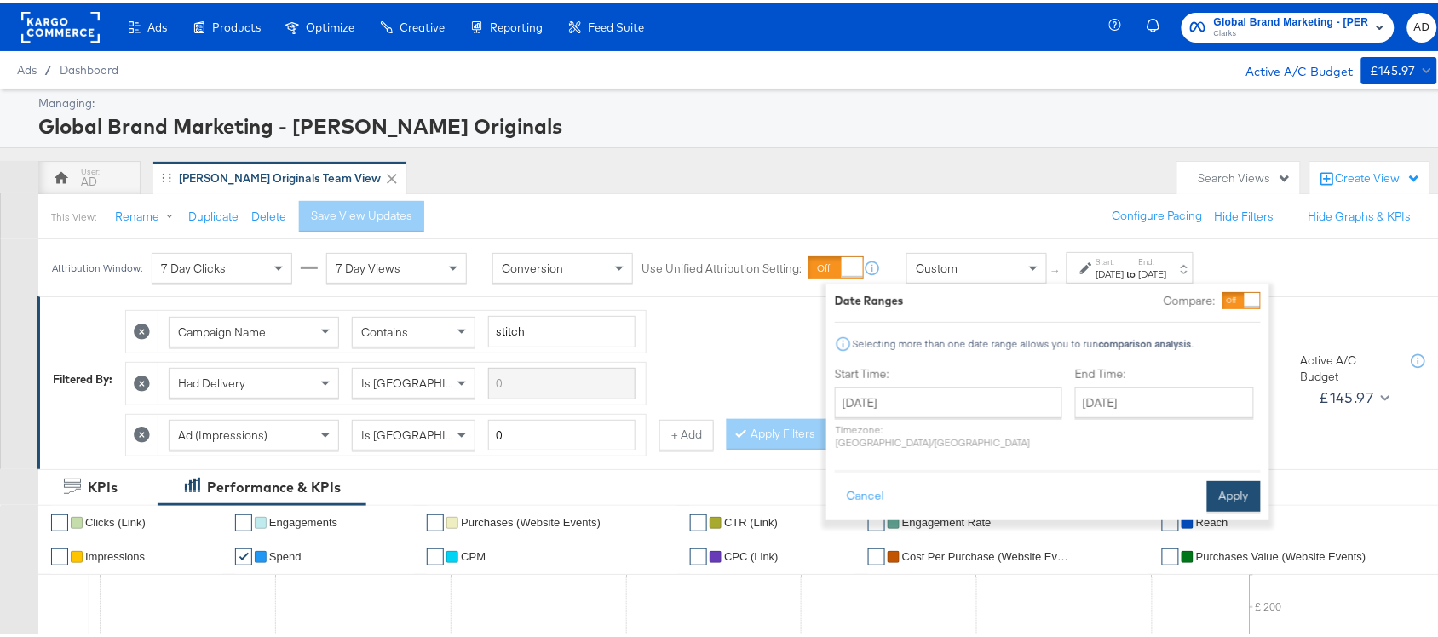
click at [1240, 481] on button "Apply" at bounding box center [1234, 493] width 54 height 31
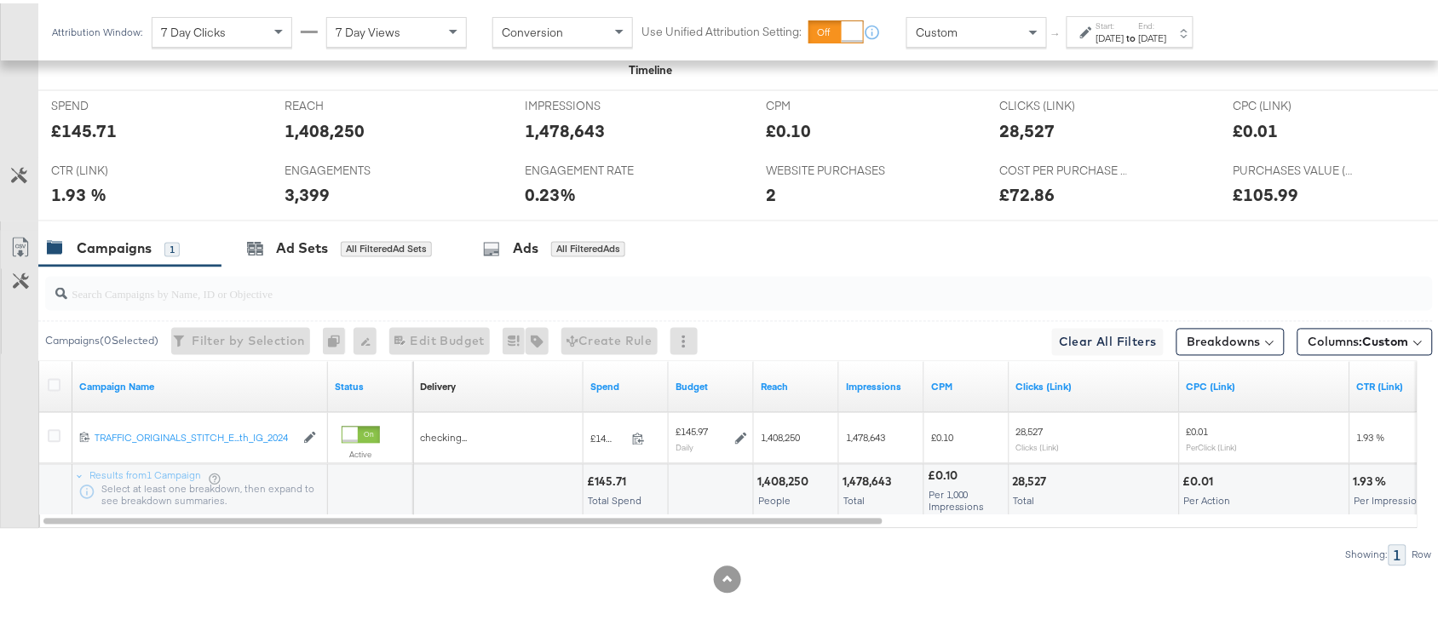
scroll to position [786, 0]
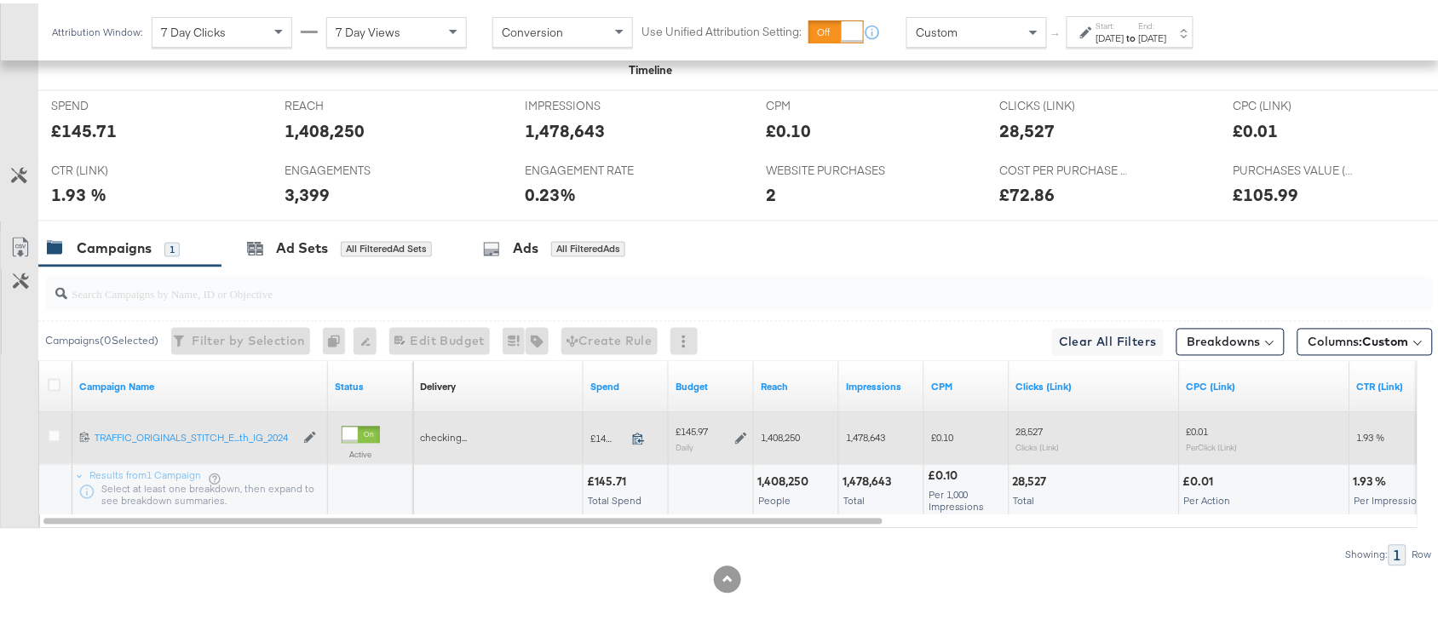
click at [637, 431] on icon at bounding box center [638, 435] width 13 height 13
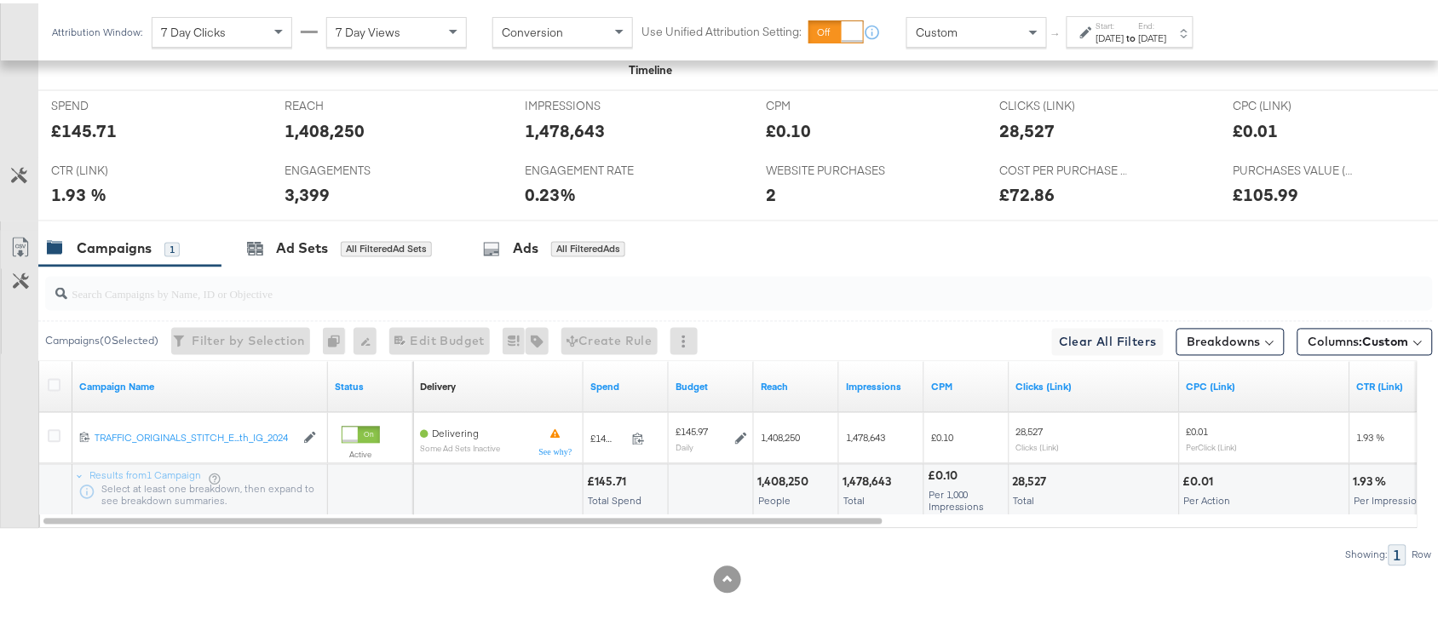
click at [781, 487] on div "1,408,250 People" at bounding box center [796, 487] width 84 height 51
copy div "1,408,250"
click at [867, 480] on div "1,478,643" at bounding box center [870, 479] width 54 height 16
copy div "1,478,643"
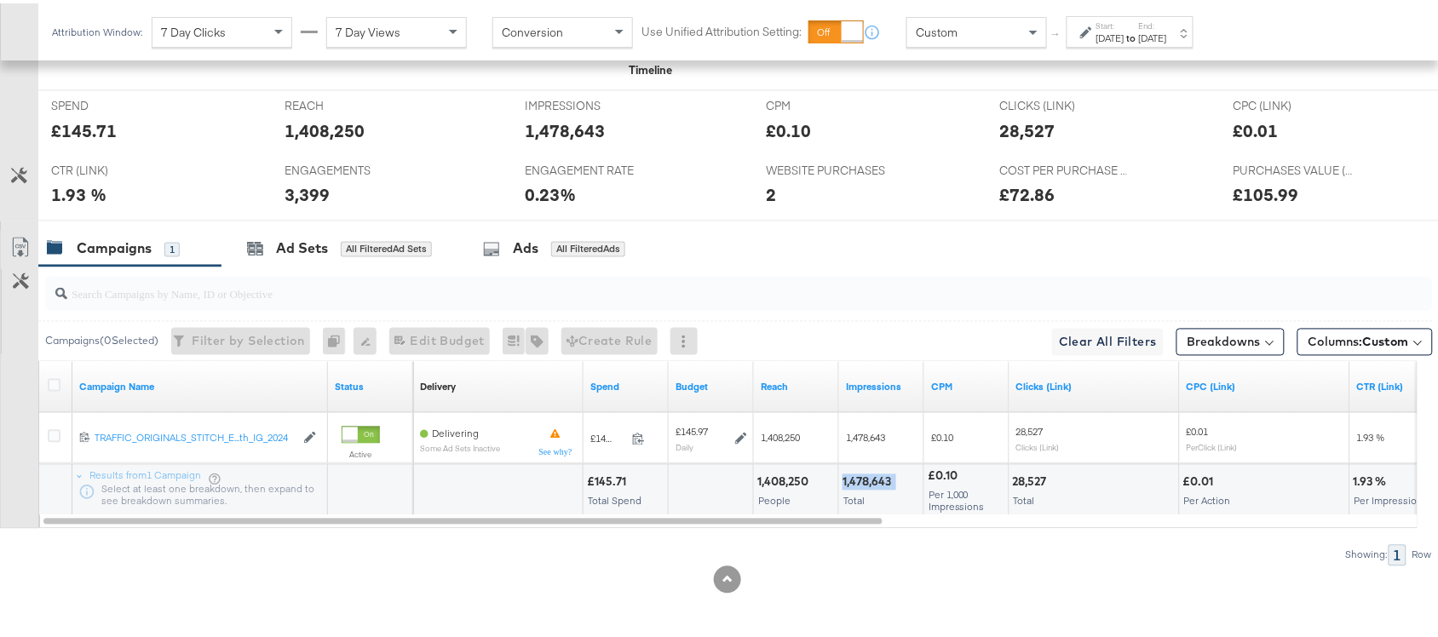
click at [867, 480] on div "1,478,643" at bounding box center [870, 479] width 54 height 16
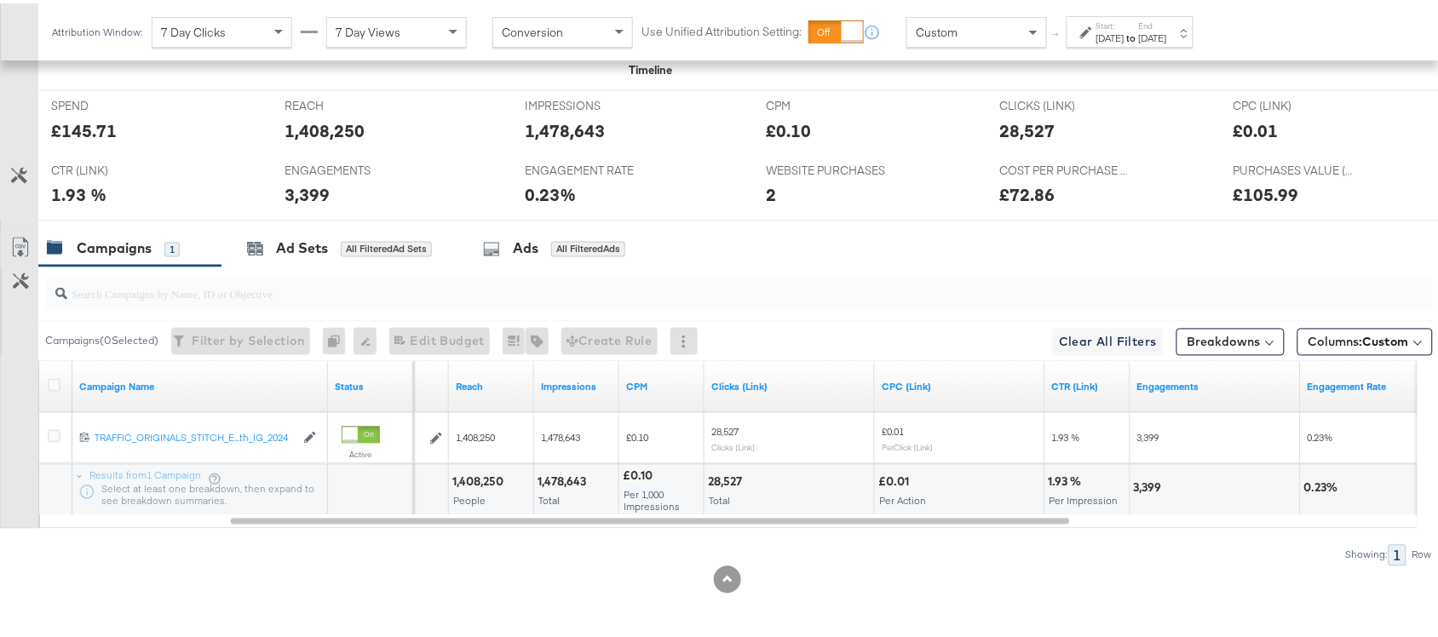
click at [725, 479] on div "28,527" at bounding box center [727, 479] width 39 height 16
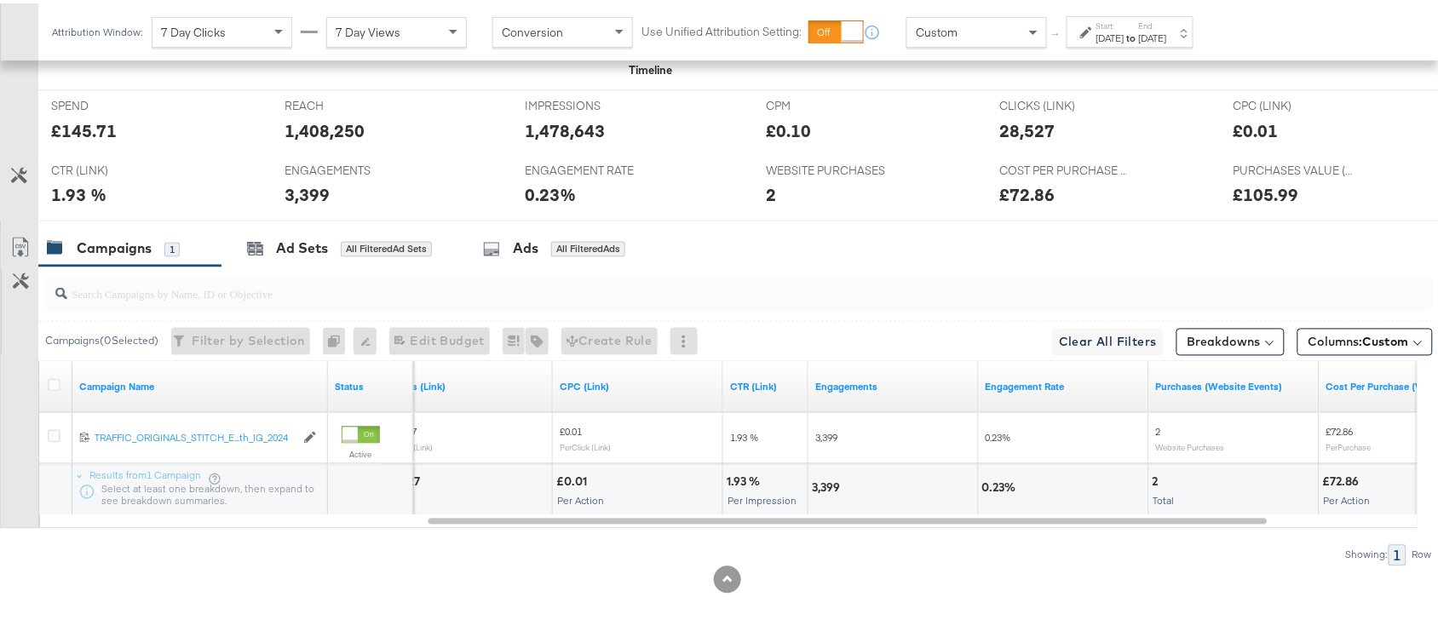
click at [824, 491] on div "3,399" at bounding box center [828, 485] width 33 height 16
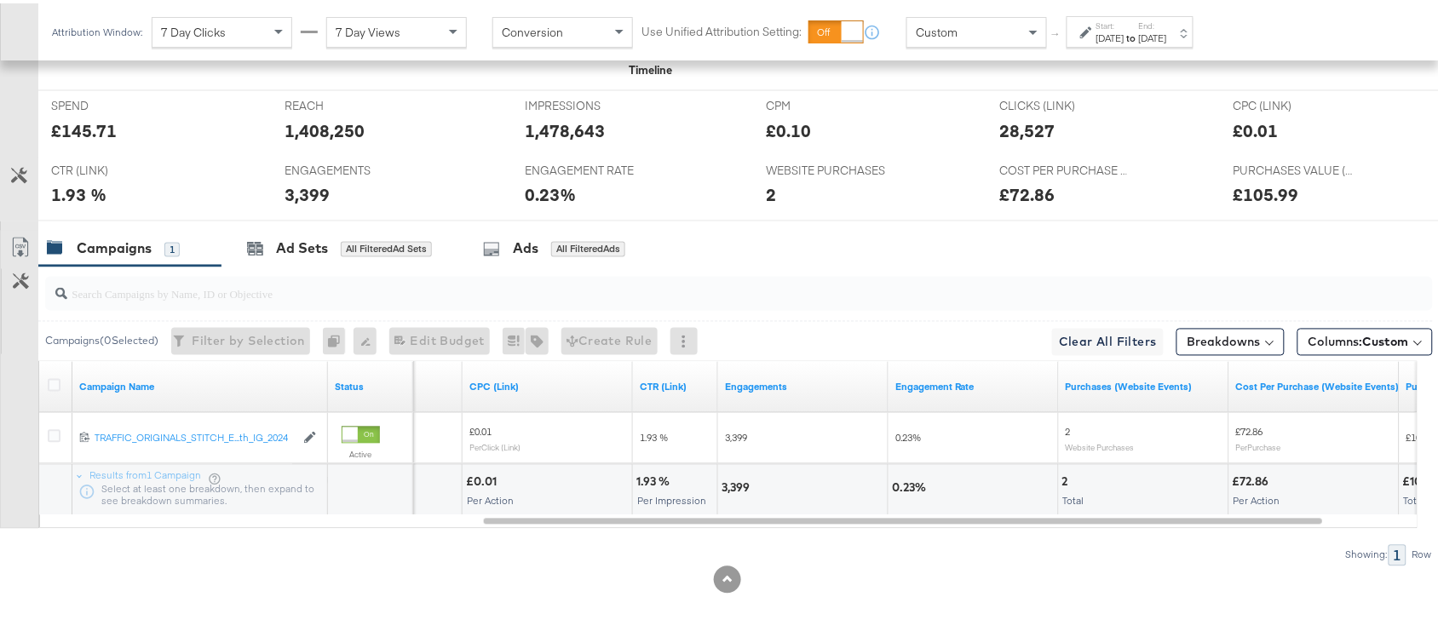
click at [1125, 26] on label "Start:" at bounding box center [1111, 22] width 28 height 11
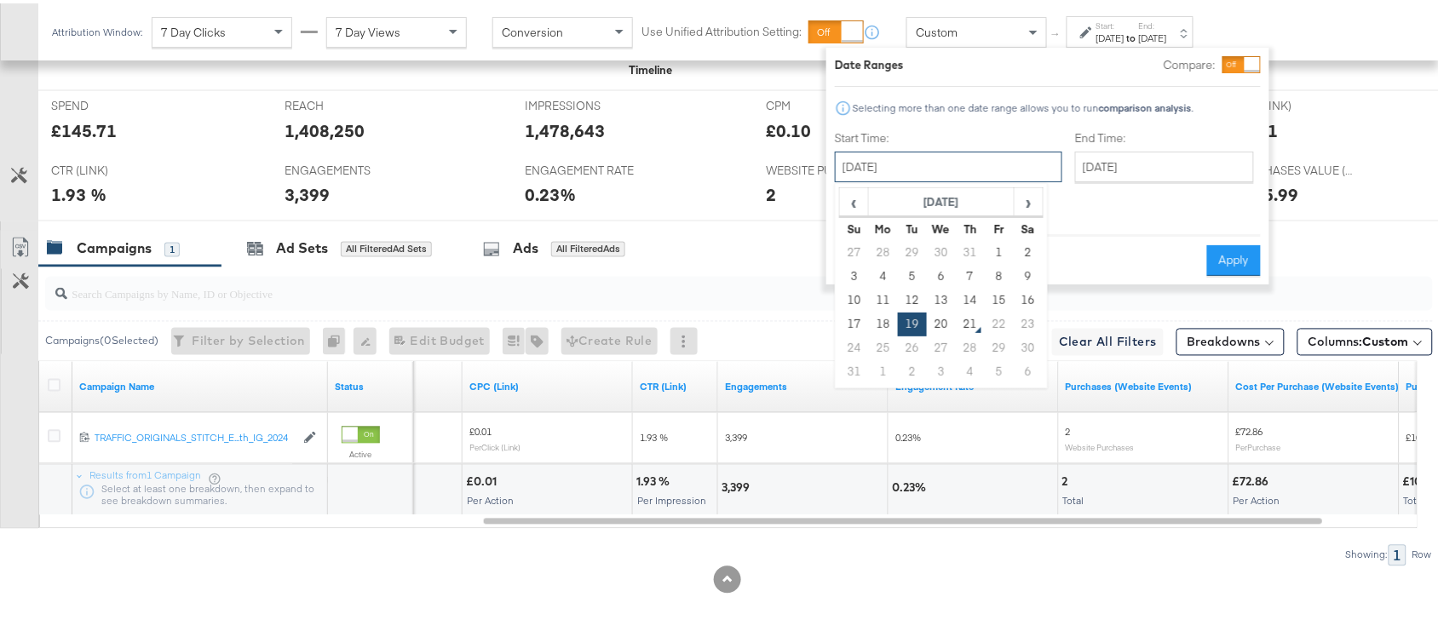
click at [920, 164] on input "[DATE]" at bounding box center [949, 163] width 228 height 31
click at [938, 321] on td "20" at bounding box center [941, 321] width 29 height 24
type input "[DATE]"
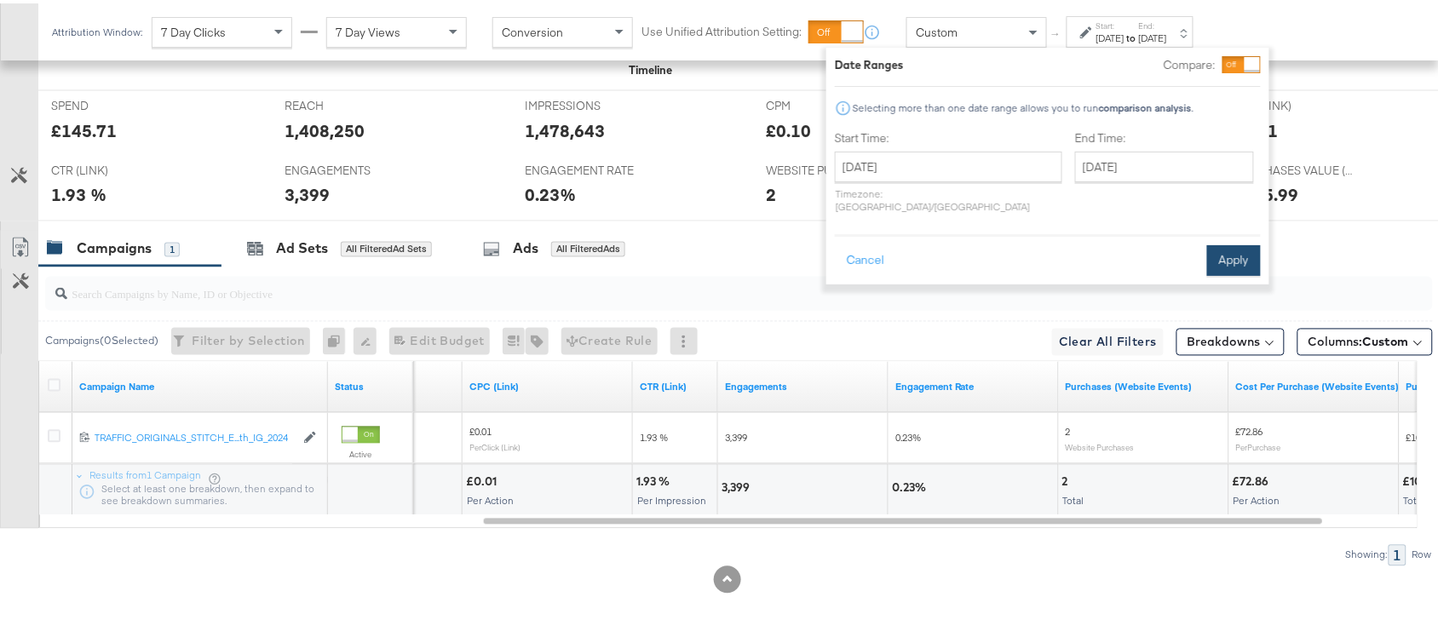
click at [1237, 242] on button "Apply" at bounding box center [1234, 257] width 54 height 31
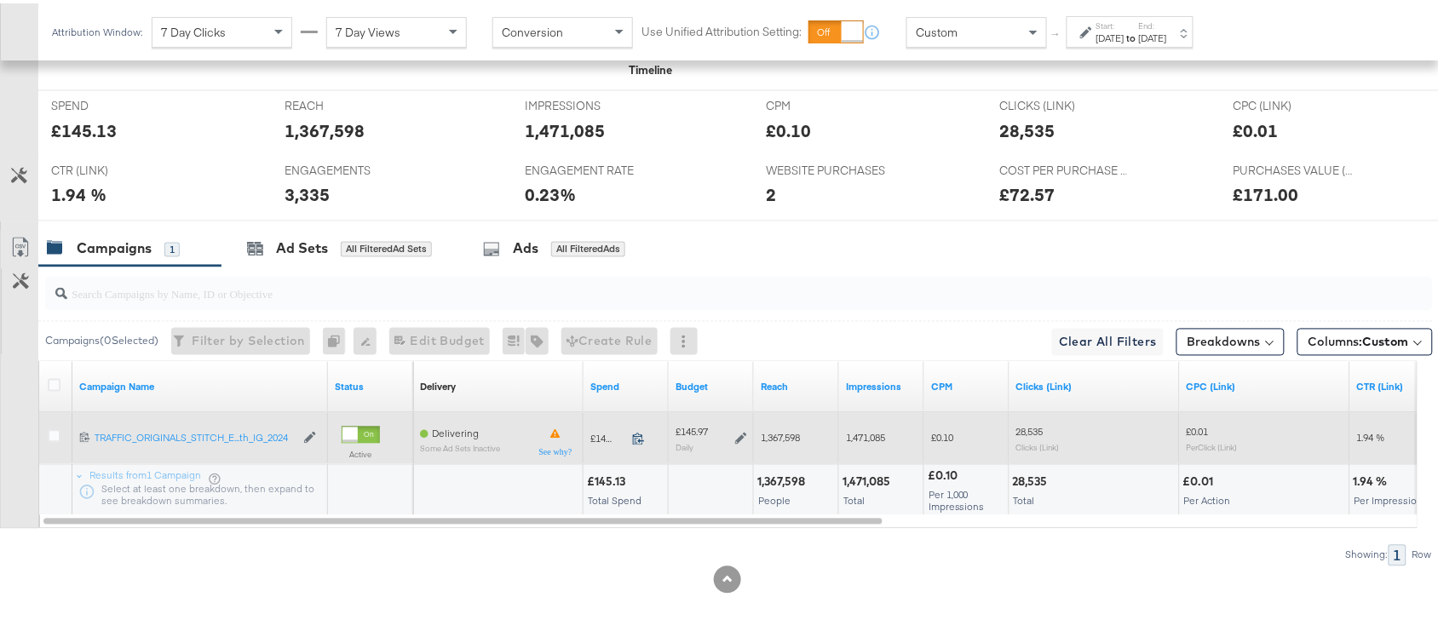
click at [631, 435] on span at bounding box center [643, 438] width 37 height 13
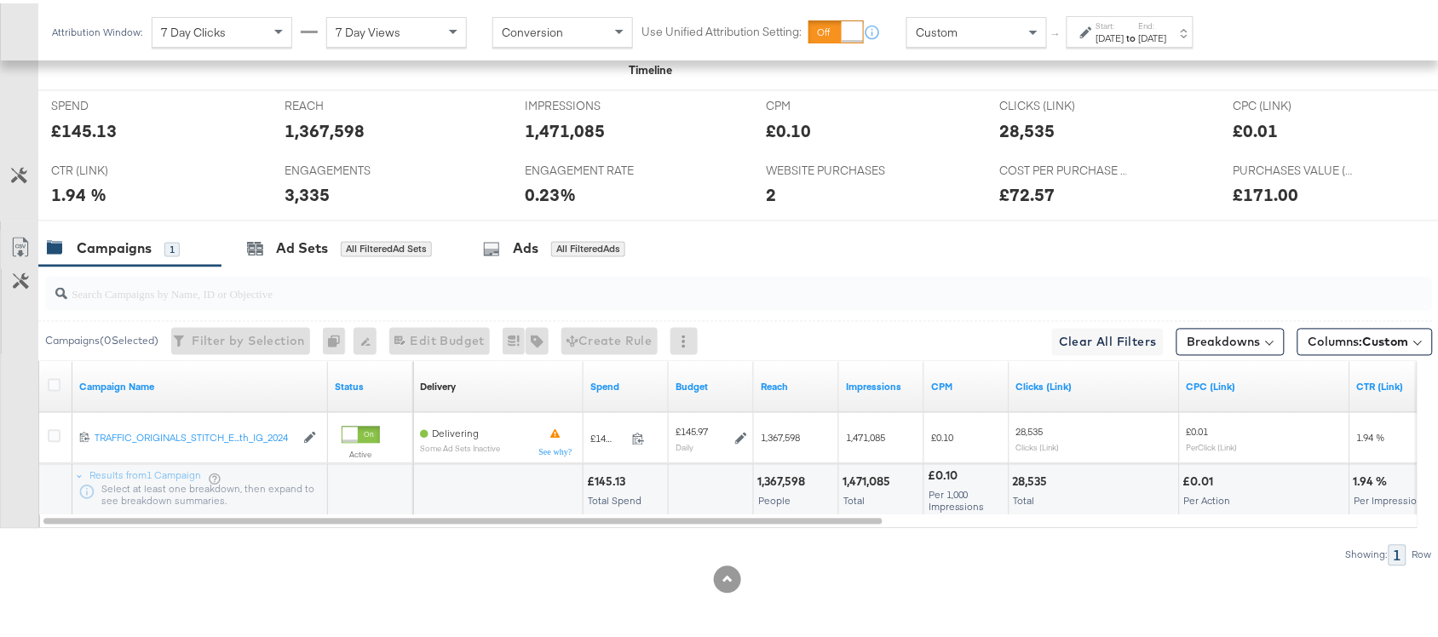
click at [775, 480] on div "1,367,598" at bounding box center [784, 479] width 53 height 16
copy div "1,367,598"
click at [775, 480] on div "1,367,598" at bounding box center [784, 479] width 53 height 16
click at [873, 475] on div "1,471,085" at bounding box center [869, 479] width 53 height 16
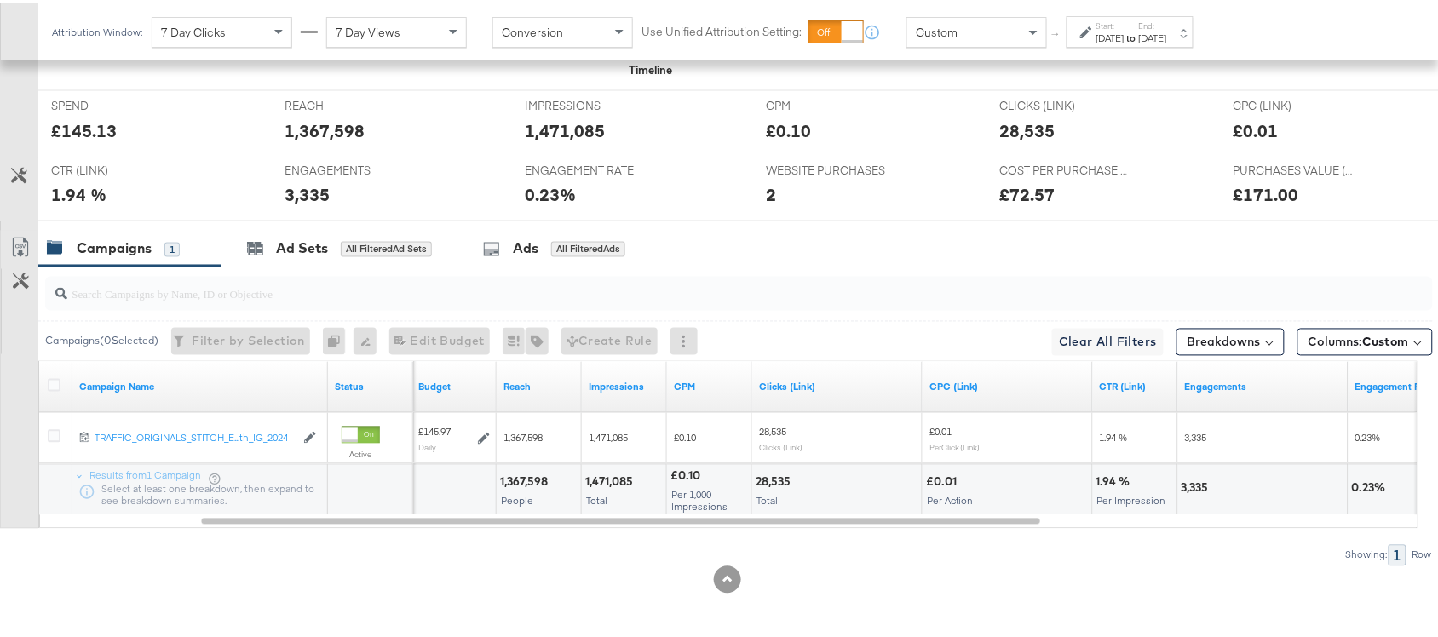
click at [771, 478] on div "28,535" at bounding box center [776, 479] width 40 height 16
copy div "28,535"
click at [771, 478] on div "28,535" at bounding box center [776, 479] width 40 height 16
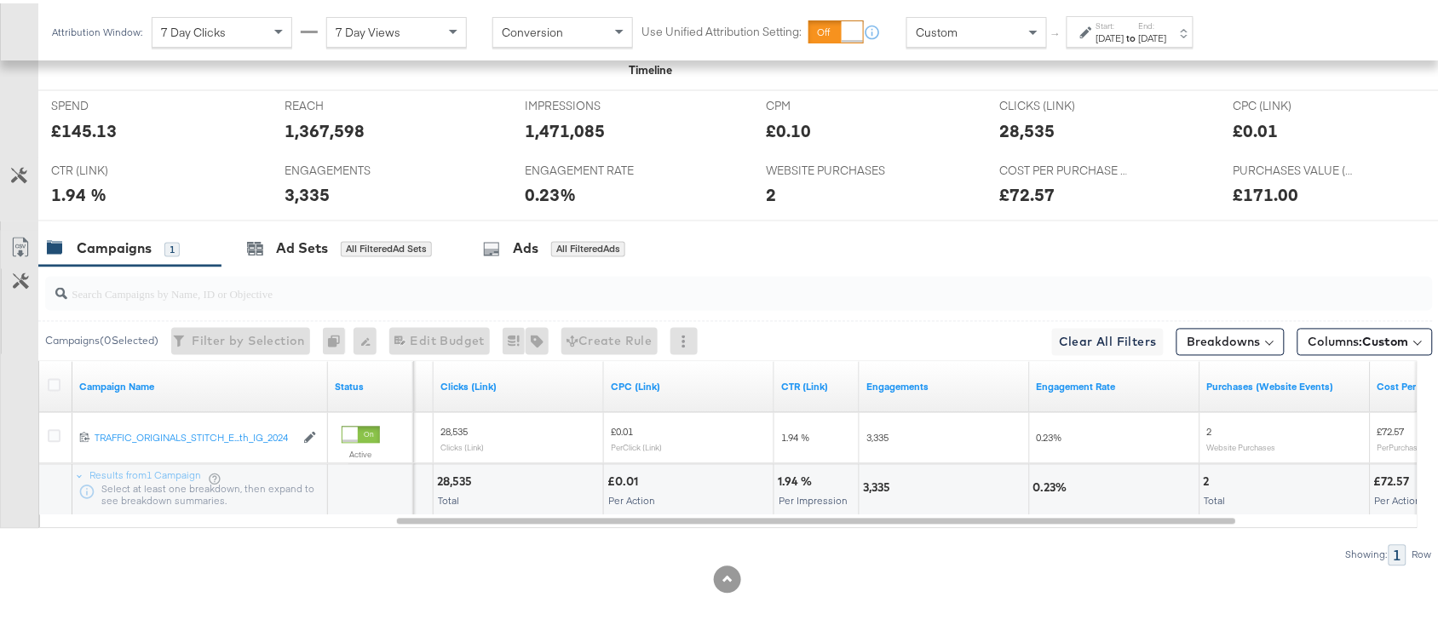
click at [880, 483] on div "3,335" at bounding box center [879, 485] width 32 height 16
copy div "3,335"
click at [880, 483] on div "3,335" at bounding box center [879, 485] width 32 height 16
click at [1207, 475] on div "2" at bounding box center [1209, 479] width 11 height 16
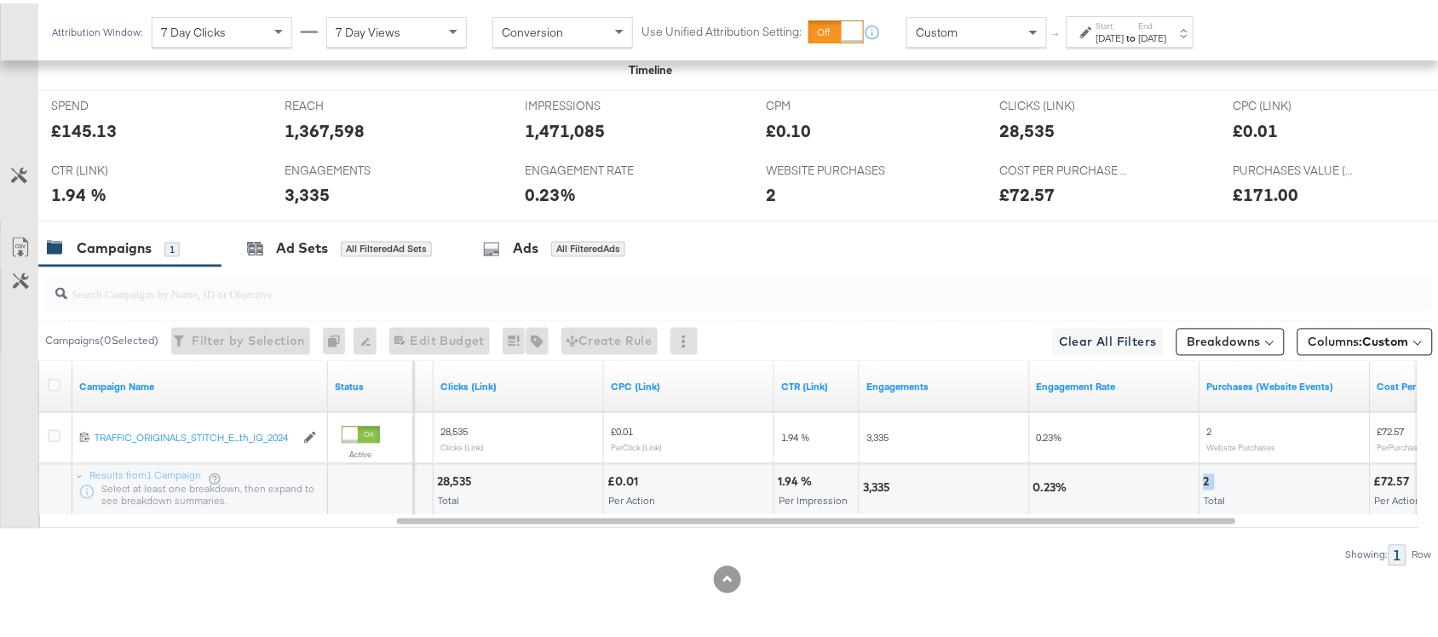
copy div "2"
click at [1207, 475] on div "2" at bounding box center [1209, 479] width 11 height 16
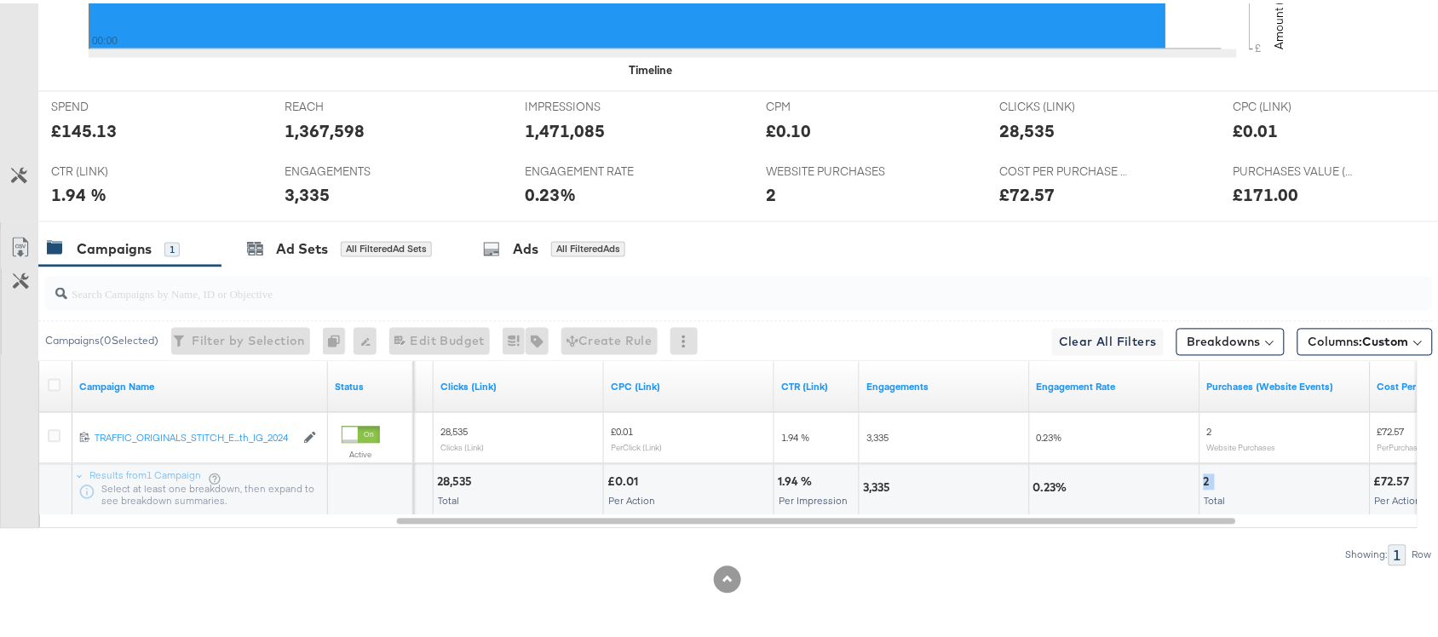
scroll to position [0, 0]
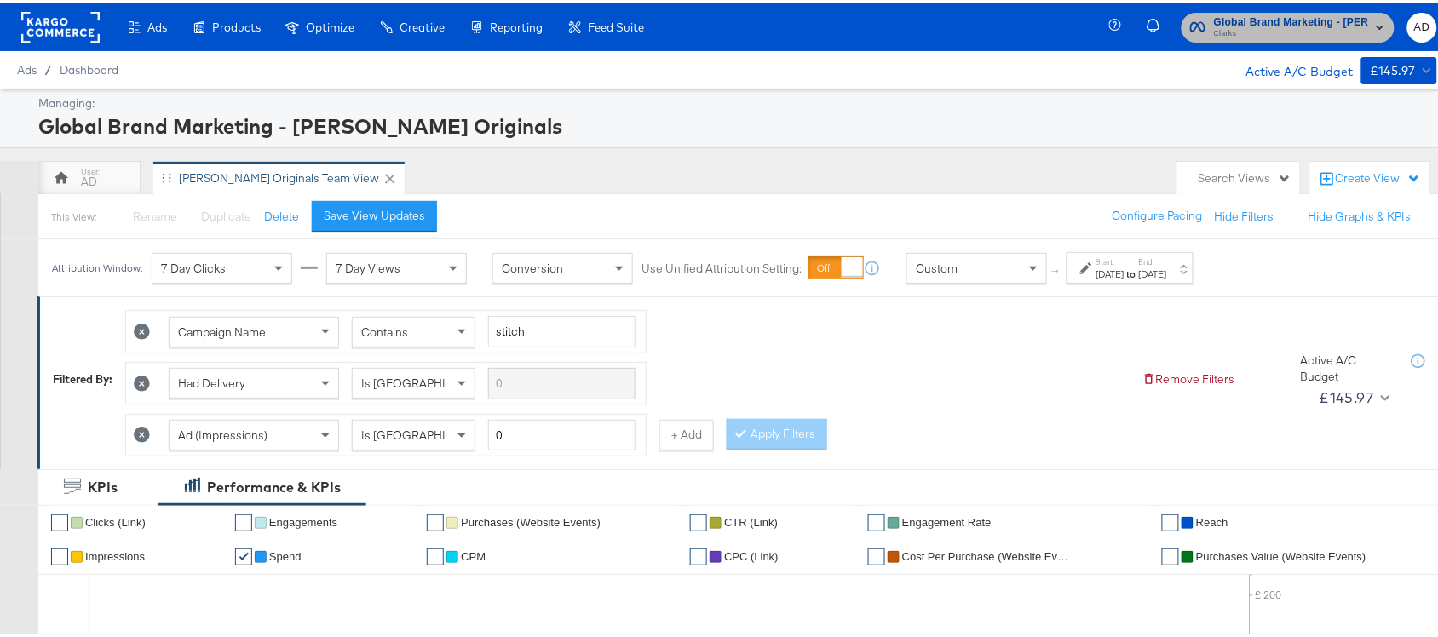
click at [1295, 24] on span "Clarks" at bounding box center [1291, 31] width 155 height 14
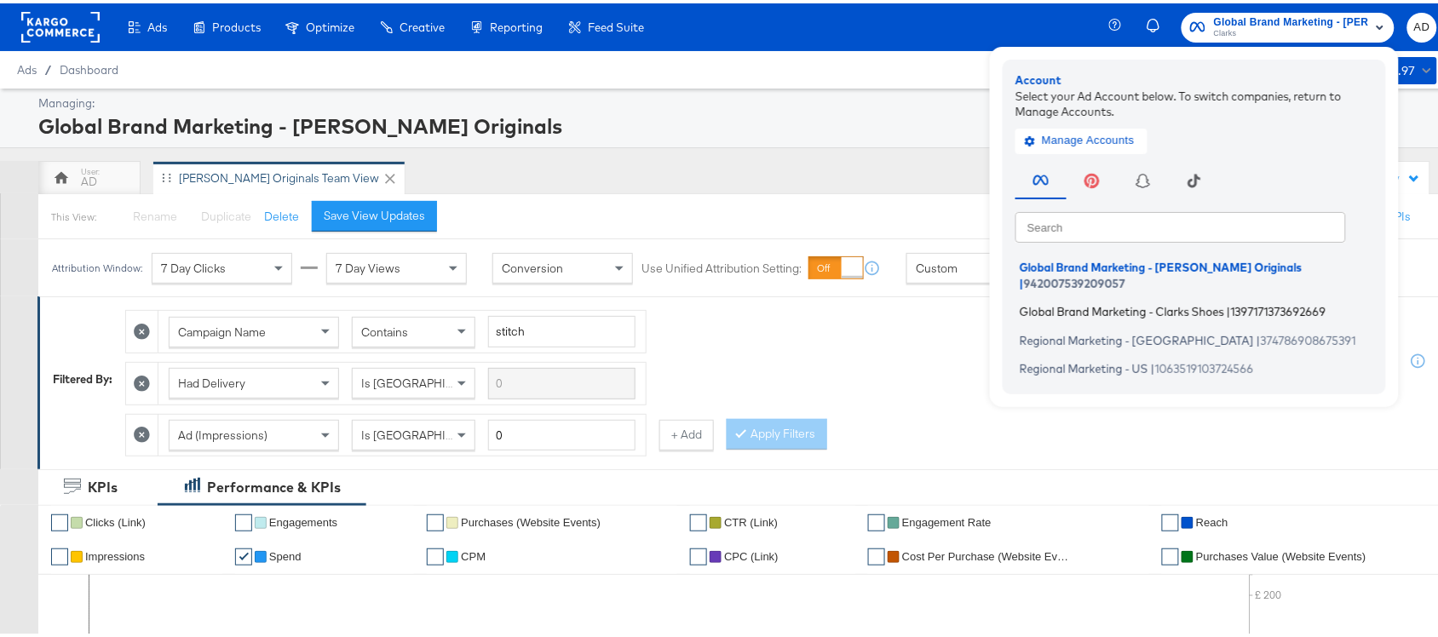
click at [1048, 302] on span "Global Brand Marketing - Clarks Shoes" at bounding box center [1122, 309] width 205 height 14
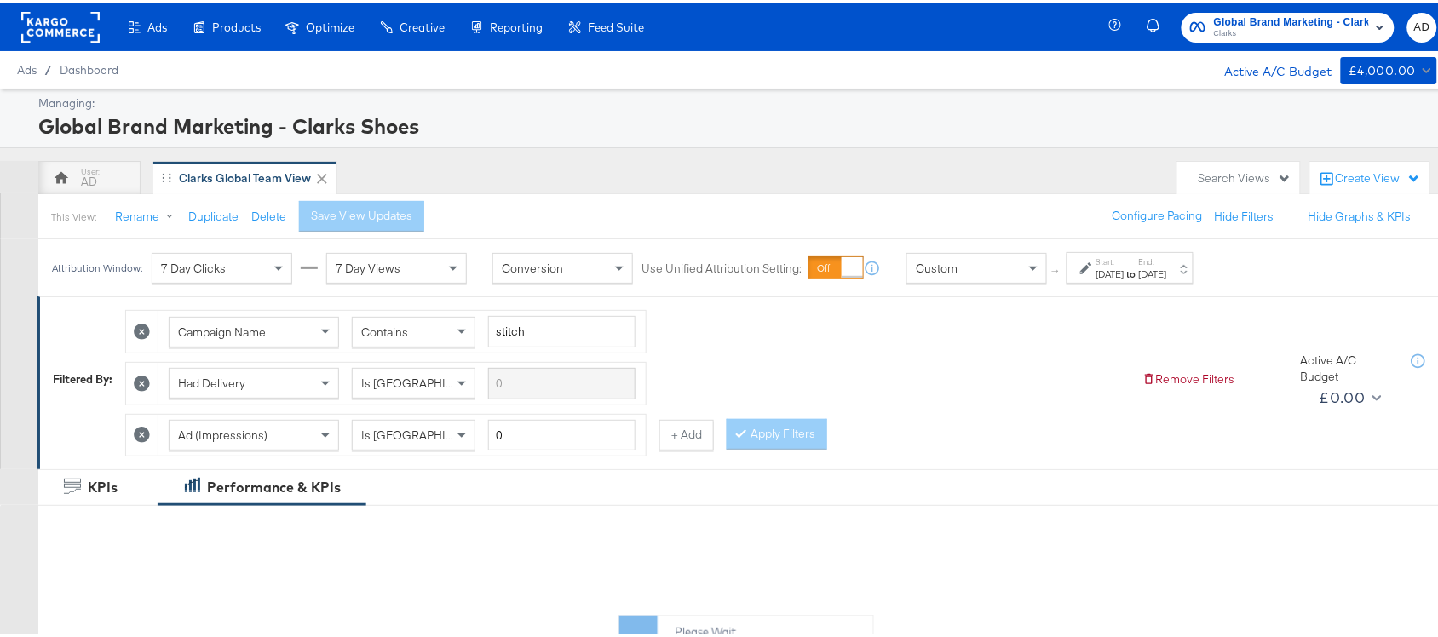
click at [1167, 279] on div "Start: [DATE] to End: [DATE]" at bounding box center [1130, 265] width 127 height 32
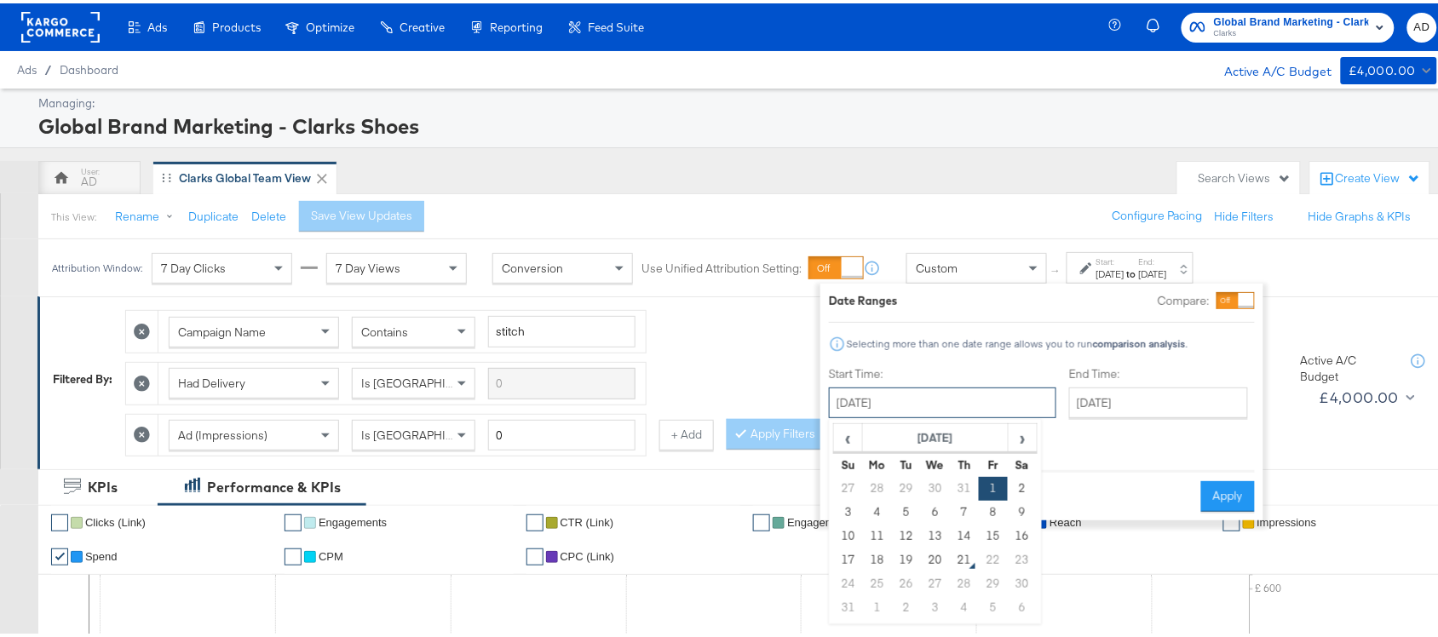
click at [923, 413] on input "[DATE]" at bounding box center [943, 399] width 228 height 31
click at [909, 564] on td "19" at bounding box center [906, 557] width 29 height 24
type input "[DATE]"
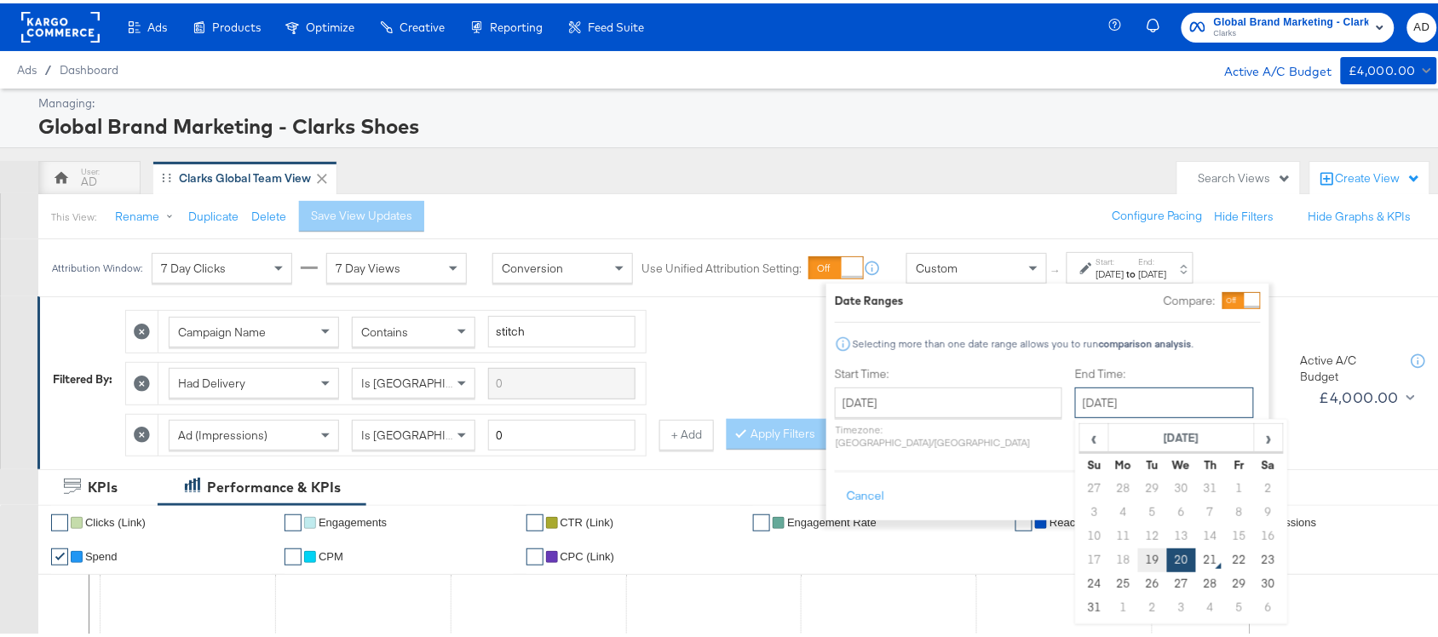
drag, startPoint x: 1117, startPoint y: 397, endPoint x: 1105, endPoint y: 562, distance: 165.7
click at [1105, 415] on div "[DATE] ‹ [DATE] › Su Mo Tu We Th Fr Sa 27 28 29 30 31 1 2 3 4 5 6 7 8 9 10 11 1…" at bounding box center [1164, 399] width 179 height 31
click at [1138, 562] on td "19" at bounding box center [1152, 557] width 29 height 24
type input "[DATE]"
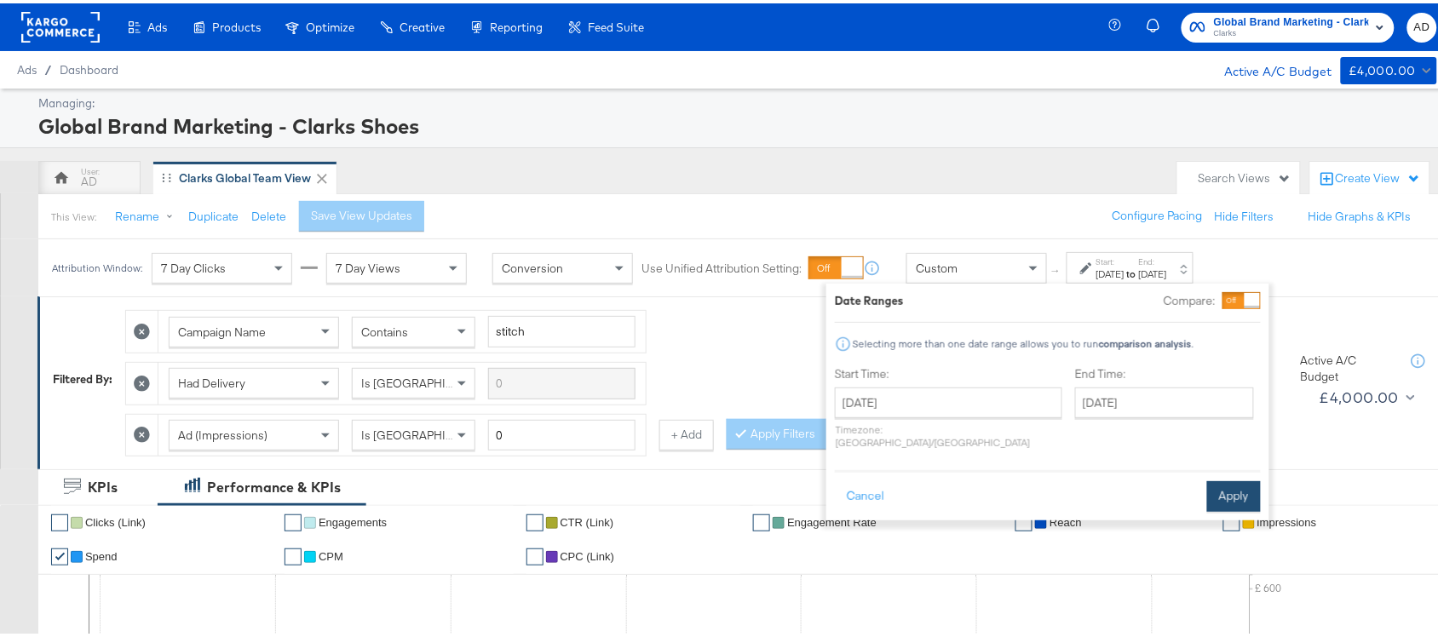
click at [1230, 490] on button "Apply" at bounding box center [1234, 493] width 54 height 31
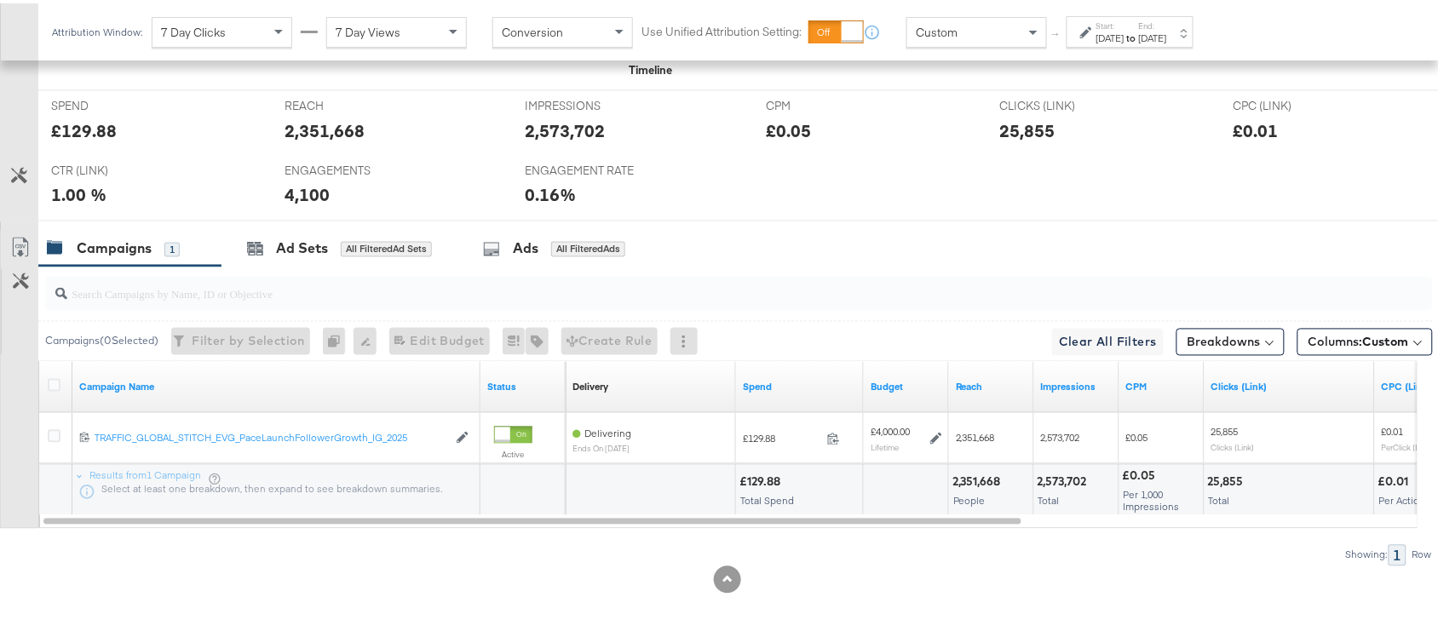
scroll to position [786, 0]
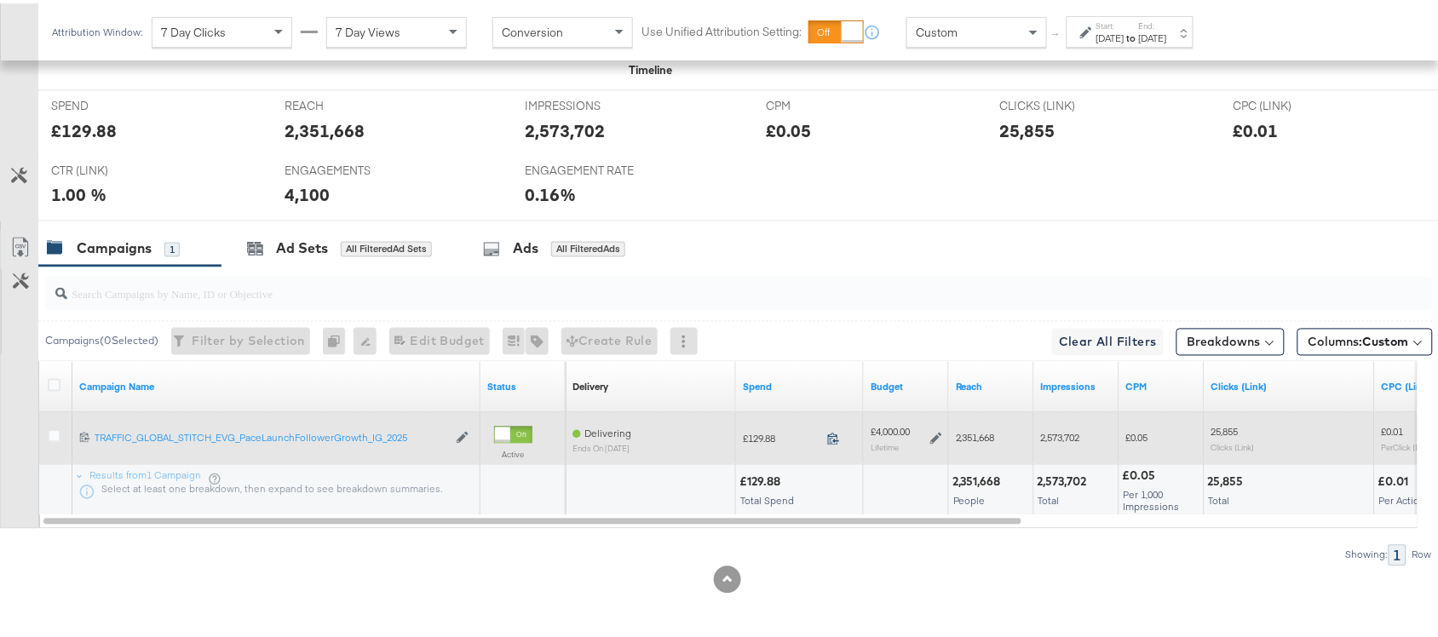
click at [829, 435] on icon at bounding box center [833, 435] width 13 height 13
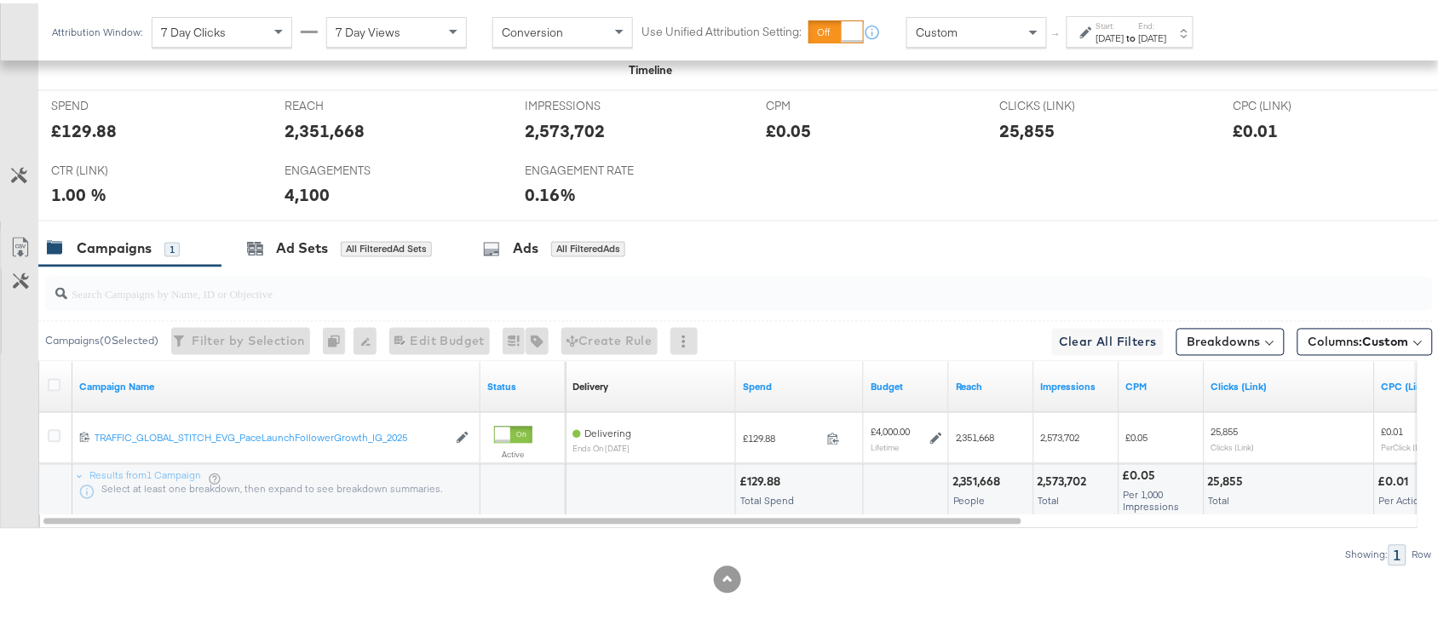
click at [978, 479] on div "2,351,668" at bounding box center [980, 479] width 54 height 16
copy div "2,351,668"
click at [978, 479] on div "2,351,668" at bounding box center [980, 479] width 54 height 16
click at [1057, 470] on div "2,573,702 Total" at bounding box center [1076, 487] width 84 height 51
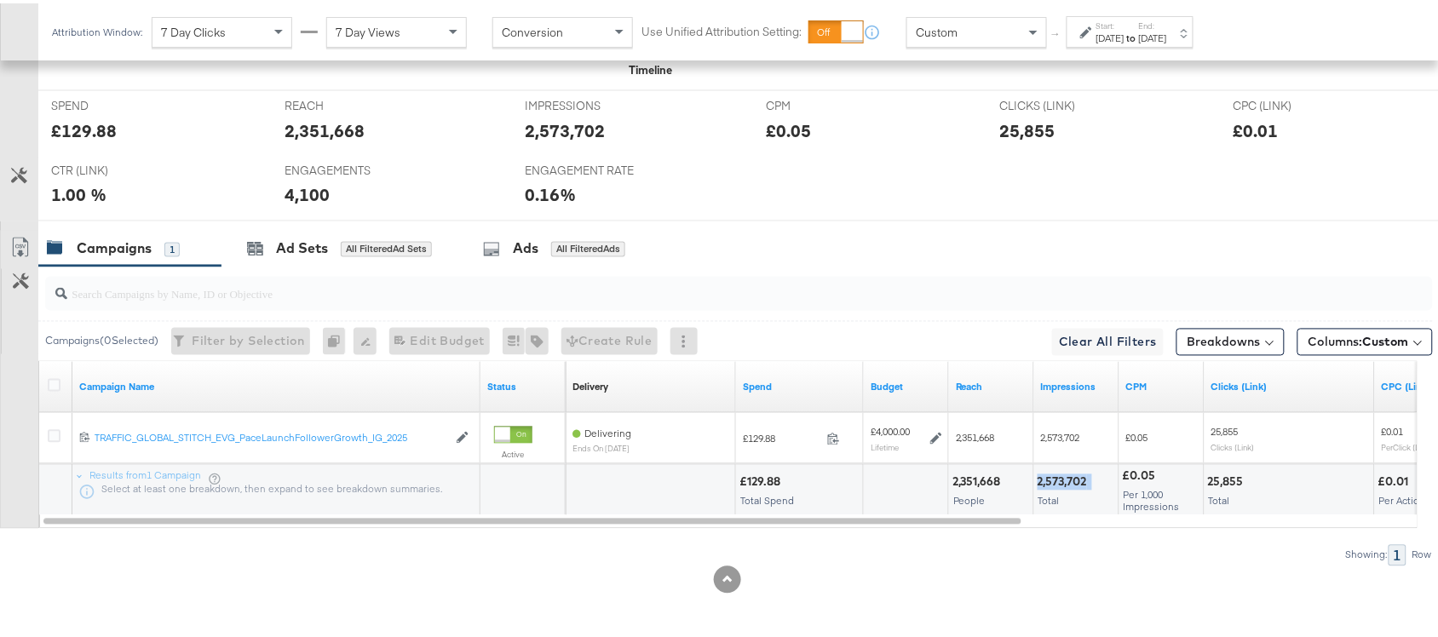
copy div "2,573,702"
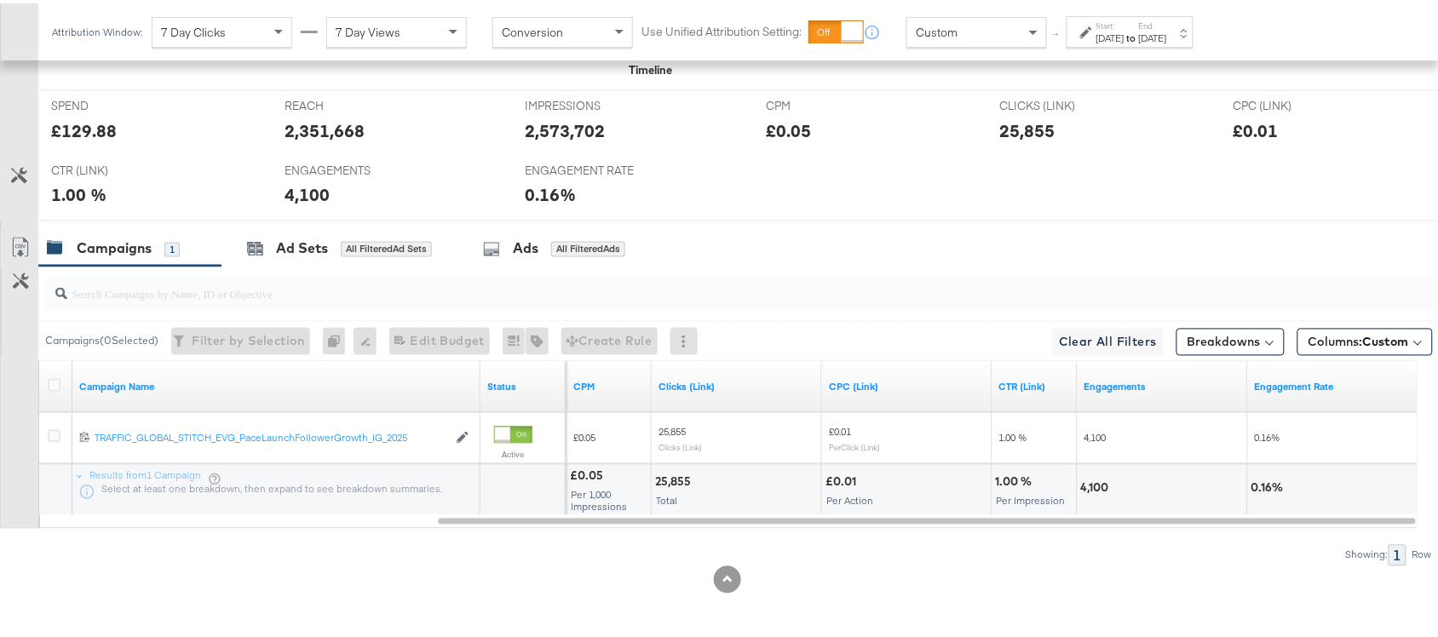
click at [675, 475] on div "25,855" at bounding box center [675, 479] width 41 height 16
copy div "25,855"
click at [675, 475] on div "25,855" at bounding box center [675, 479] width 41 height 16
click at [1092, 482] on div "4,100" at bounding box center [1097, 485] width 33 height 16
copy div "4,100"
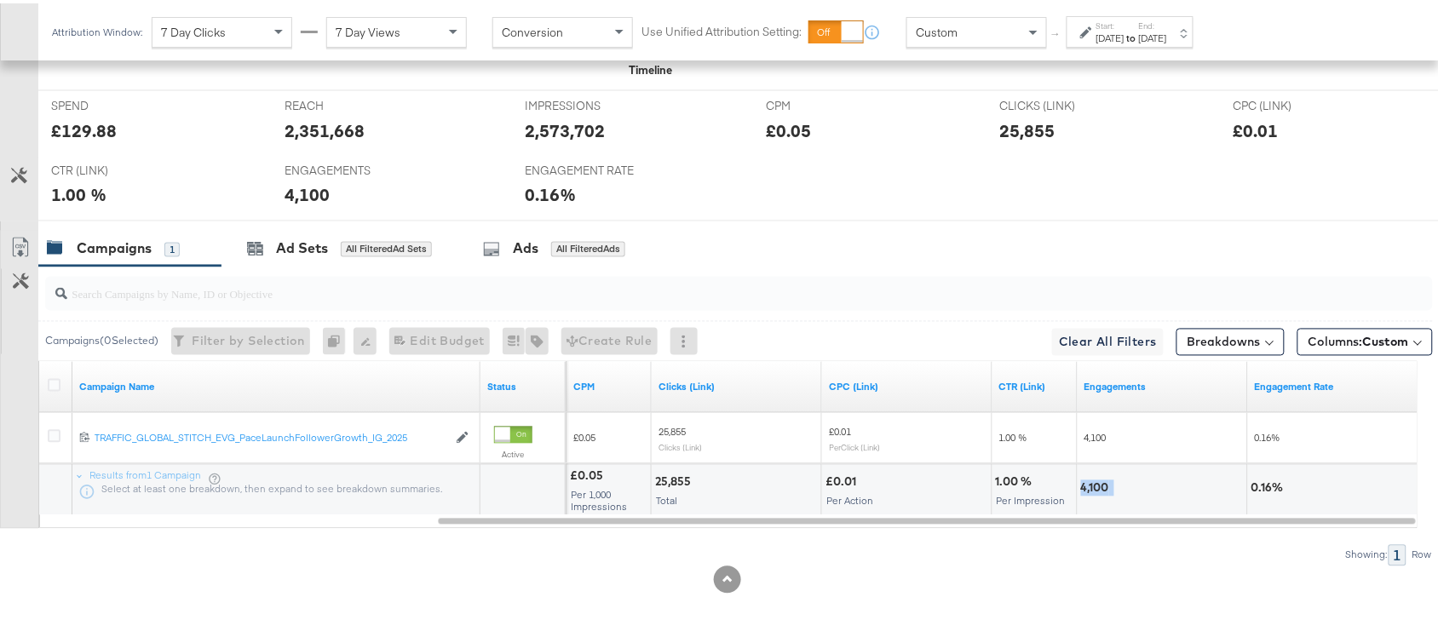
click at [1092, 482] on div "4,100" at bounding box center [1097, 485] width 33 height 16
click at [1167, 36] on div "[DATE]" at bounding box center [1153, 35] width 28 height 14
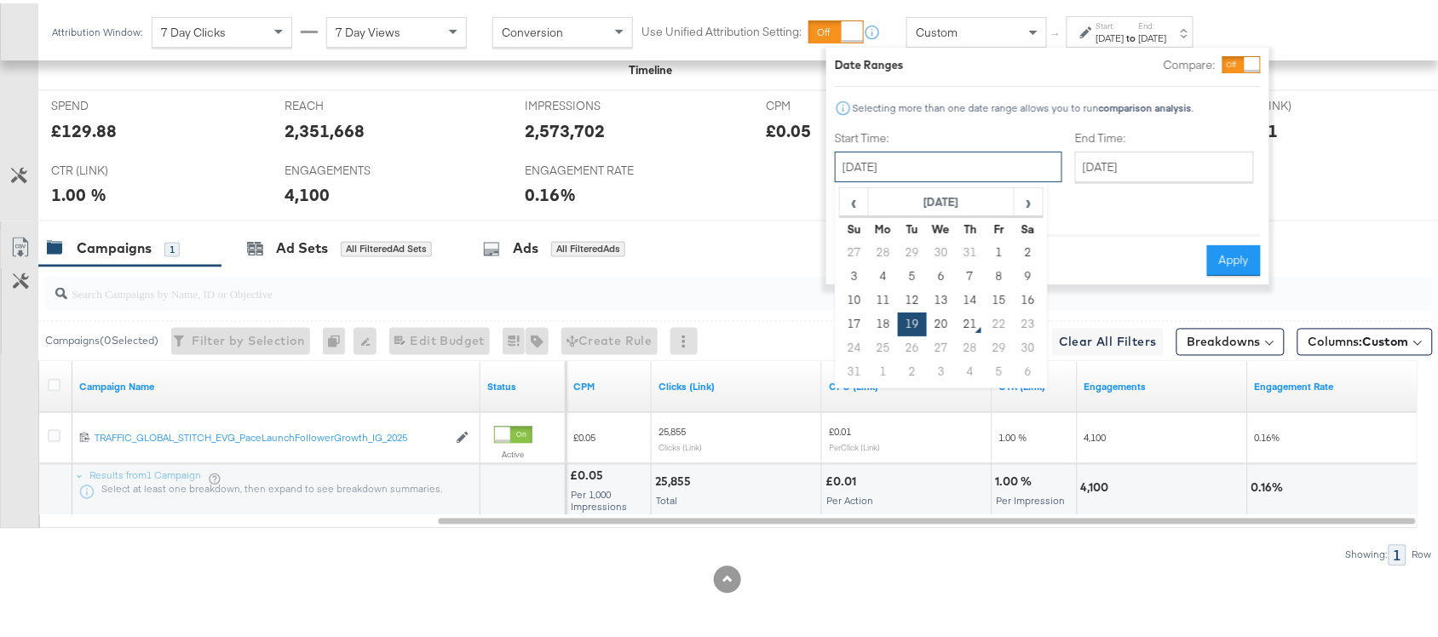
click at [896, 155] on input "[DATE]" at bounding box center [949, 163] width 228 height 31
click at [942, 315] on td "20" at bounding box center [941, 321] width 29 height 24
type input "[DATE]"
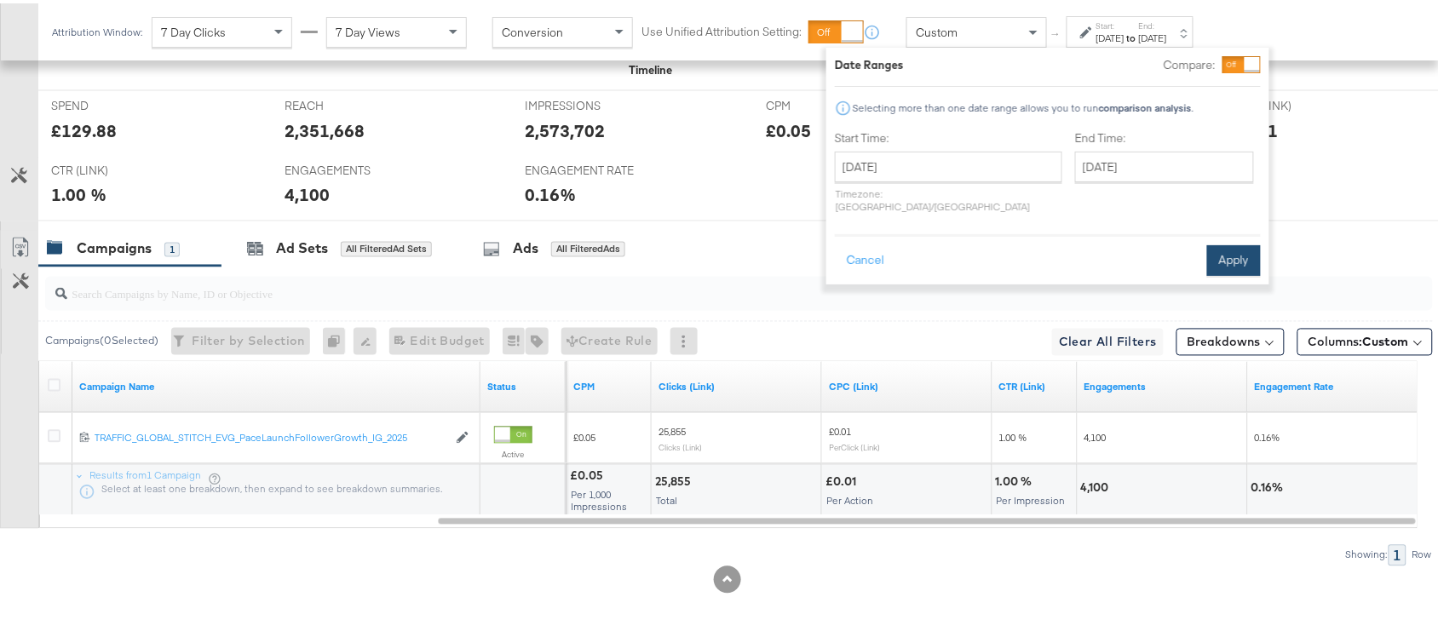
click at [1236, 252] on button "Apply" at bounding box center [1234, 257] width 54 height 31
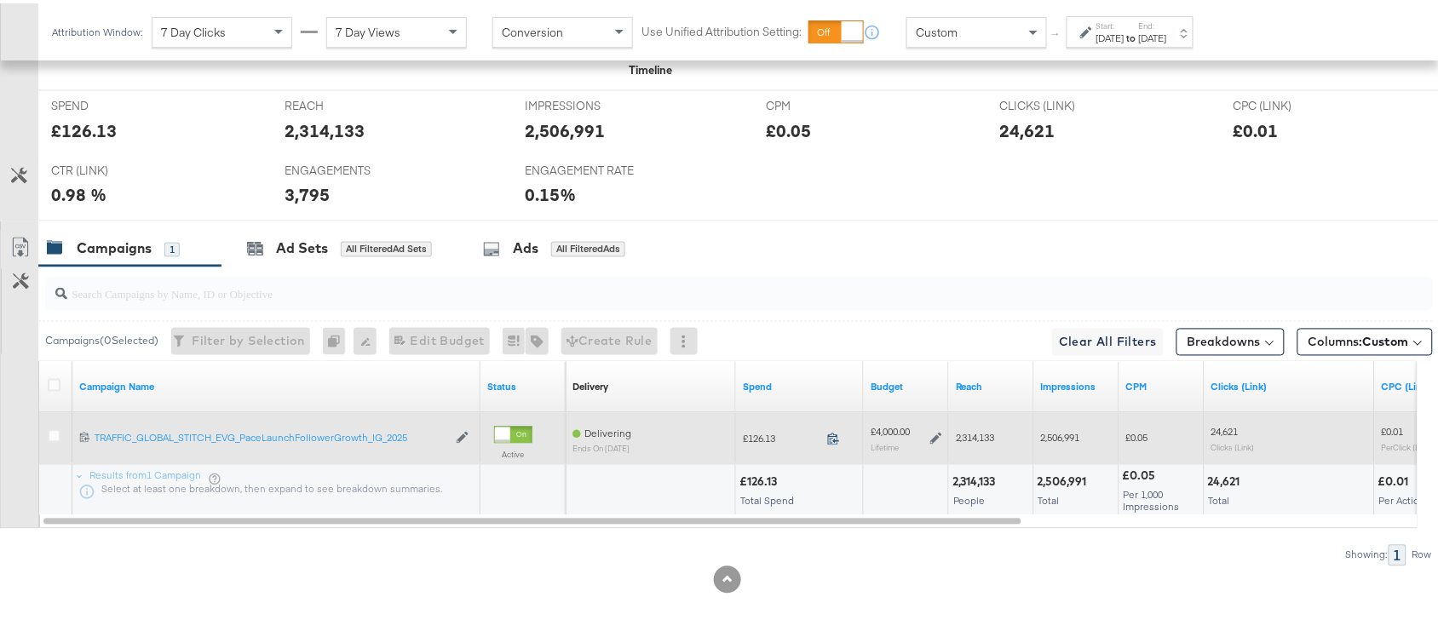
click at [833, 433] on icon at bounding box center [833, 435] width 13 height 13
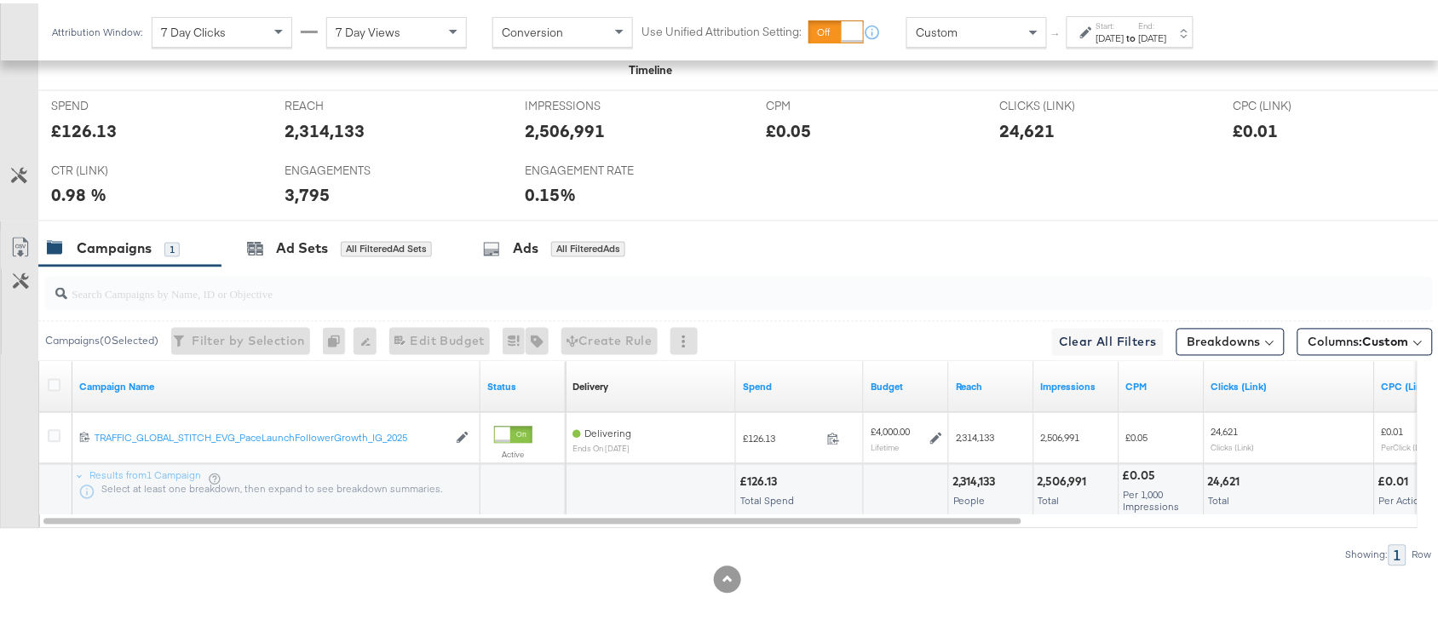
click at [977, 474] on div "2,314,133" at bounding box center [977, 479] width 49 height 16
copy div "2,314,133"
click at [977, 474] on div "2,314,133" at bounding box center [977, 479] width 49 height 16
click at [1049, 487] on div "2,506,991" at bounding box center [1065, 479] width 55 height 16
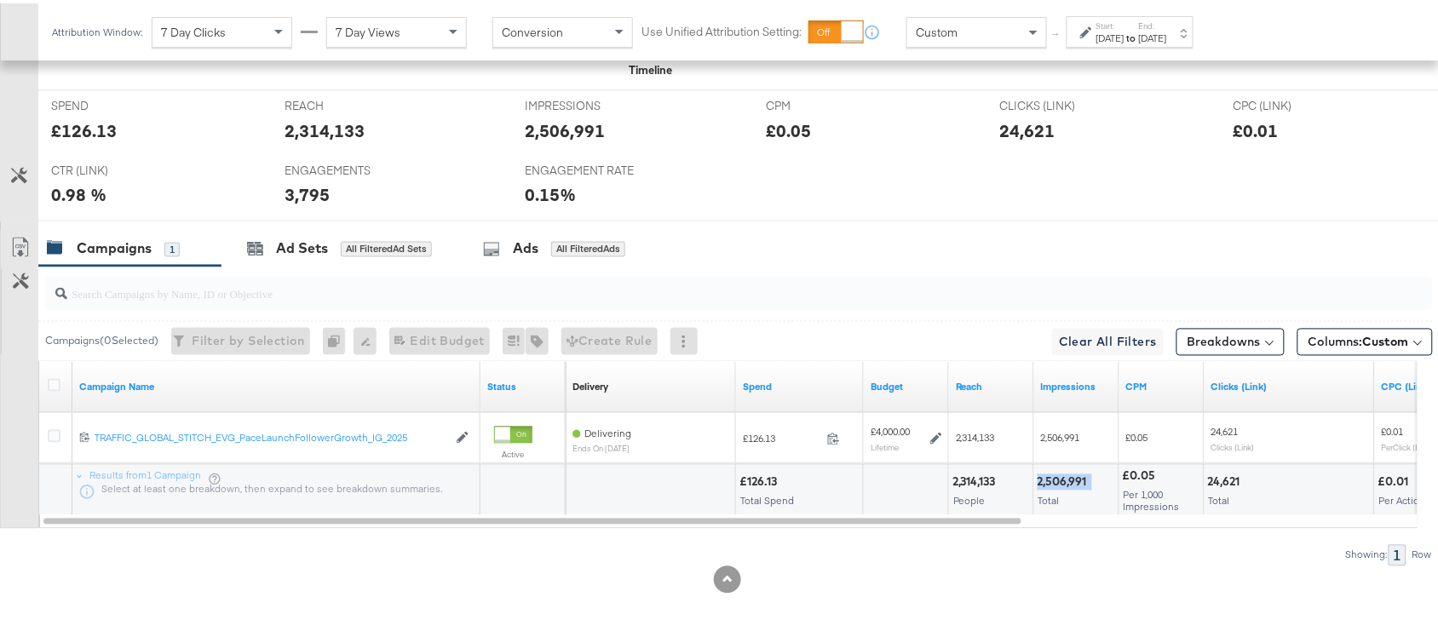
copy div "2,506,991"
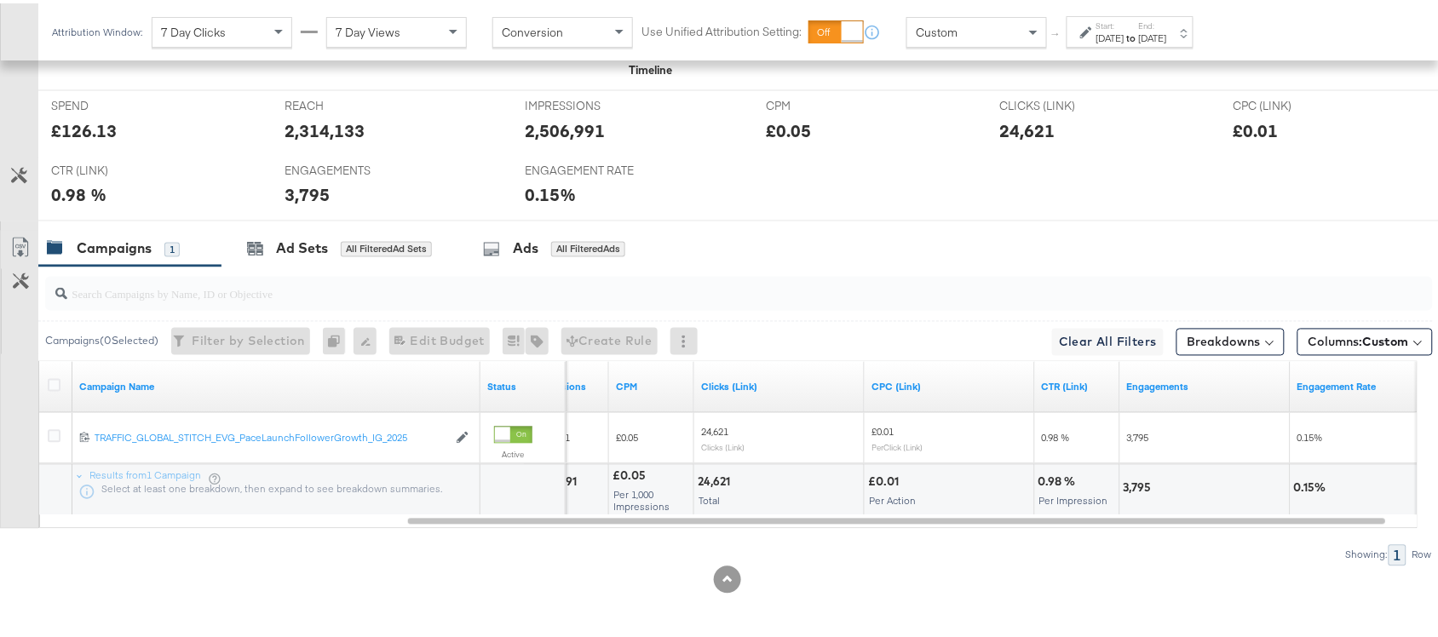
click at [716, 470] on div "24,621 Total" at bounding box center [779, 487] width 170 height 51
copy div "24,621"
click at [716, 470] on div "24,621 Total" at bounding box center [779, 487] width 170 height 51
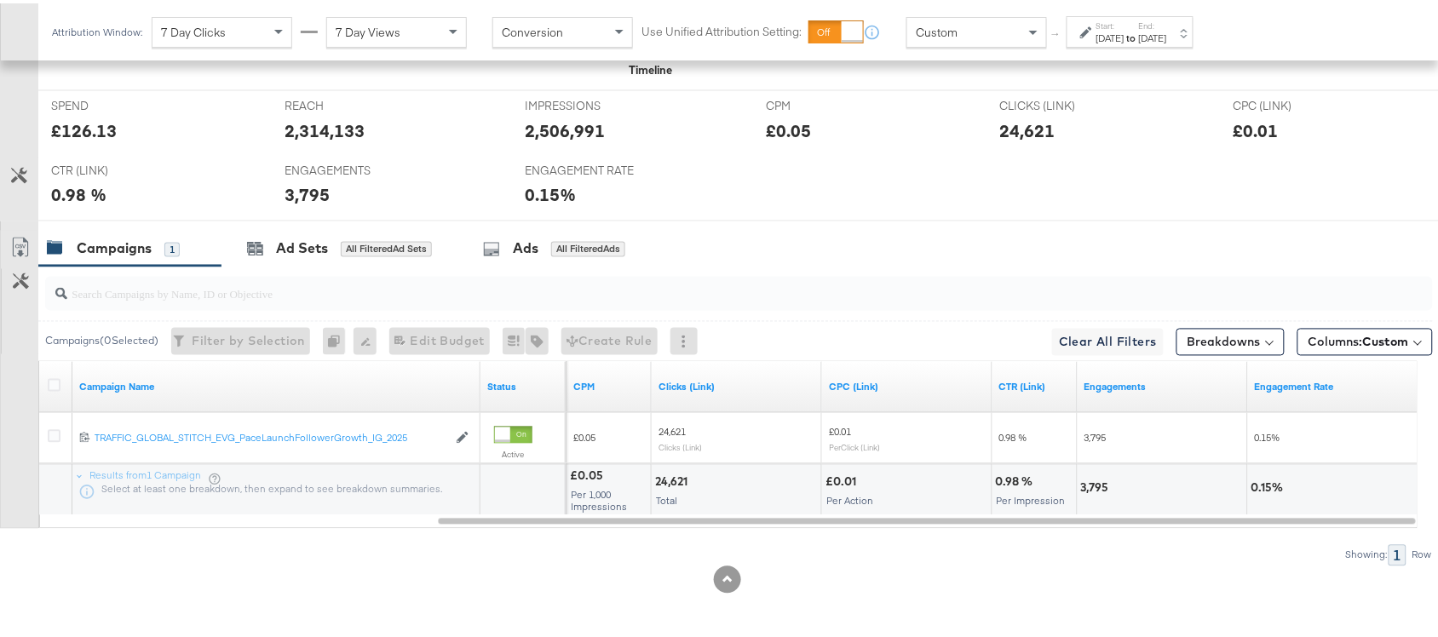
click at [1098, 482] on div "3,795" at bounding box center [1097, 485] width 33 height 16
copy div "3,795"
